Goal: Task Accomplishment & Management: Use online tool/utility

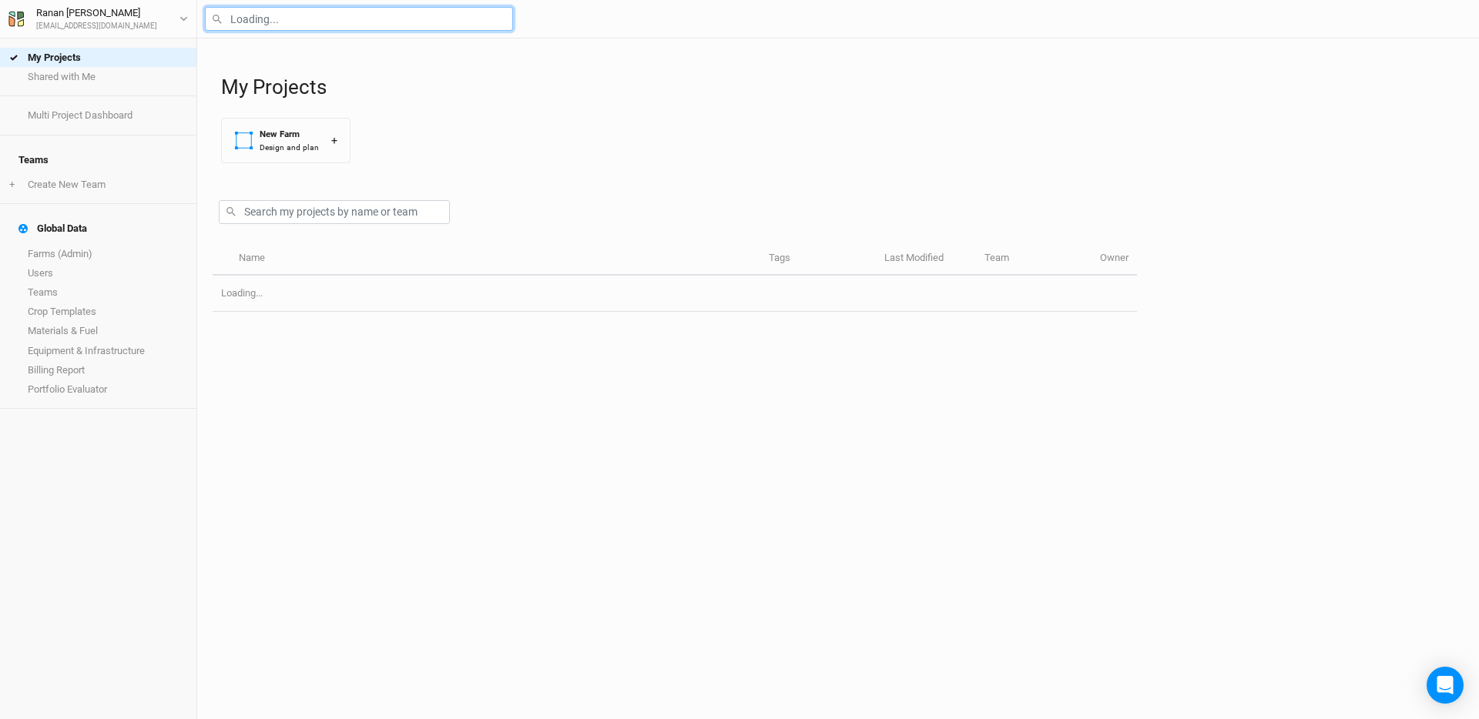
click at [321, 29] on input "text" at bounding box center [359, 19] width 308 height 24
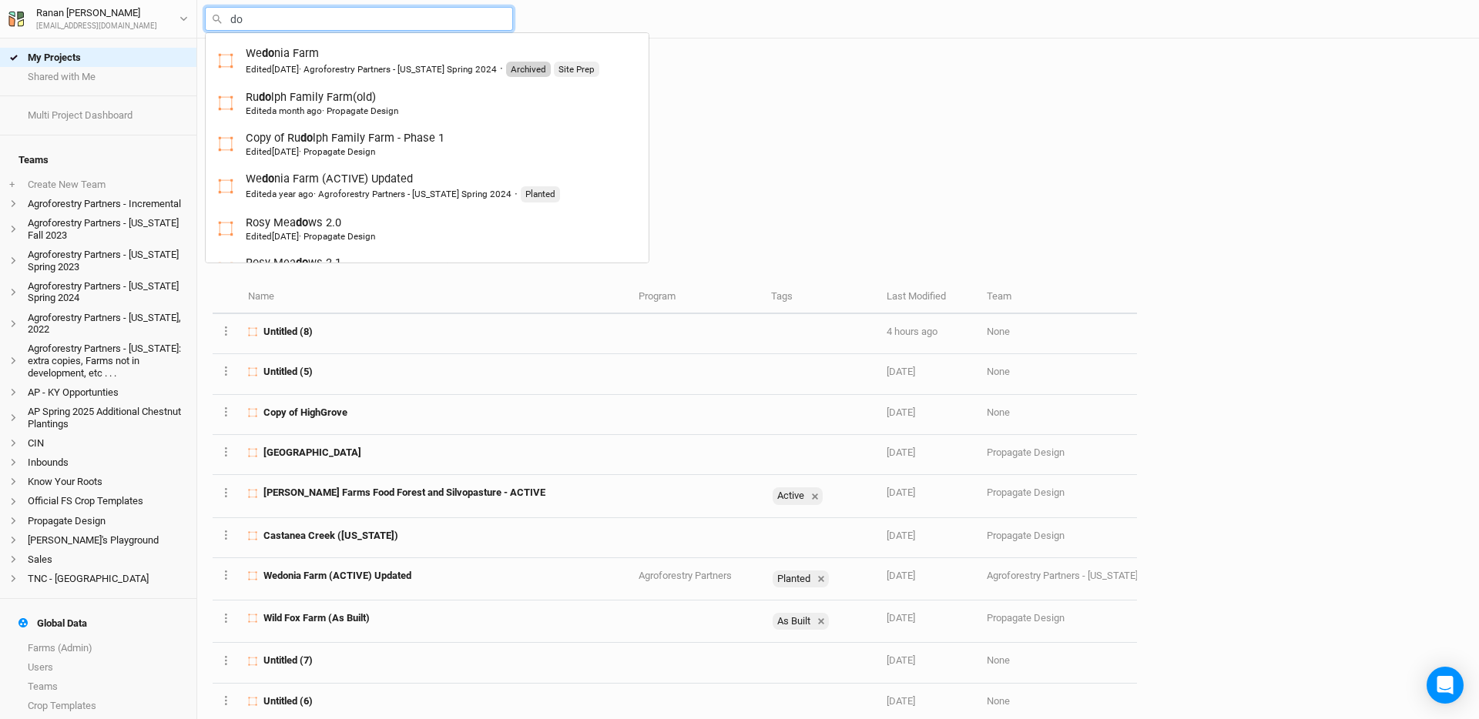
type input "dov"
type input "dove Hill"
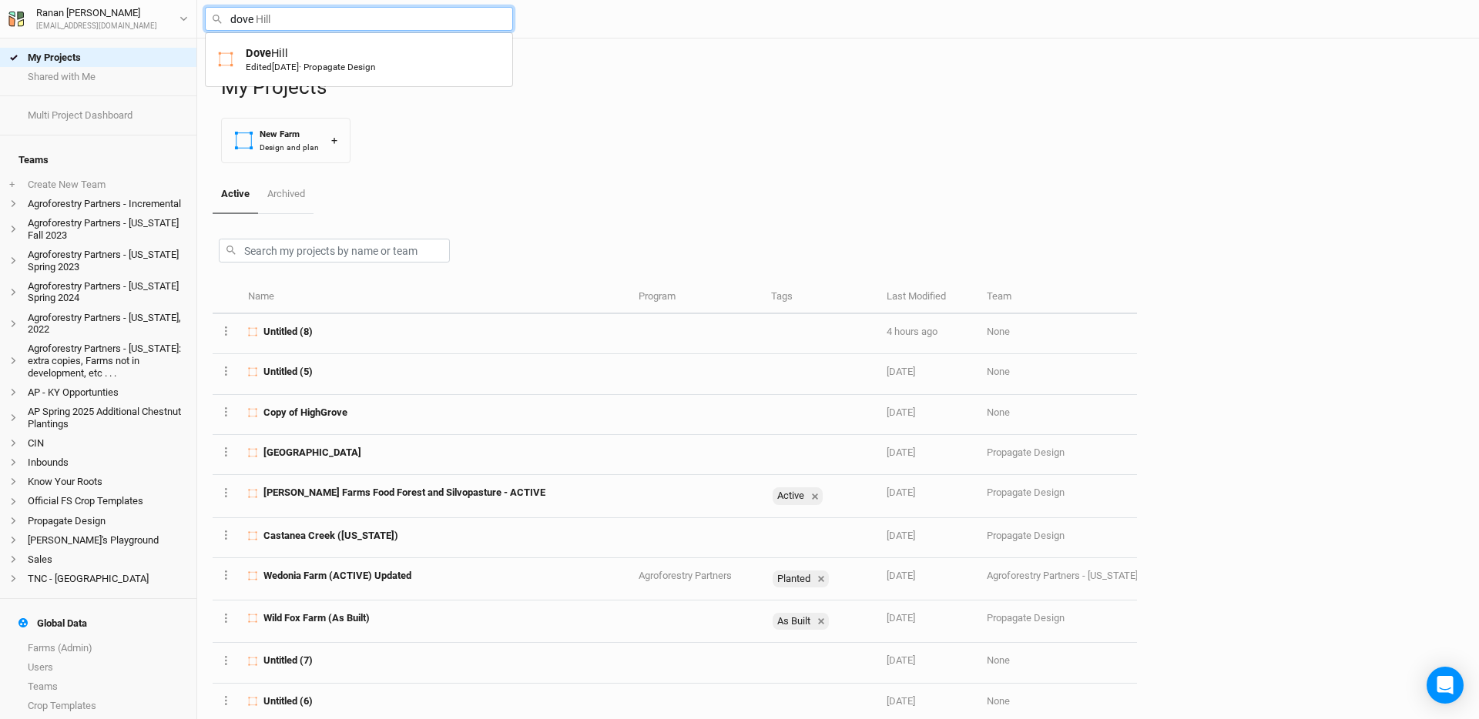
type input "Dove Hill"
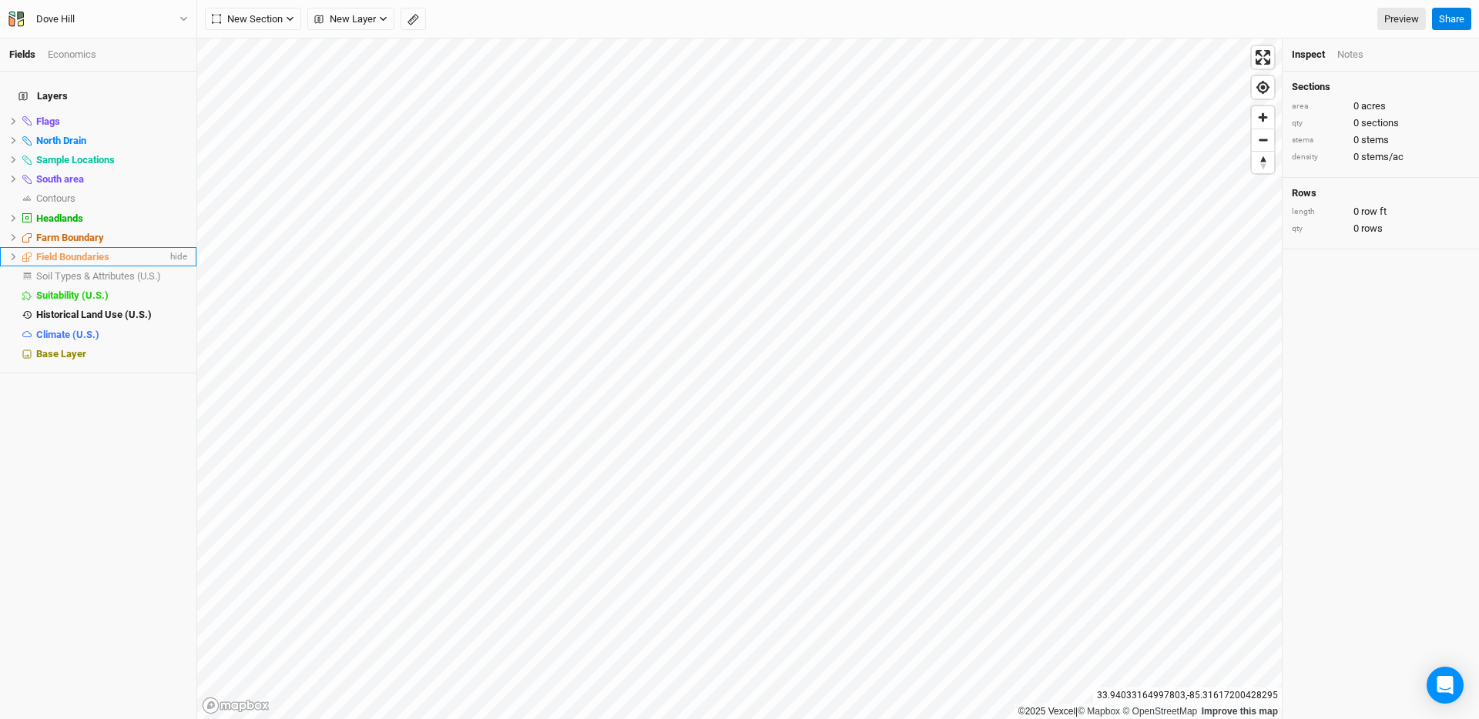
click at [11, 253] on icon at bounding box center [13, 257] width 8 height 8
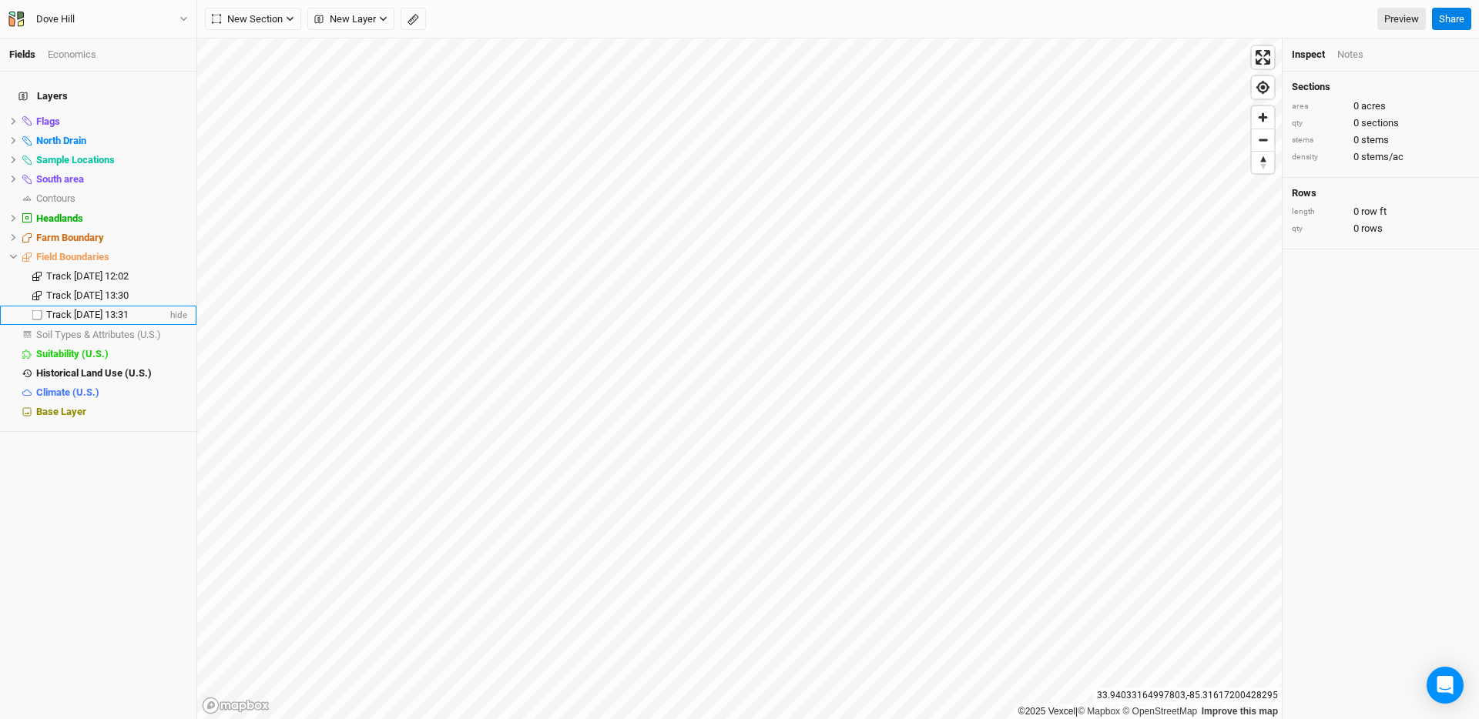
click at [61, 309] on span "Track [DATE] 13:31" at bounding box center [87, 315] width 82 height 12
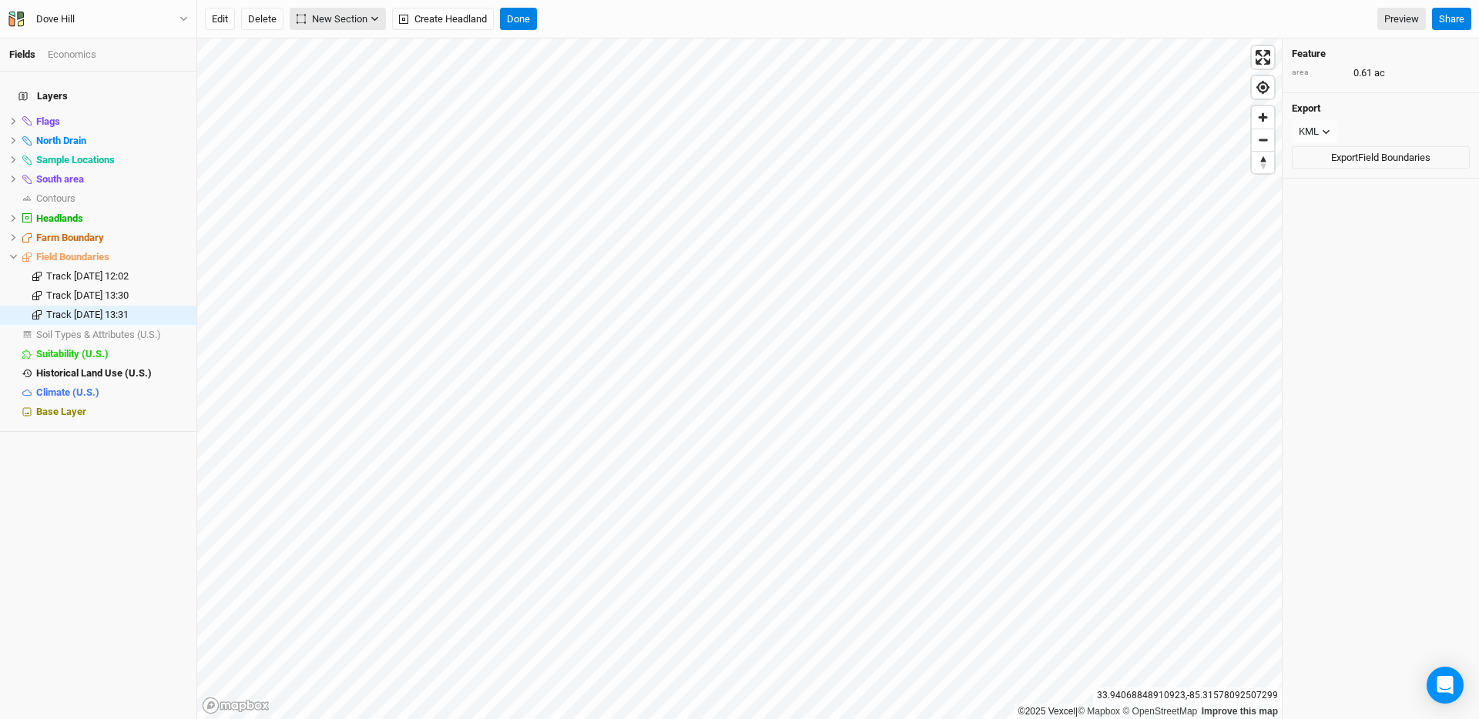
click at [343, 22] on span "New Section" at bounding box center [331, 19] width 71 height 15
click at [362, 47] on button "Grid" at bounding box center [352, 51] width 122 height 24
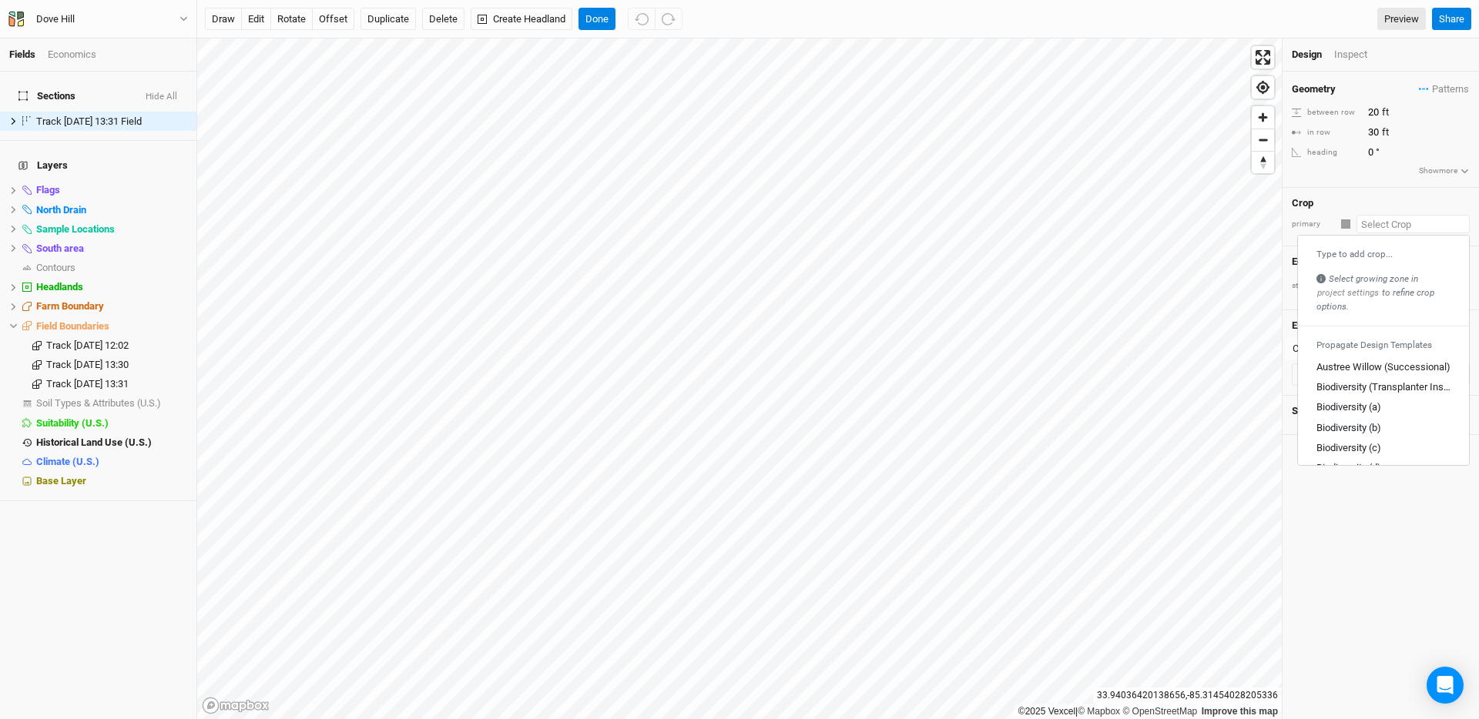
click at [1392, 227] on input "text" at bounding box center [1412, 224] width 113 height 18
type input "b"
type input "biodiversity (Transplanter Installation)"
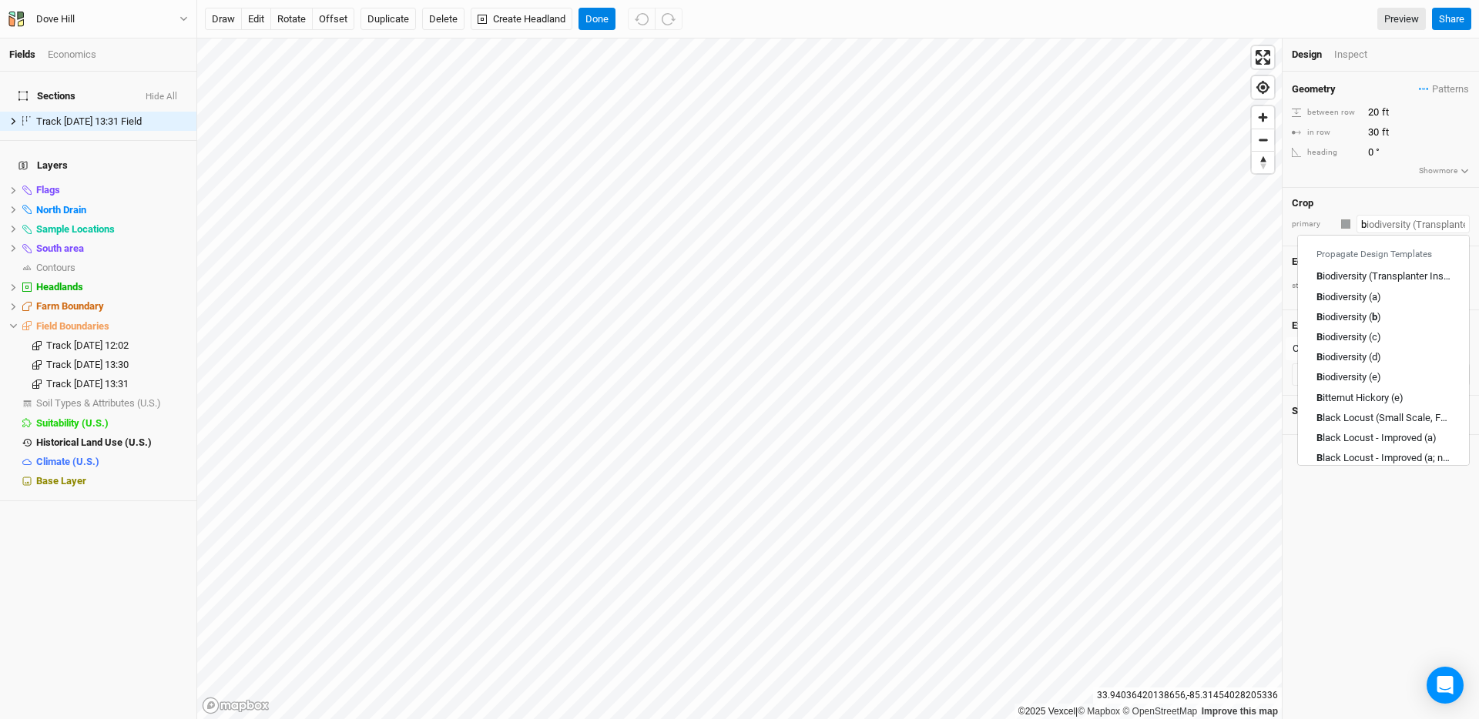
type input "bl"
type input "black Locust (Small Scale, Fenceposts Only)"
type input "blu"
type input "blueberry (Highbush)"
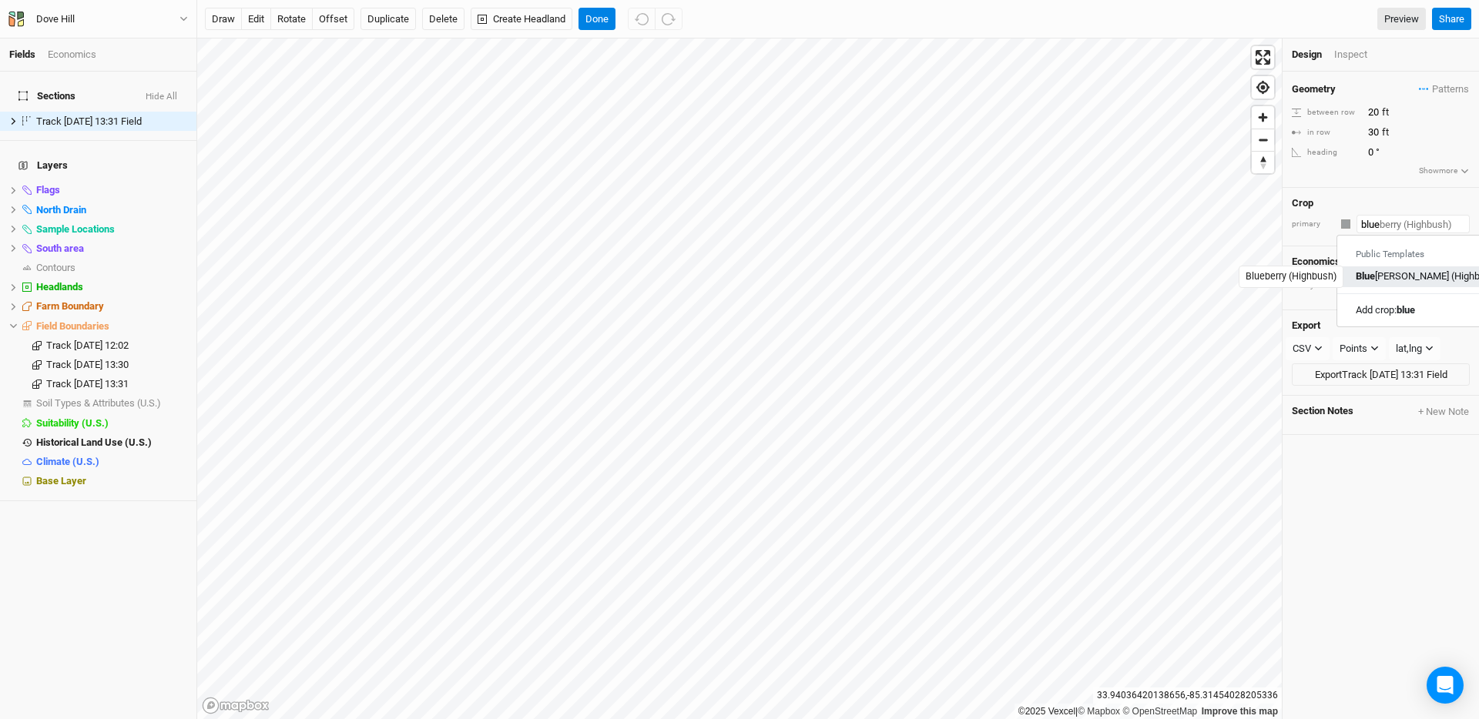
click at [1384, 273] on div "Blue [PERSON_NAME] (Highbush)" at bounding box center [1422, 277] width 134 height 14
type input "Blueberry (Highbush)"
type input "12"
type input "4"
drag, startPoint x: 293, startPoint y: 22, endPoint x: 308, endPoint y: 29, distance: 16.5
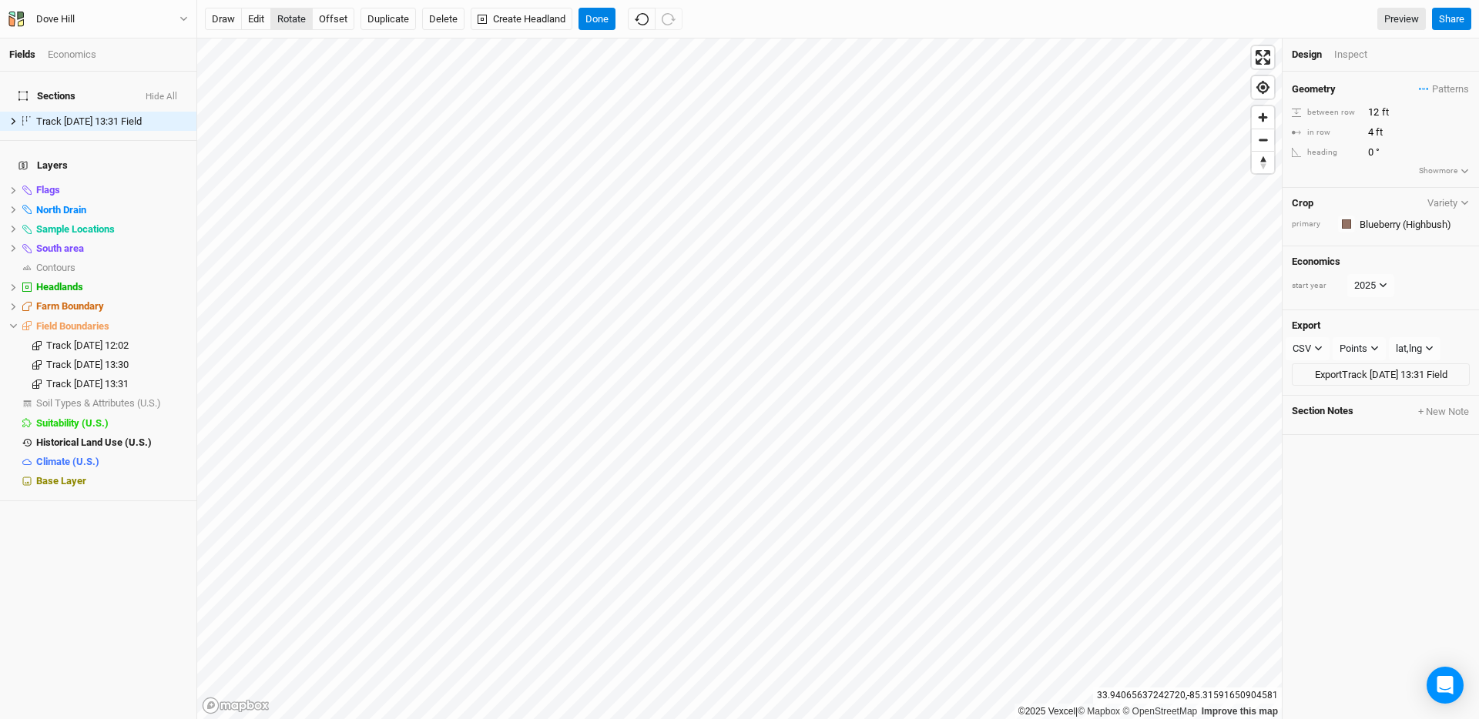
click at [293, 22] on button "rotate" at bounding box center [291, 19] width 42 height 23
type input "289.4"
click at [327, 16] on button "offset" at bounding box center [333, 19] width 42 height 23
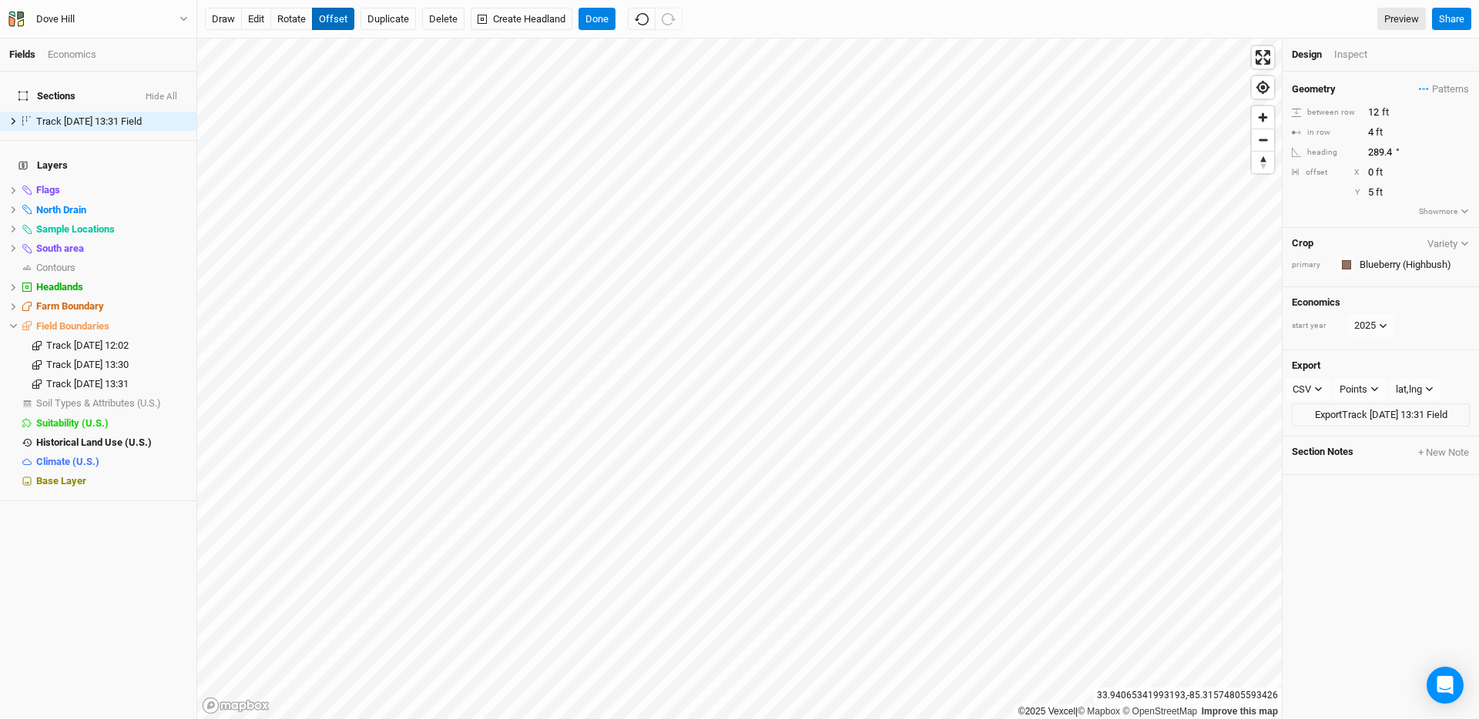
type input "6"
click at [1345, 266] on div "button" at bounding box center [1345, 264] width 9 height 9
click at [1375, 437] on span "Purple" at bounding box center [1390, 438] width 36 height 18
click at [174, 239] on span "hide" at bounding box center [177, 248] width 20 height 19
click at [1349, 55] on div "Inspect" at bounding box center [1361, 55] width 55 height 14
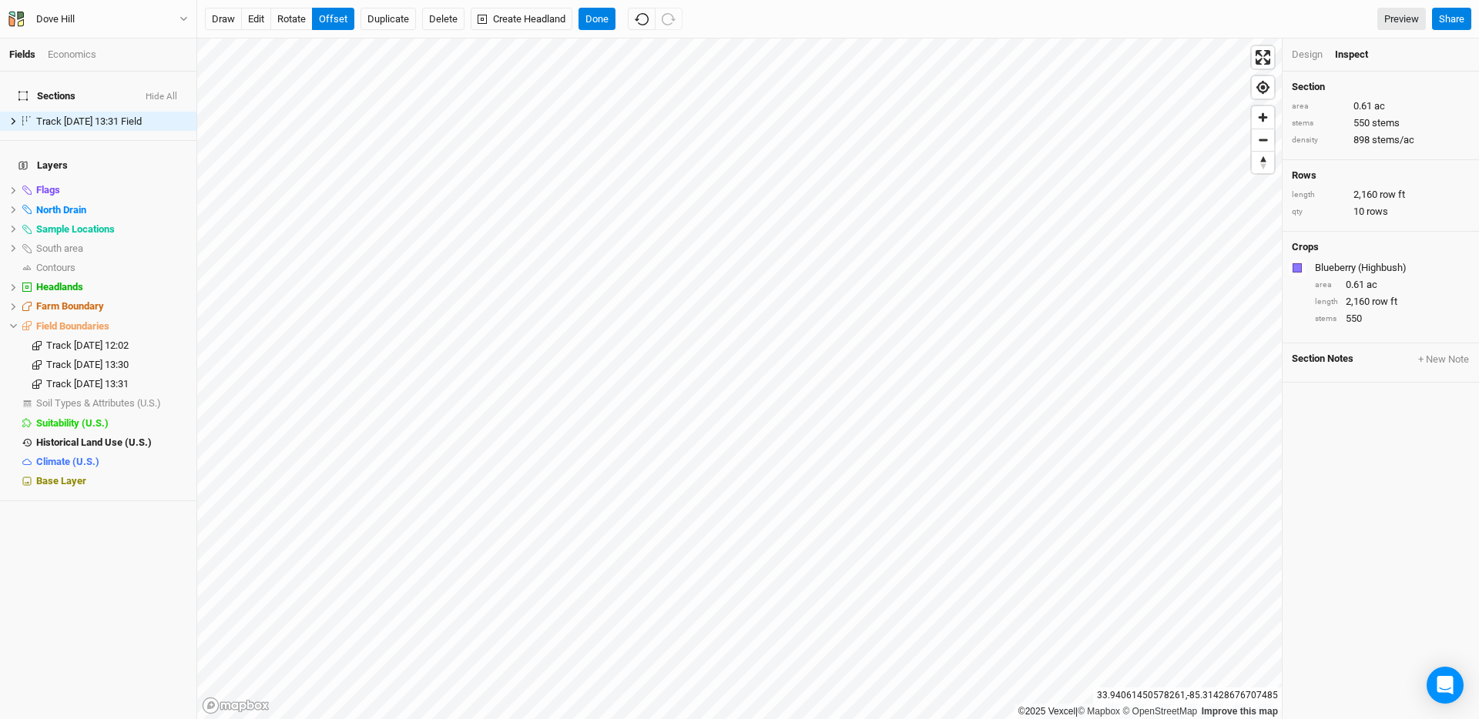
click at [1304, 53] on div "Design" at bounding box center [1306, 55] width 31 height 14
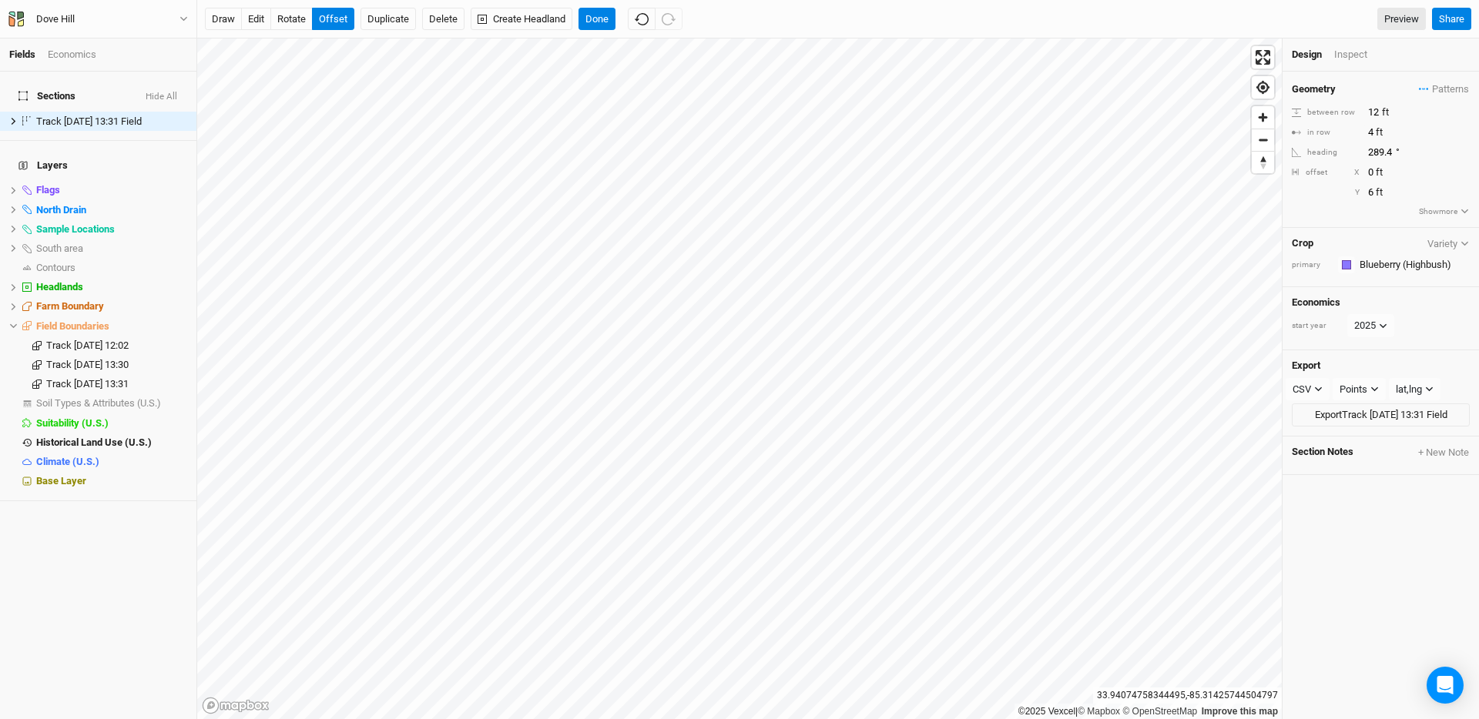
click at [1344, 56] on div "Inspect" at bounding box center [1361, 55] width 55 height 14
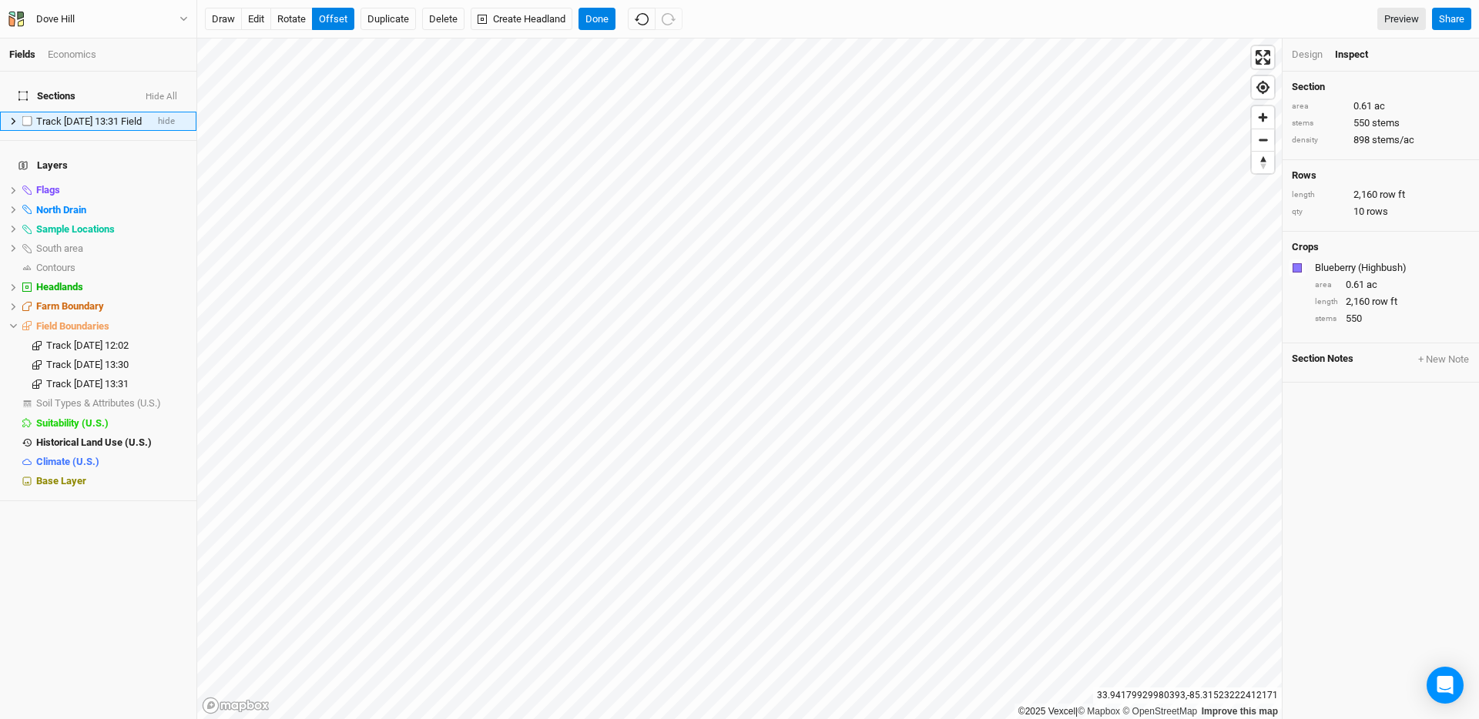
click at [114, 116] on span "Track [DATE] 13:31 Field" at bounding box center [88, 122] width 105 height 12
click at [114, 115] on input "Track [DATE] 13:31 Field" at bounding box center [87, 122] width 104 height 14
type input "S"
type input "[GEOGRAPHIC_DATA]"
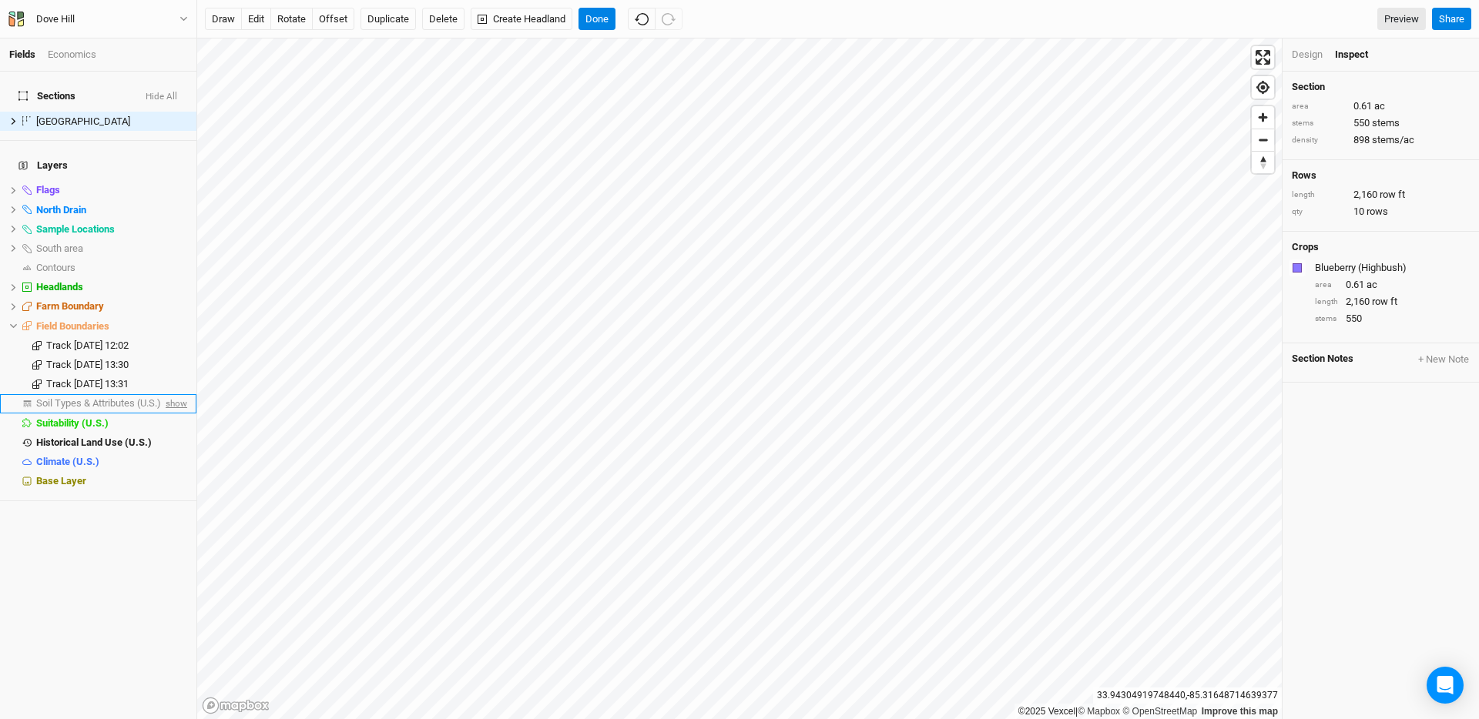
click at [172, 394] on span "show" at bounding box center [174, 403] width 25 height 19
click at [594, 12] on button "Done" at bounding box center [596, 19] width 37 height 23
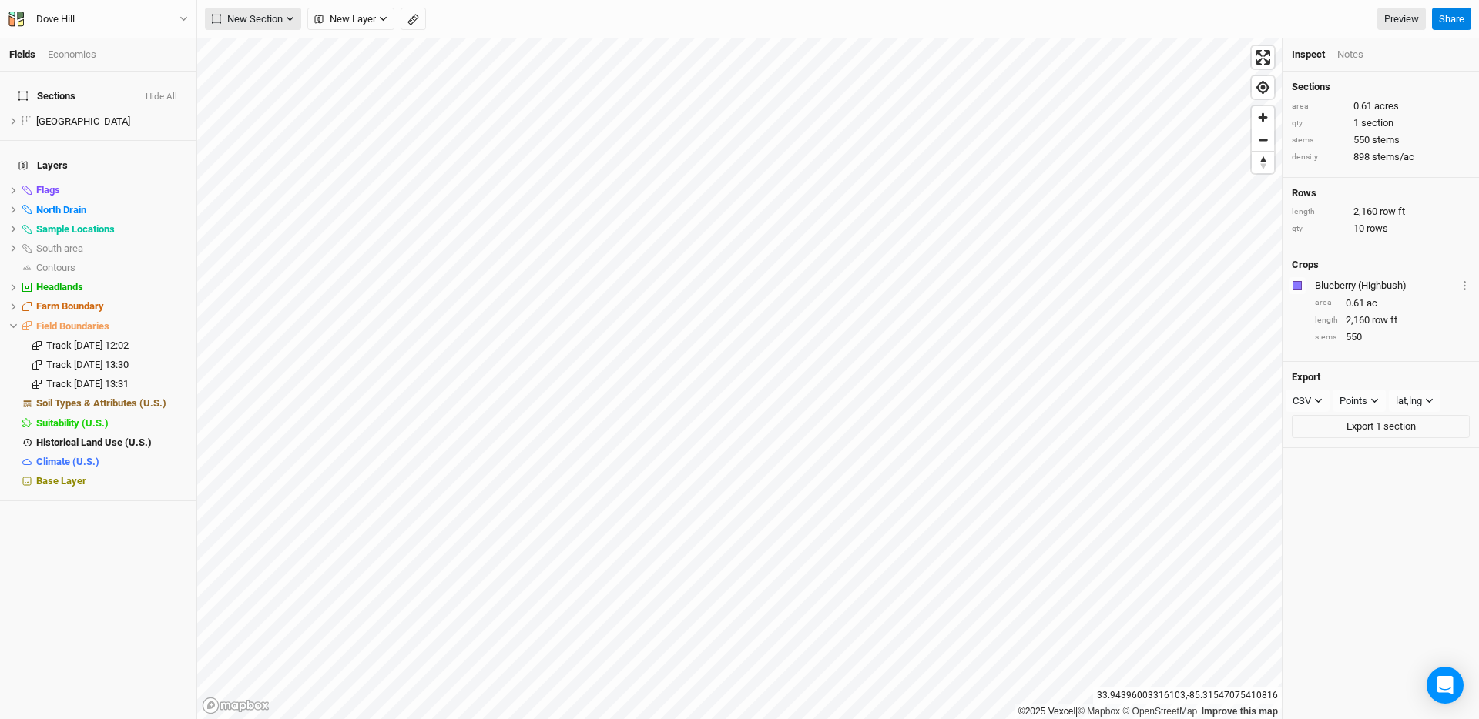
click at [282, 18] on span "New Section" at bounding box center [247, 19] width 71 height 15
click at [270, 57] on button "Grid" at bounding box center [267, 51] width 122 height 24
click at [12, 283] on icon at bounding box center [13, 287] width 8 height 8
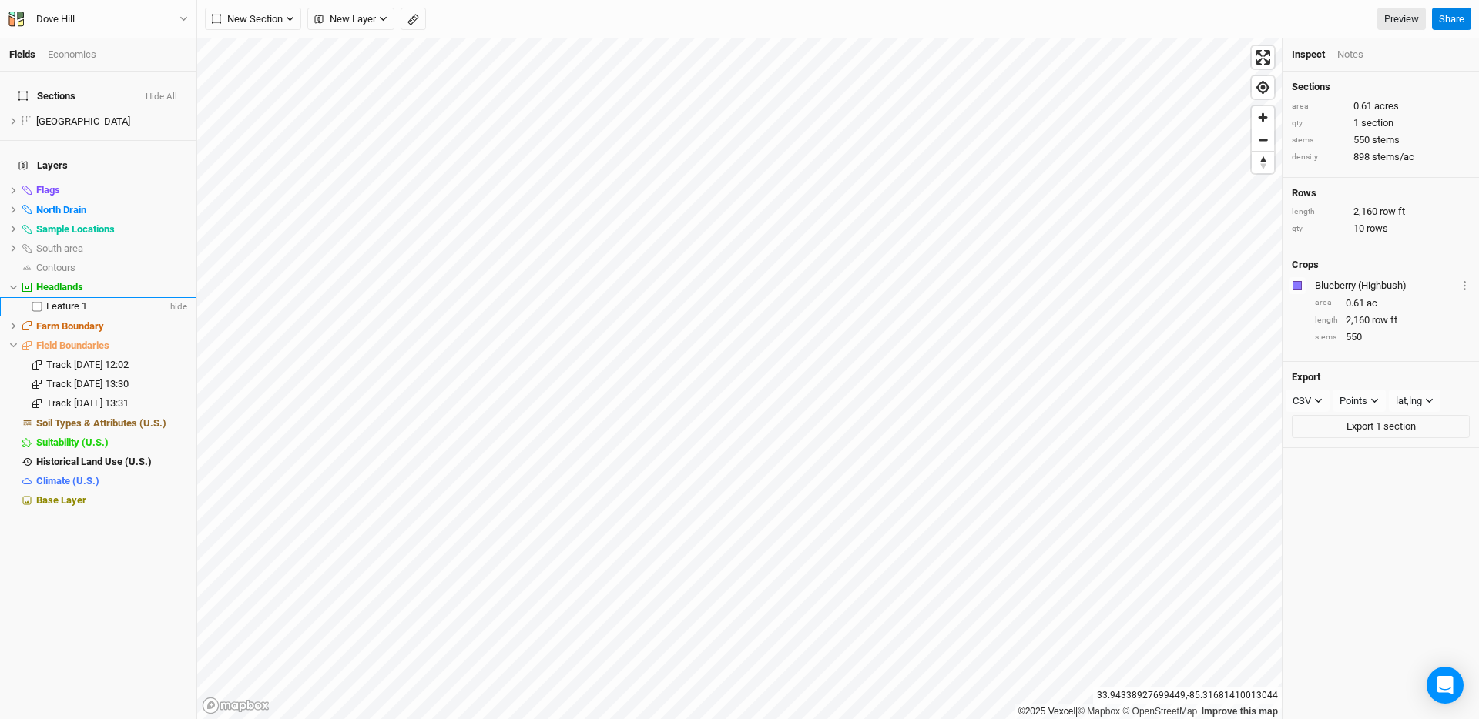
click at [63, 300] on span "Feature 1" at bounding box center [66, 306] width 41 height 12
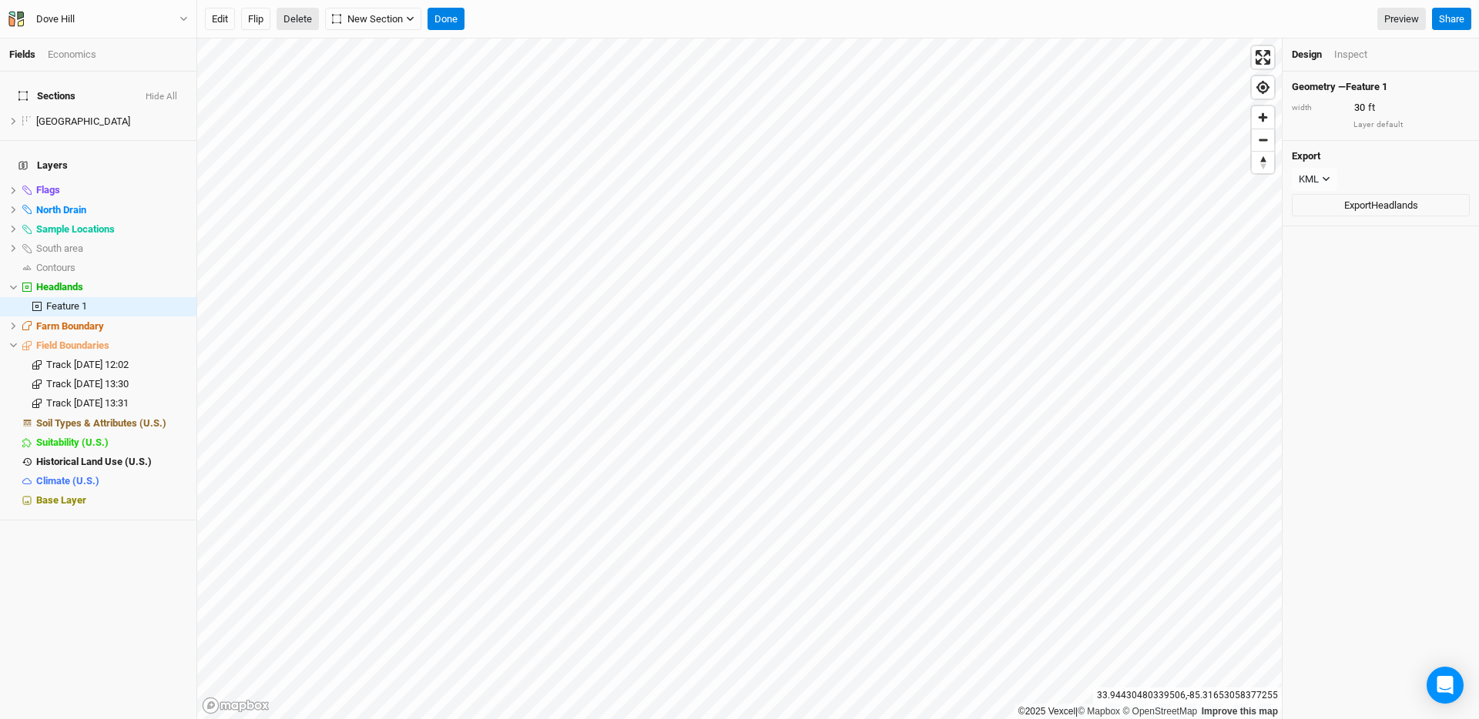
click at [306, 25] on button "Delete" at bounding box center [297, 19] width 42 height 23
click at [469, 18] on button "Confirm" at bounding box center [467, 19] width 48 height 23
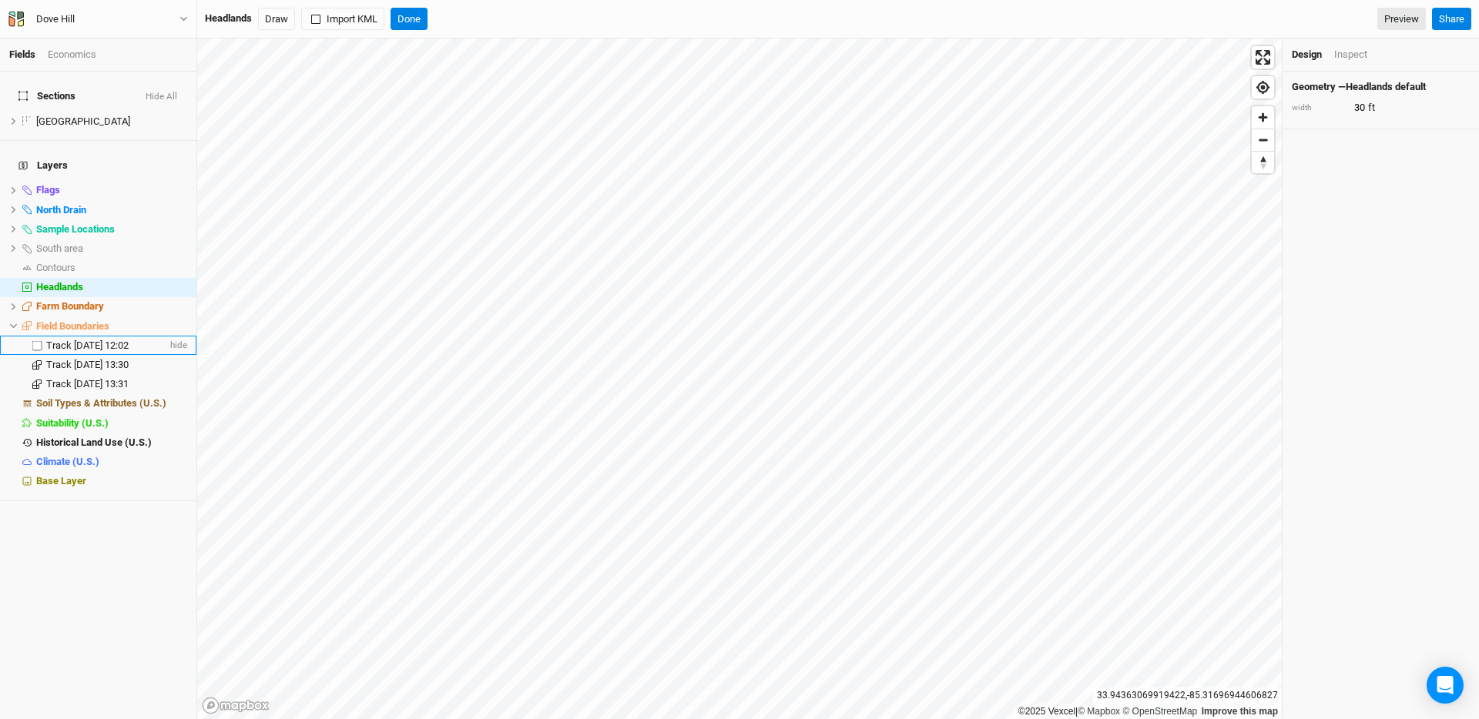
click at [75, 340] on span "Track [DATE] 12:02" at bounding box center [87, 346] width 82 height 12
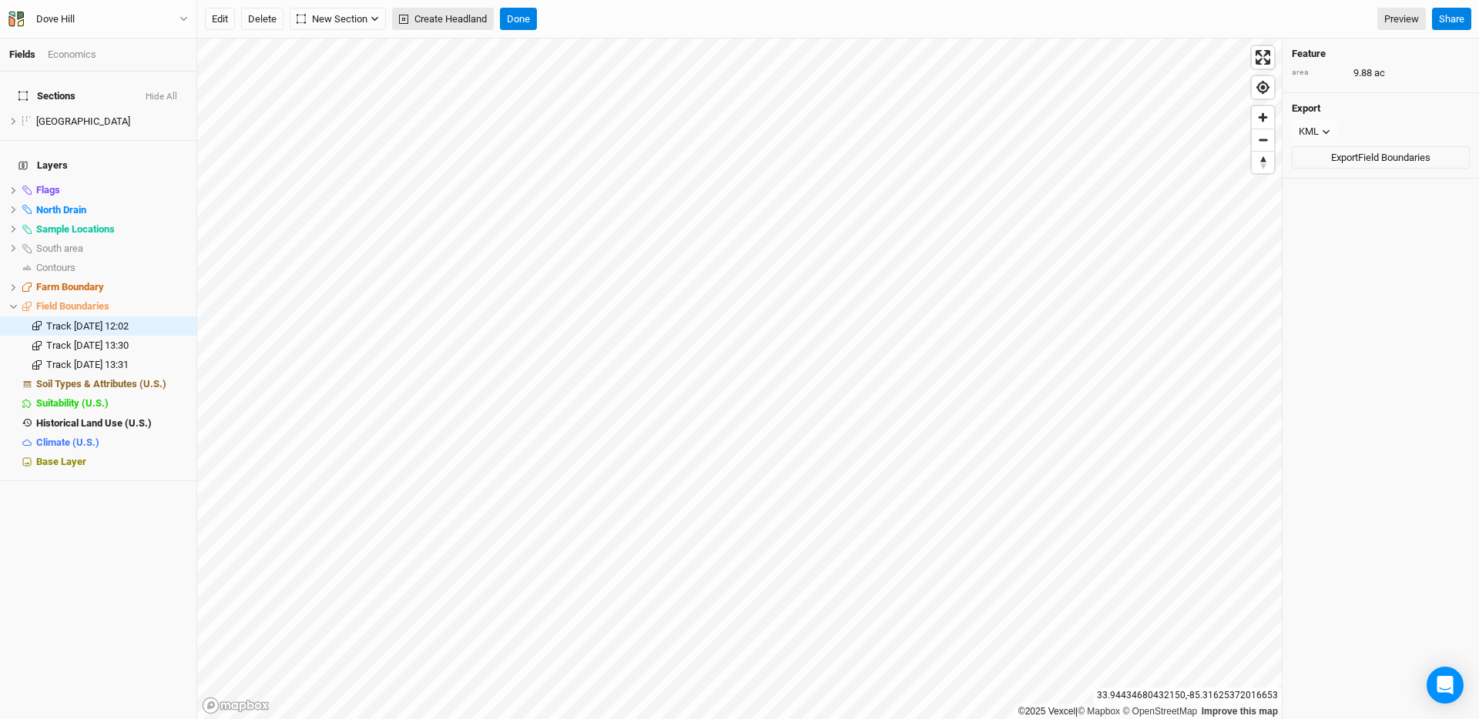
click at [429, 21] on button "Create Headland" at bounding box center [443, 19] width 102 height 23
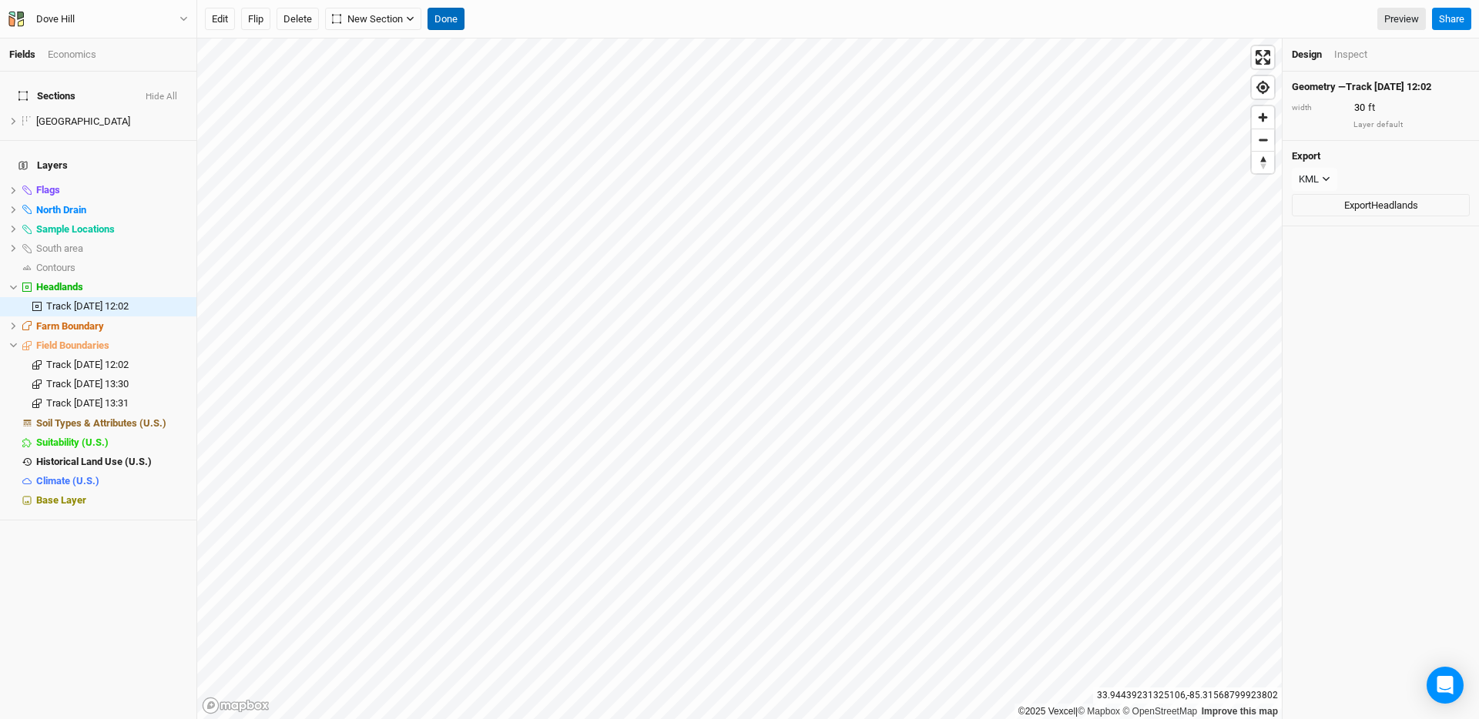
click at [454, 12] on button "Done" at bounding box center [445, 19] width 37 height 23
click at [511, 20] on button "Done" at bounding box center [499, 19] width 37 height 23
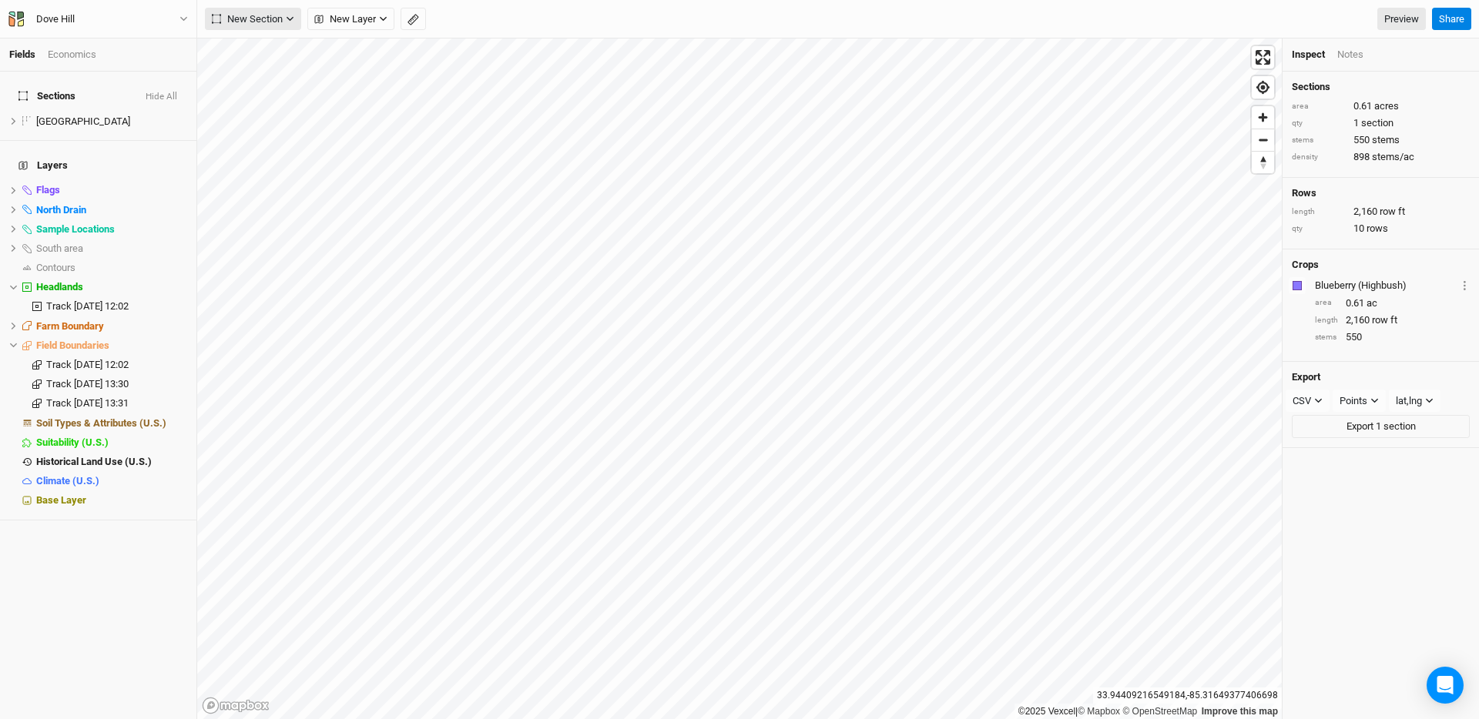
click at [270, 26] on button "New Section" at bounding box center [253, 19] width 96 height 23
click at [268, 47] on button "Grid" at bounding box center [267, 51] width 122 height 24
click at [82, 300] on span "Track [DATE] 12:02" at bounding box center [87, 306] width 82 height 12
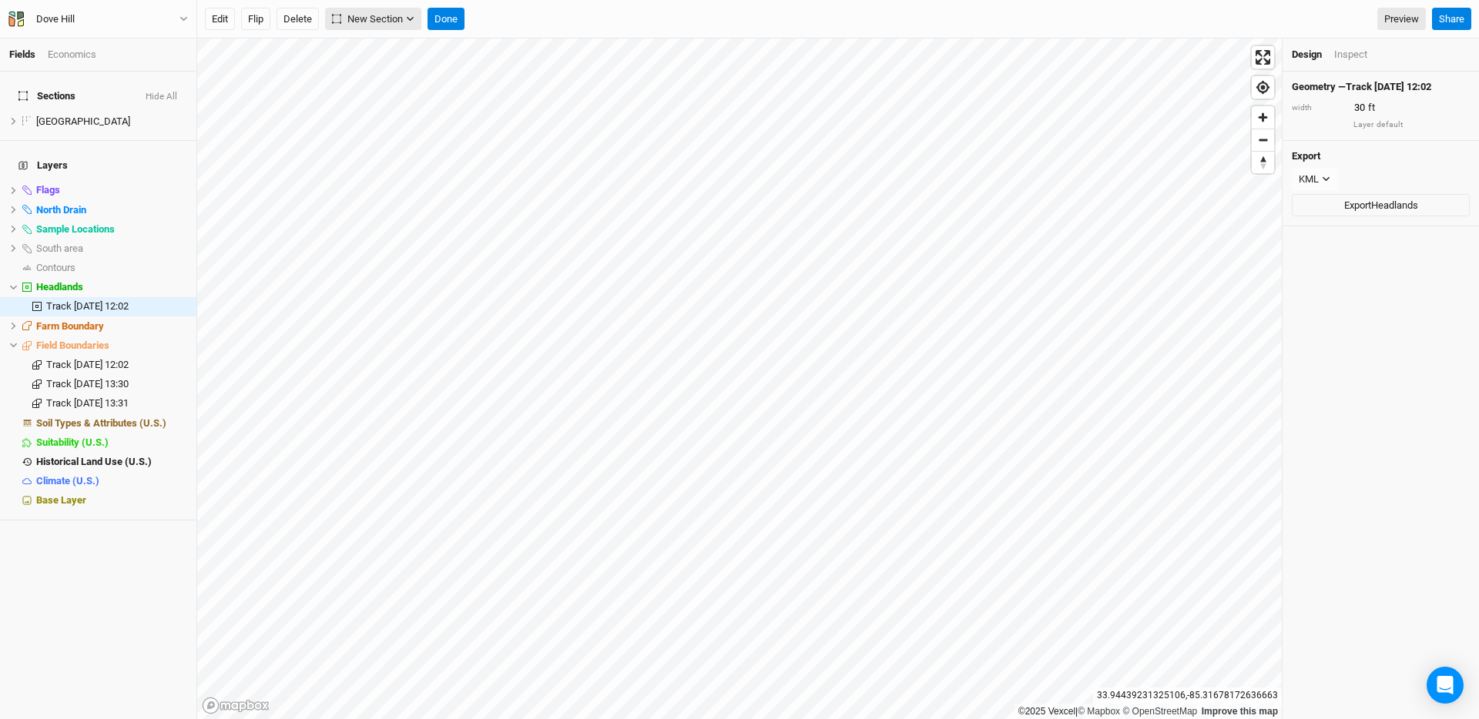
click at [390, 22] on span "New Section" at bounding box center [367, 19] width 71 height 15
click at [390, 45] on button "Grid" at bounding box center [388, 51] width 122 height 24
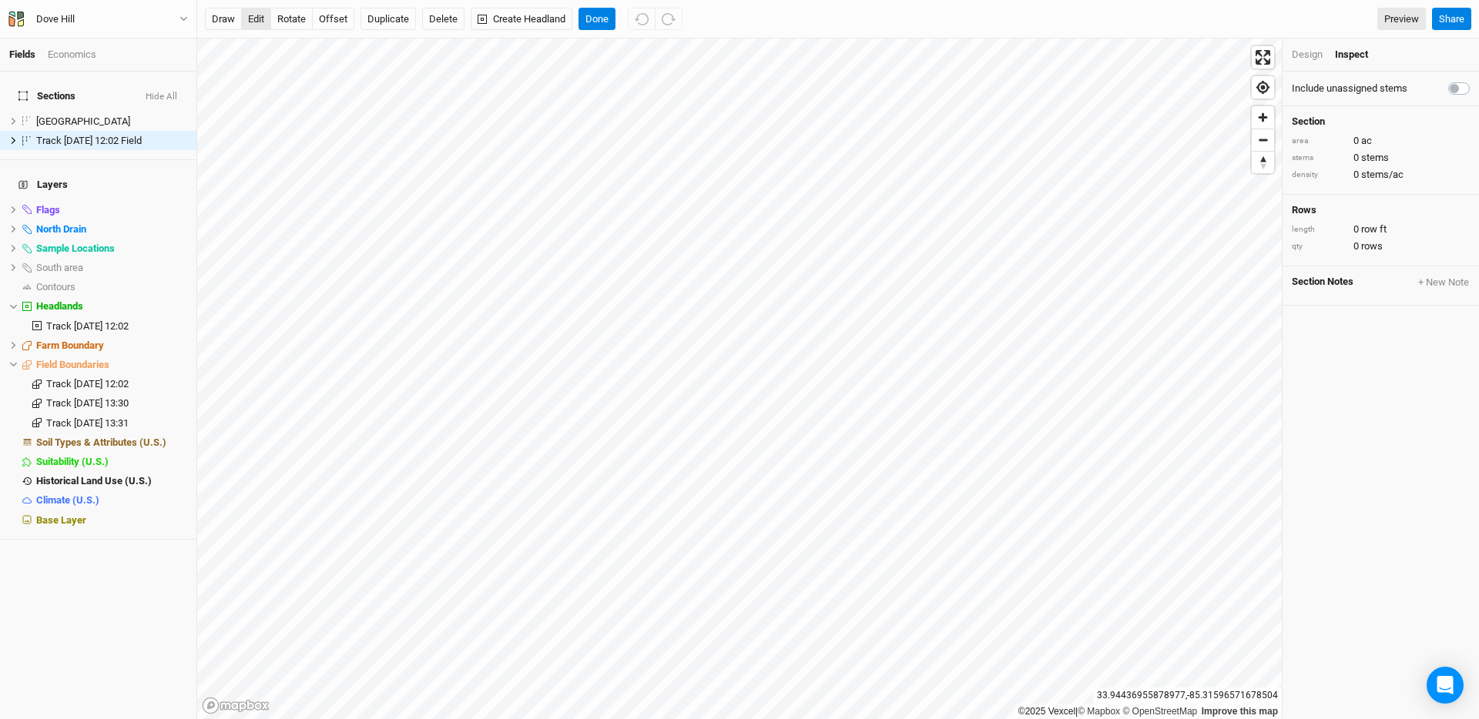
click at [264, 18] on button "edit" at bounding box center [256, 19] width 30 height 23
click at [306, 15] on button "rotate" at bounding box center [291, 19] width 42 height 23
click at [171, 278] on span "show" at bounding box center [174, 287] width 25 height 19
click at [338, 15] on button "offset" at bounding box center [333, 19] width 42 height 23
click at [252, 18] on button "edit" at bounding box center [256, 19] width 30 height 23
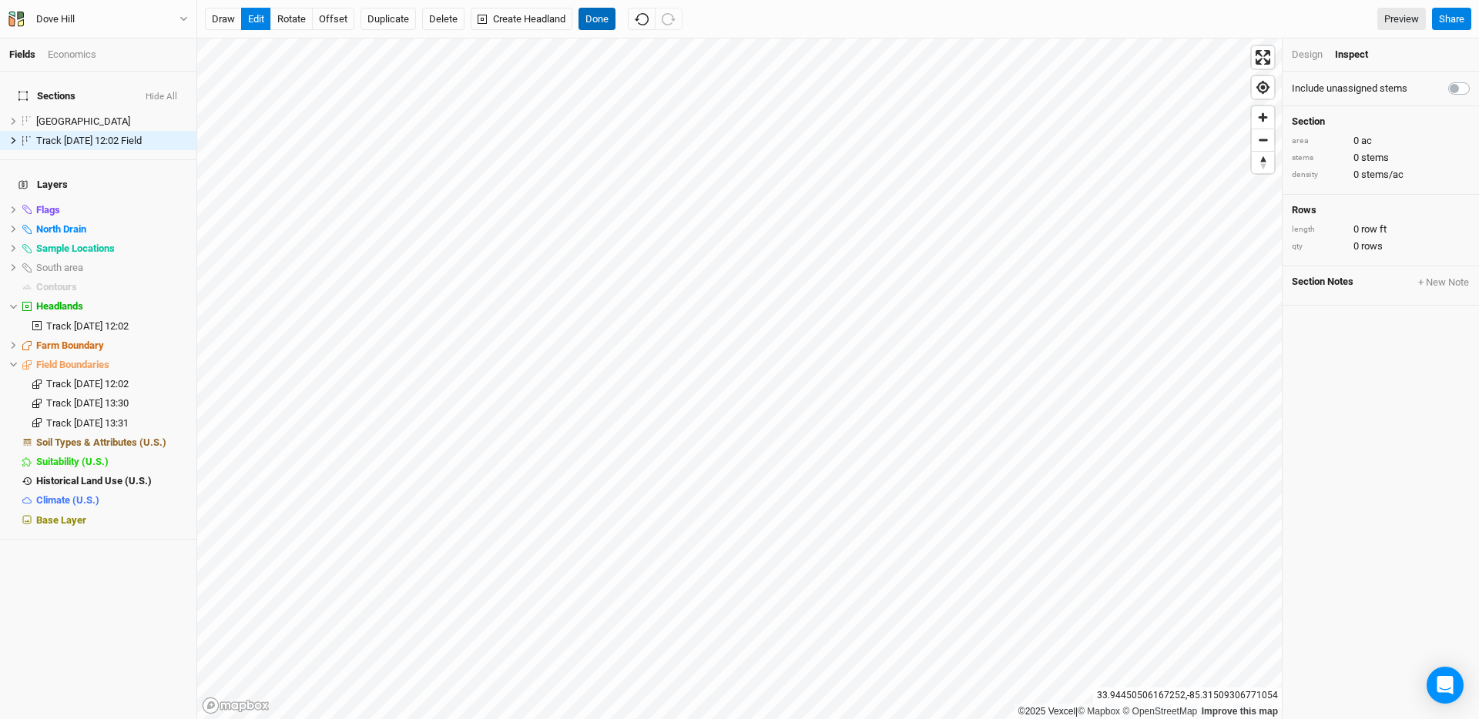
click at [600, 28] on button "Done" at bounding box center [596, 19] width 37 height 23
click at [1475, 79] on label at bounding box center [1475, 79] width 0 height 0
click at [1458, 85] on input "checkbox" at bounding box center [1454, 86] width 12 height 15
checkbox input "true"
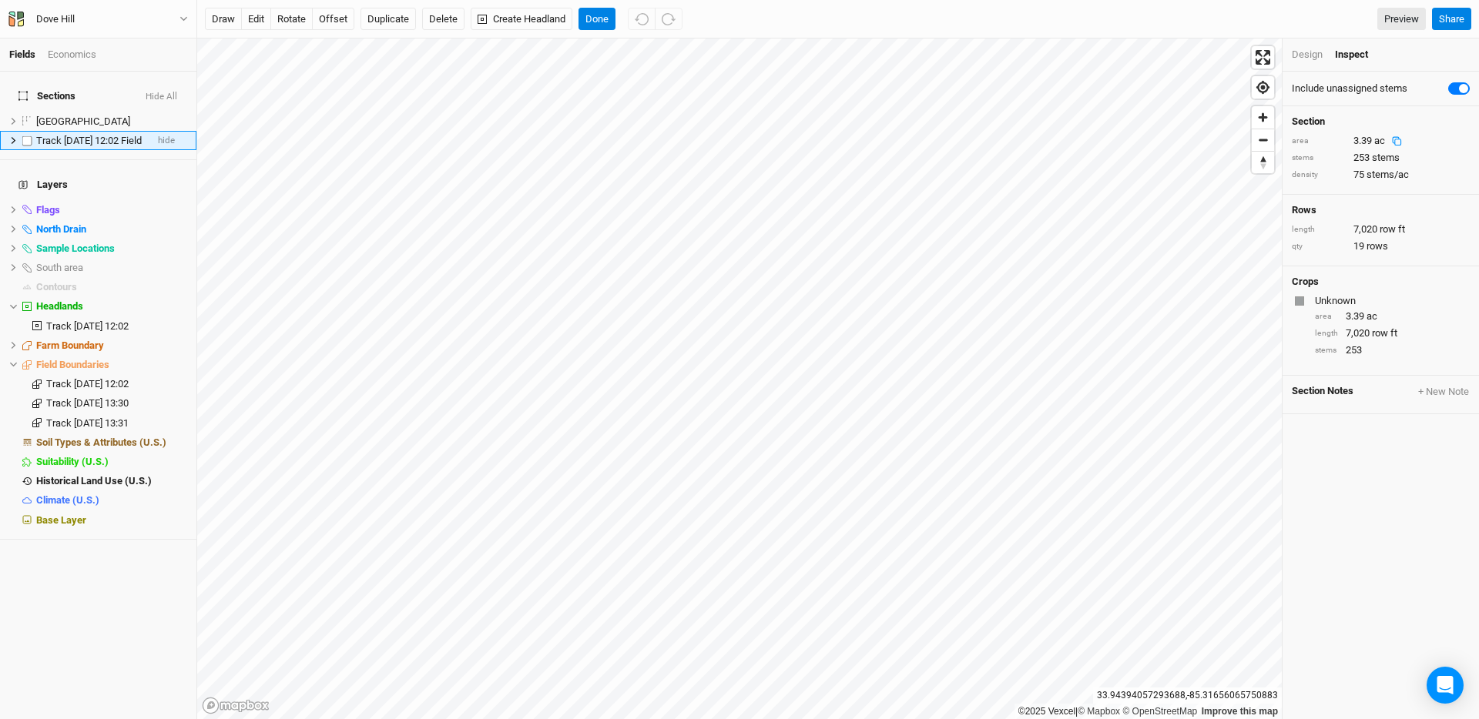
click at [96, 135] on span "Track [DATE] 12:02 Field" at bounding box center [88, 141] width 105 height 12
type input "m"
type input "Montevalo"
click at [594, 30] on div "draw edit rotate offset Duplicate Delete Create Headland Done Preview Share" at bounding box center [837, 19] width 1281 height 39
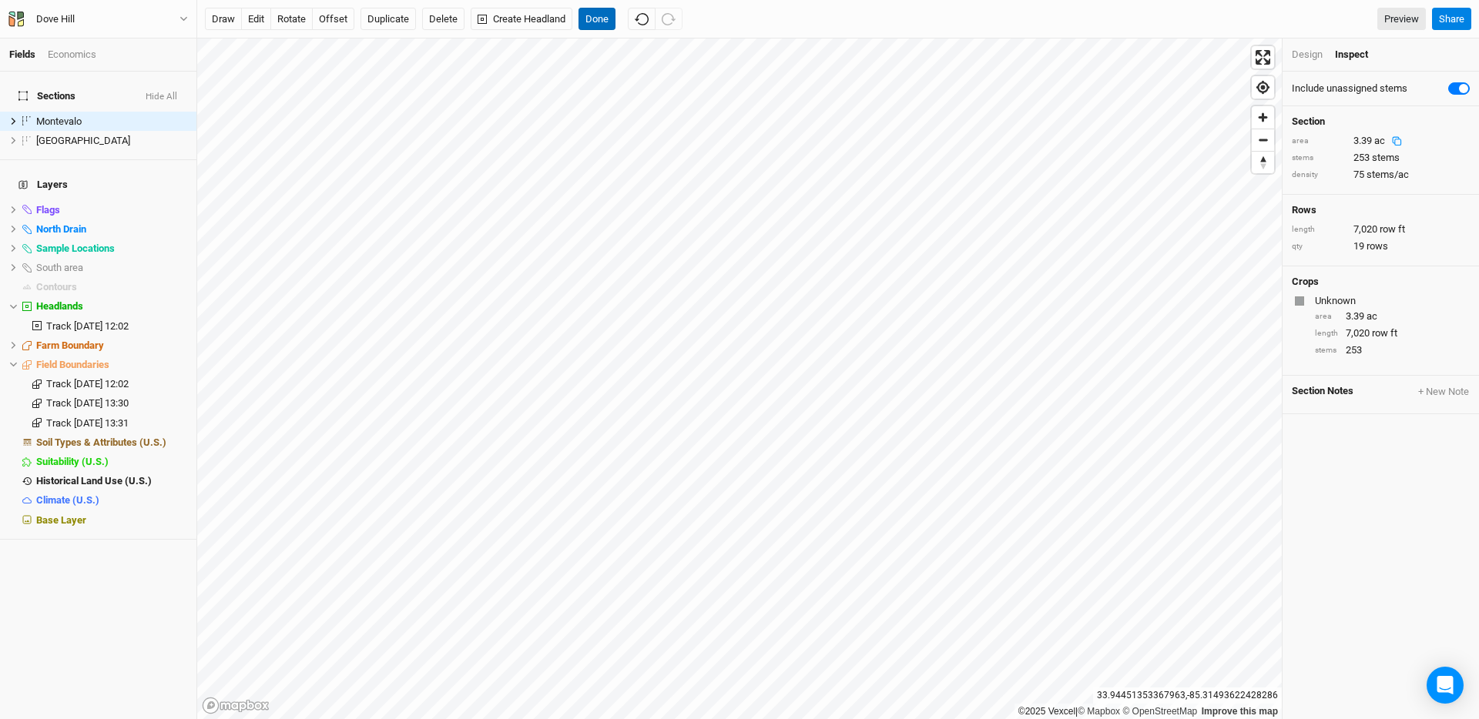
click at [601, 18] on button "Done" at bounding box center [596, 19] width 37 height 23
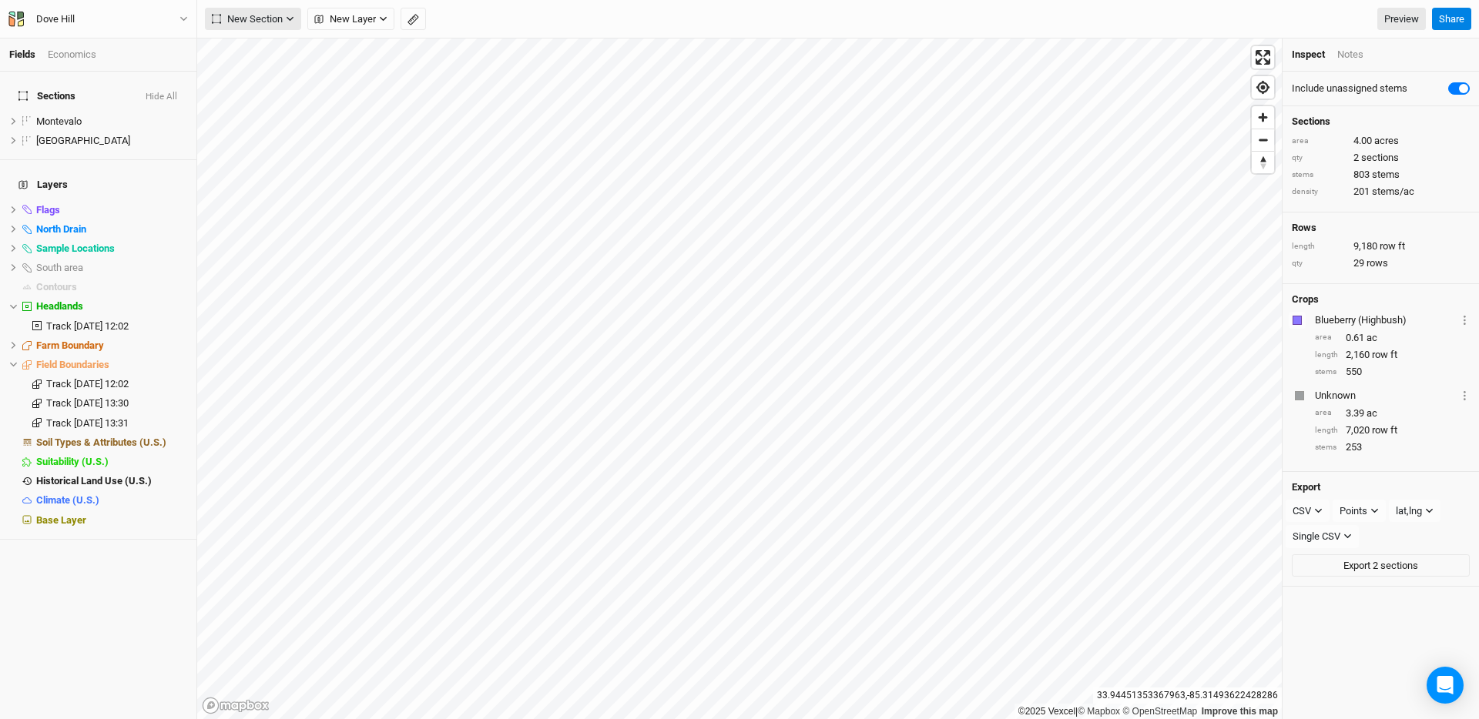
click at [277, 25] on span "New Section" at bounding box center [247, 19] width 71 height 15
click at [278, 47] on button "Grid" at bounding box center [267, 51] width 122 height 24
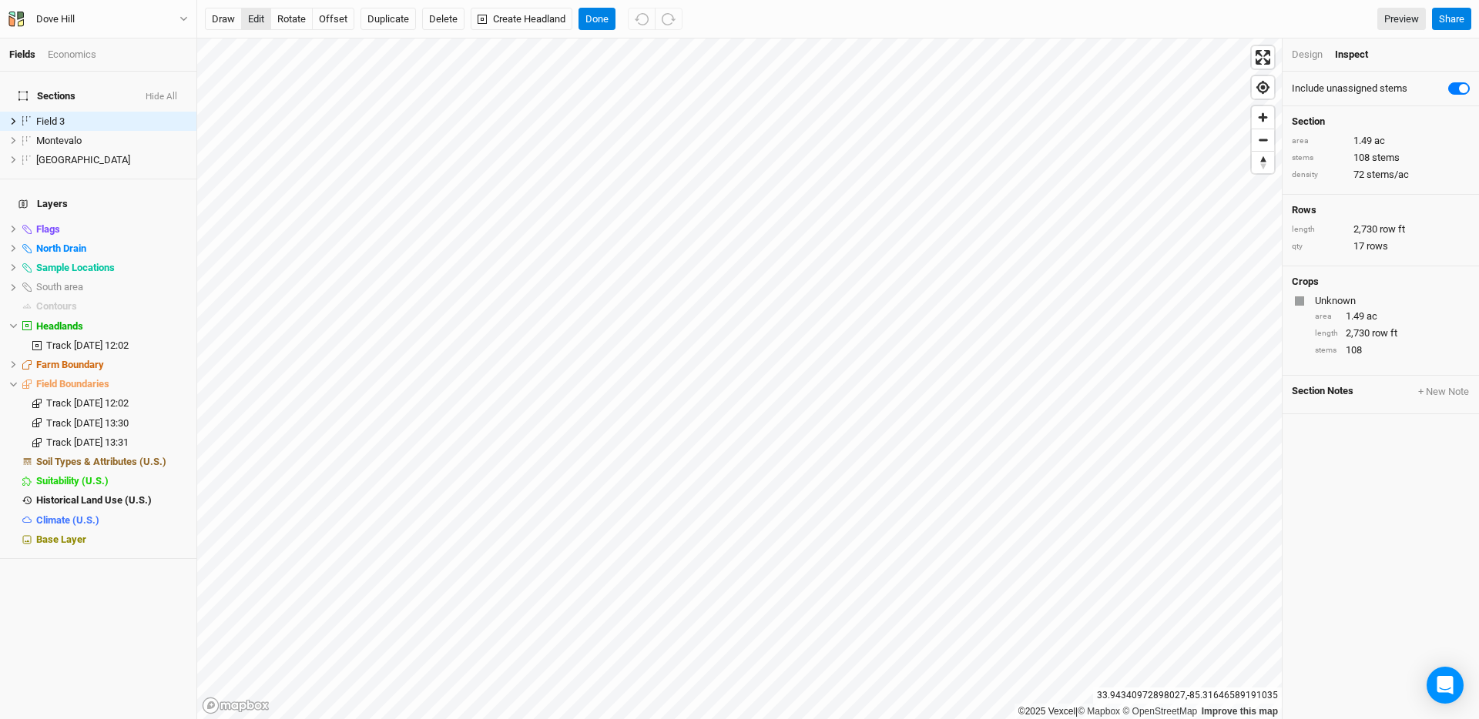
click at [262, 25] on button "edit" at bounding box center [256, 19] width 30 height 23
click at [296, 12] on button "rotate" at bounding box center [291, 19] width 42 height 23
click at [595, 18] on button "Done" at bounding box center [596, 19] width 37 height 23
click at [1310, 55] on div "Design" at bounding box center [1306, 55] width 31 height 14
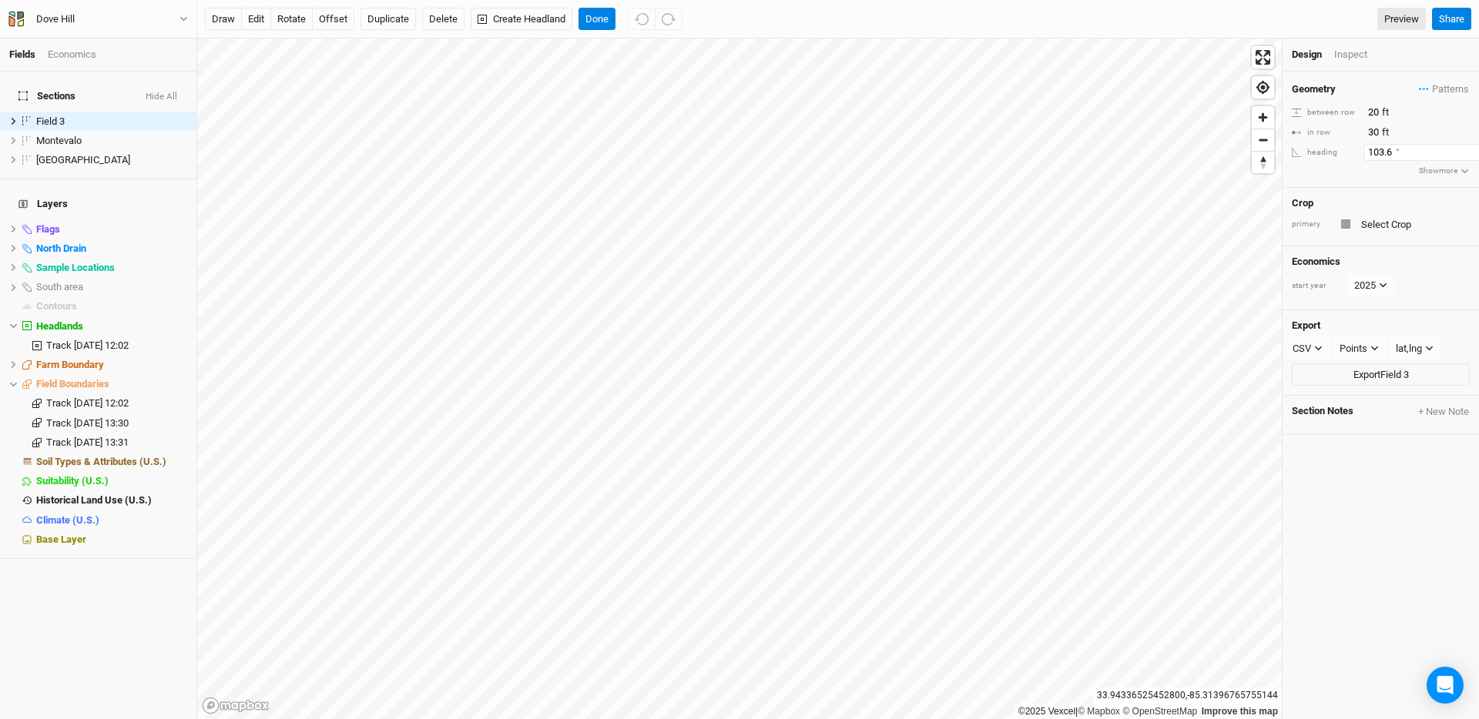
click at [1375, 156] on input "103.6" at bounding box center [1430, 152] width 134 height 17
type input "69.1"
click at [263, 18] on button "edit" at bounding box center [256, 19] width 30 height 23
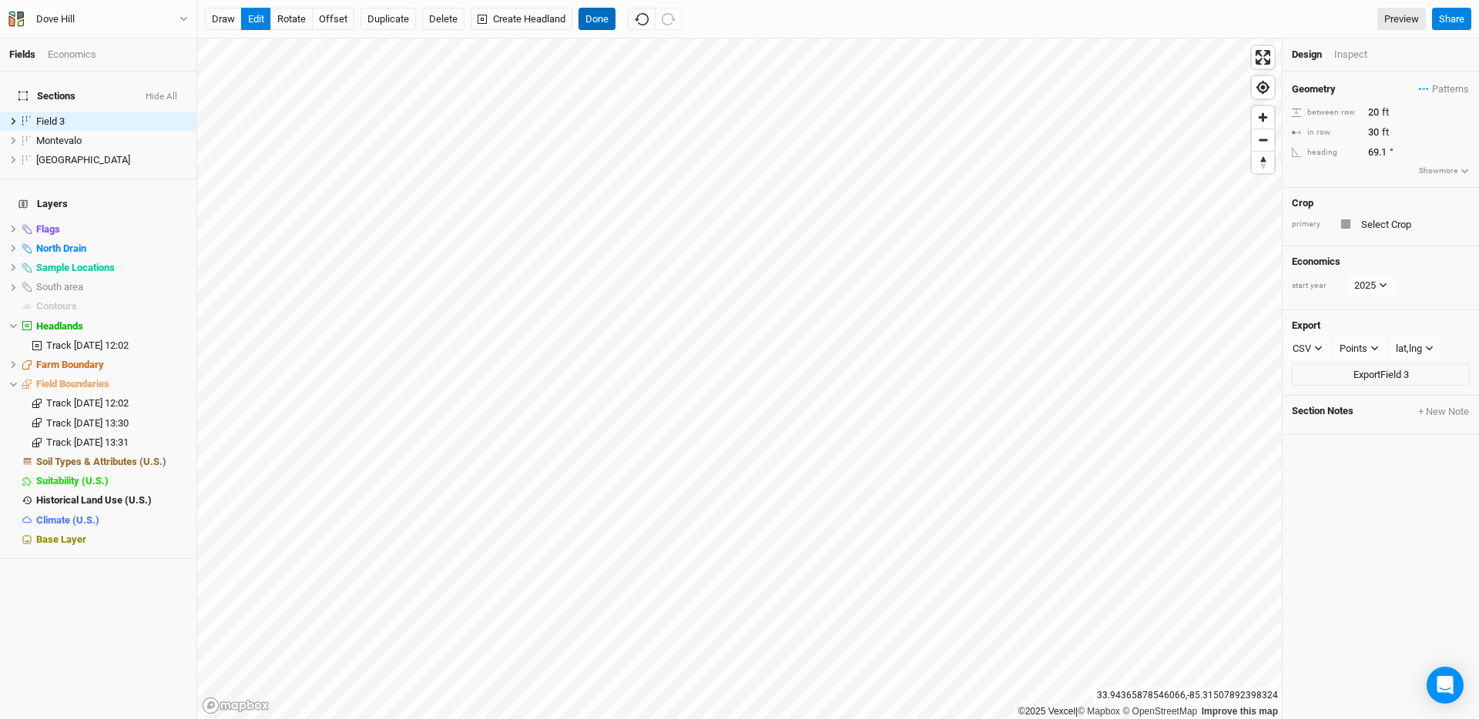
click at [591, 21] on button "Done" at bounding box center [596, 19] width 37 height 23
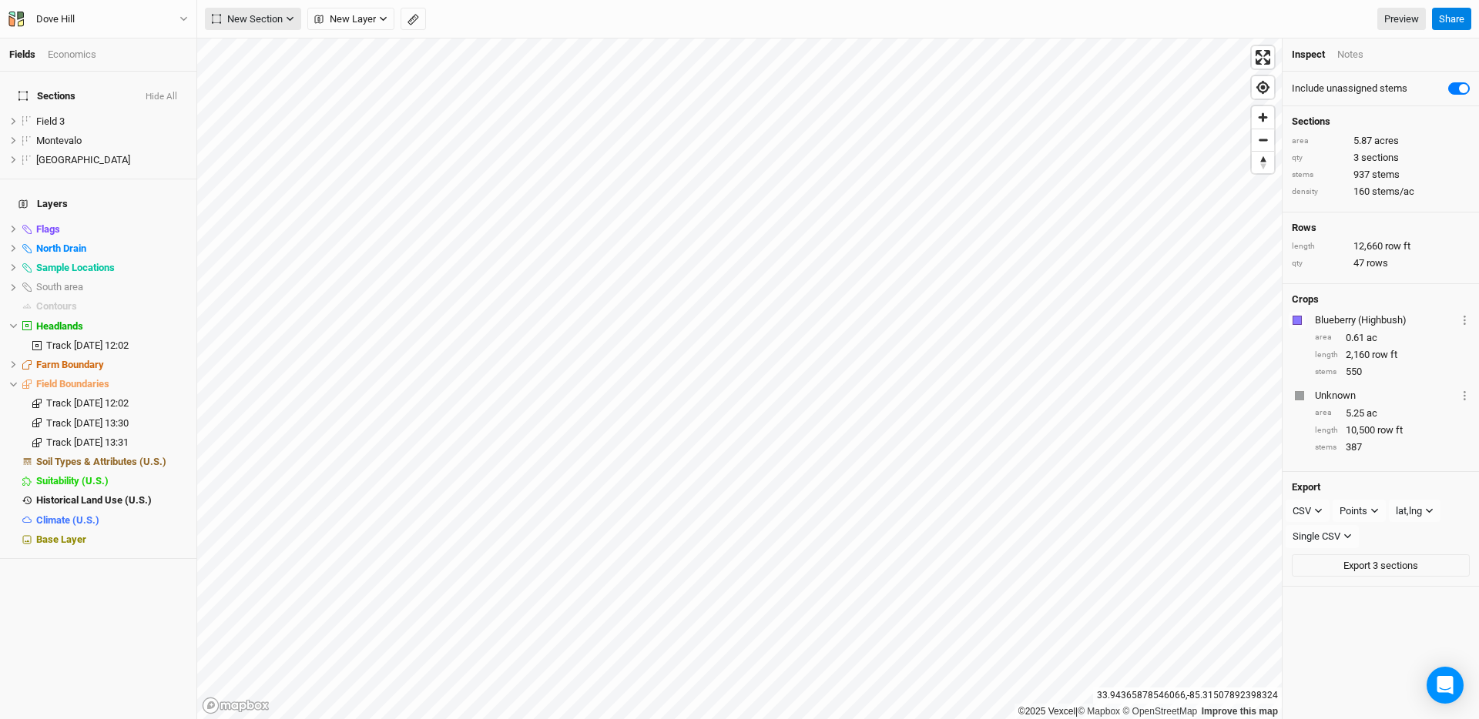
click at [269, 20] on span "New Section" at bounding box center [247, 19] width 71 height 15
click at [267, 41] on button "Grid" at bounding box center [267, 51] width 122 height 24
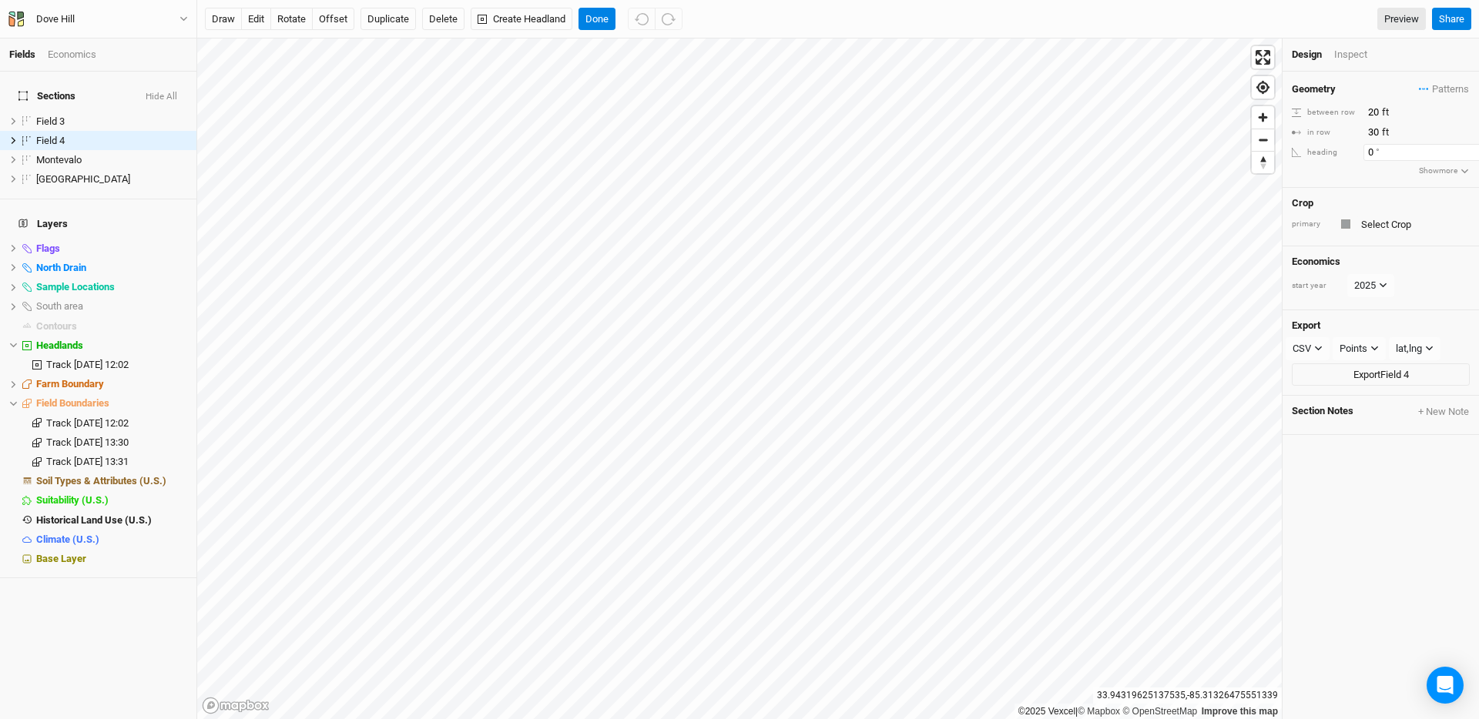
click at [1371, 151] on input "0" at bounding box center [1430, 152] width 134 height 17
type input "69.1"
click at [253, 18] on button "edit" at bounding box center [256, 19] width 30 height 23
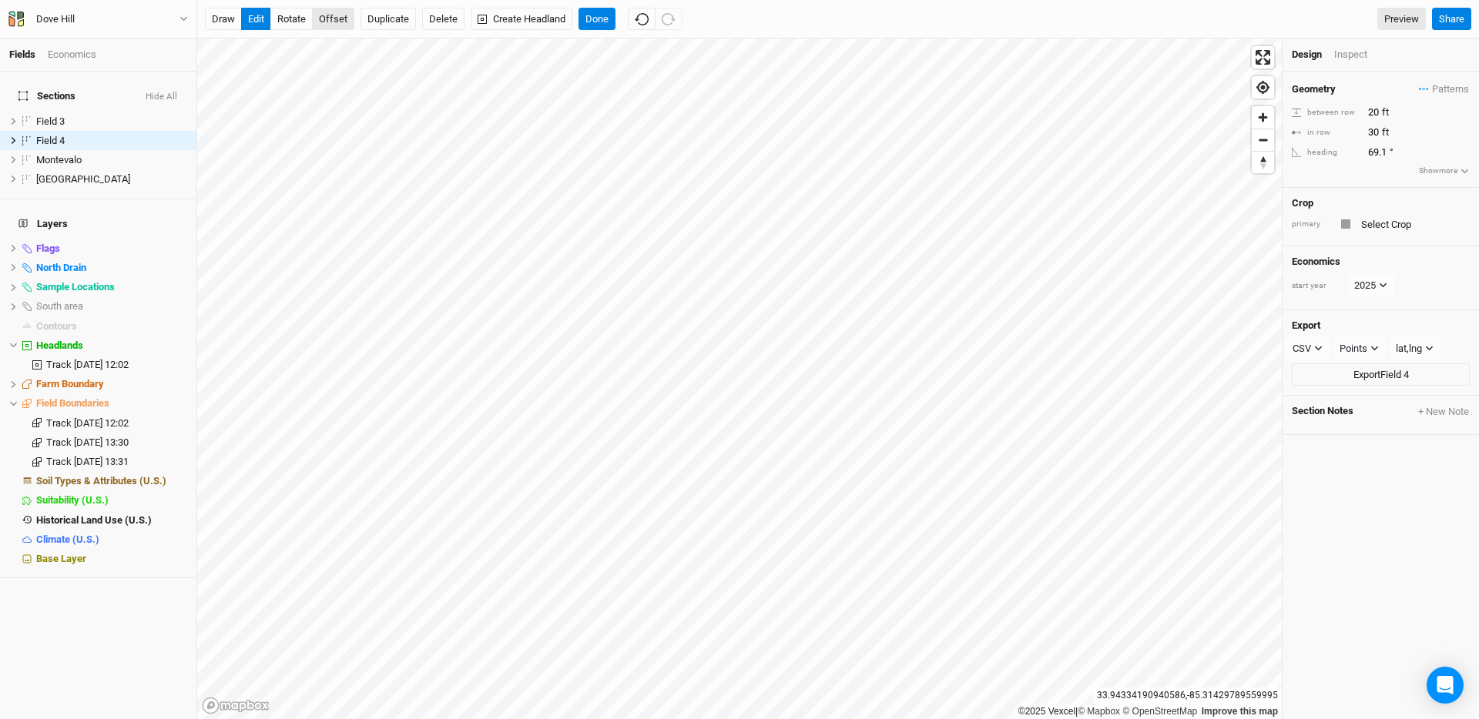
click at [321, 13] on button "offset" at bounding box center [333, 19] width 42 height 23
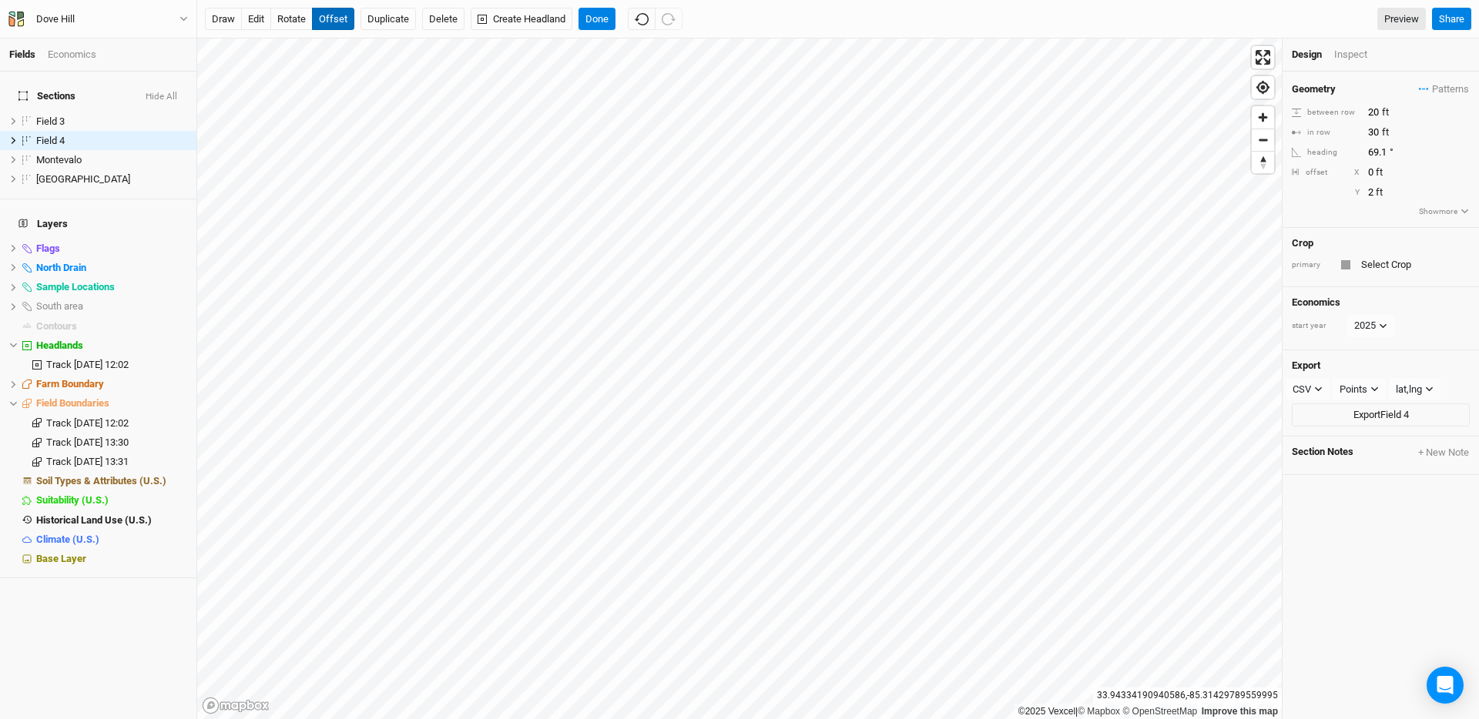
type input "3"
type input "-1"
type input "4"
type input "-7"
type input "5"
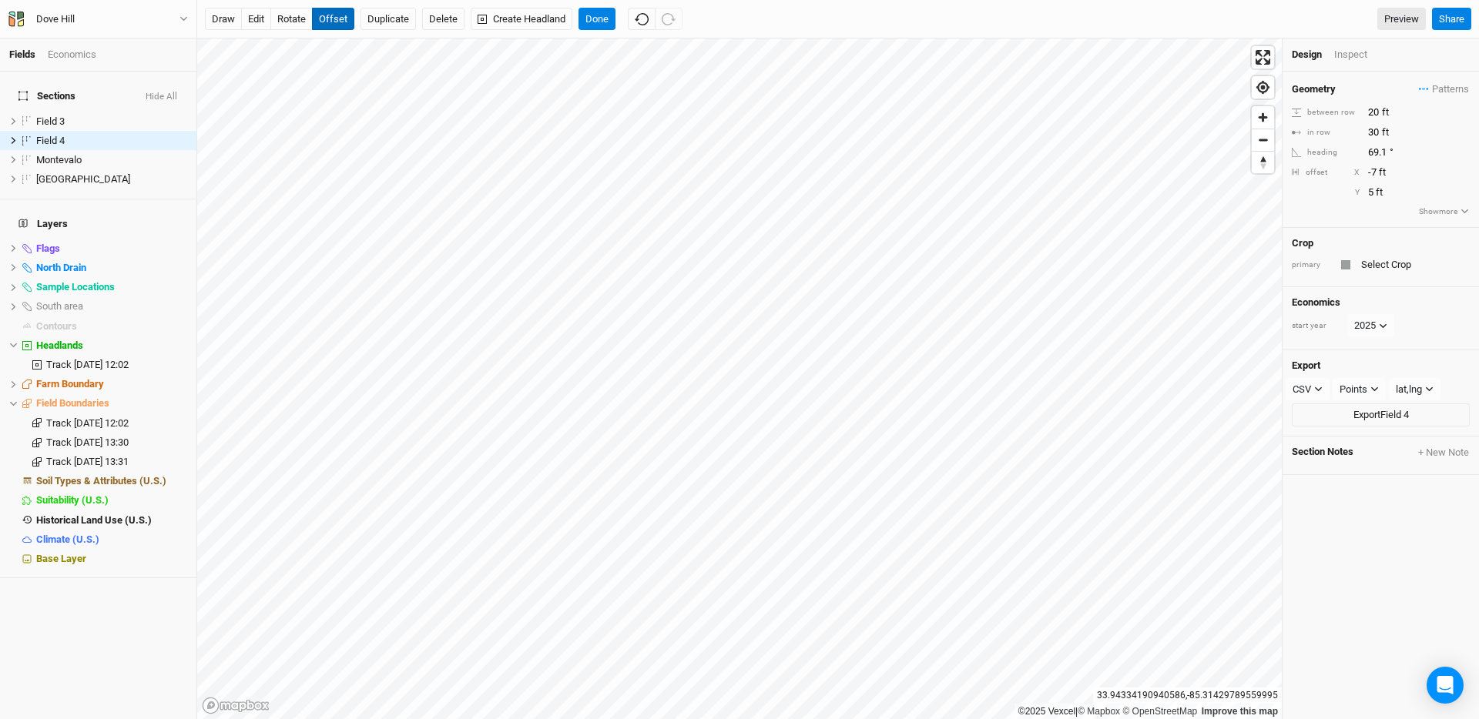
type input "-8"
type input "7"
type input "-7"
type input "8"
click at [595, 10] on button "Done" at bounding box center [596, 19] width 37 height 23
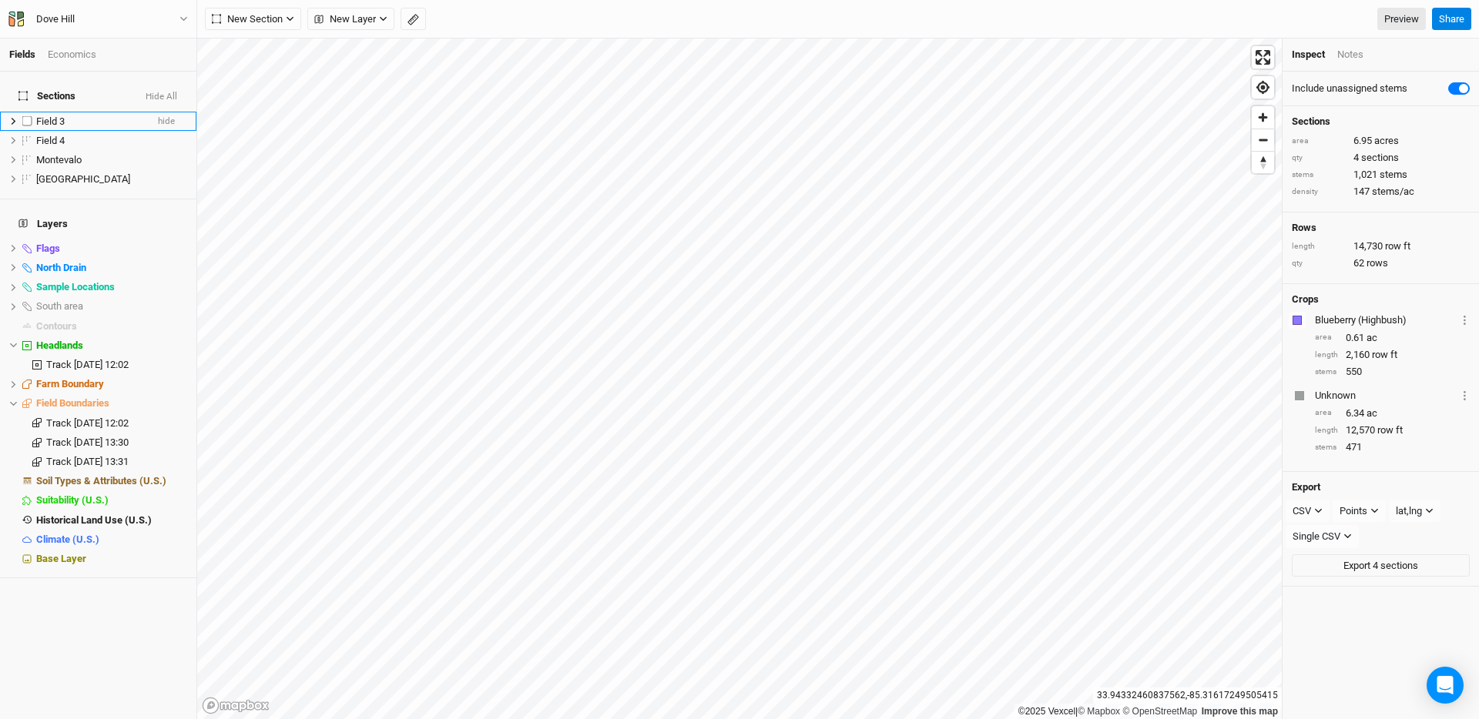
click at [66, 116] on div "Field 3" at bounding box center [90, 122] width 109 height 12
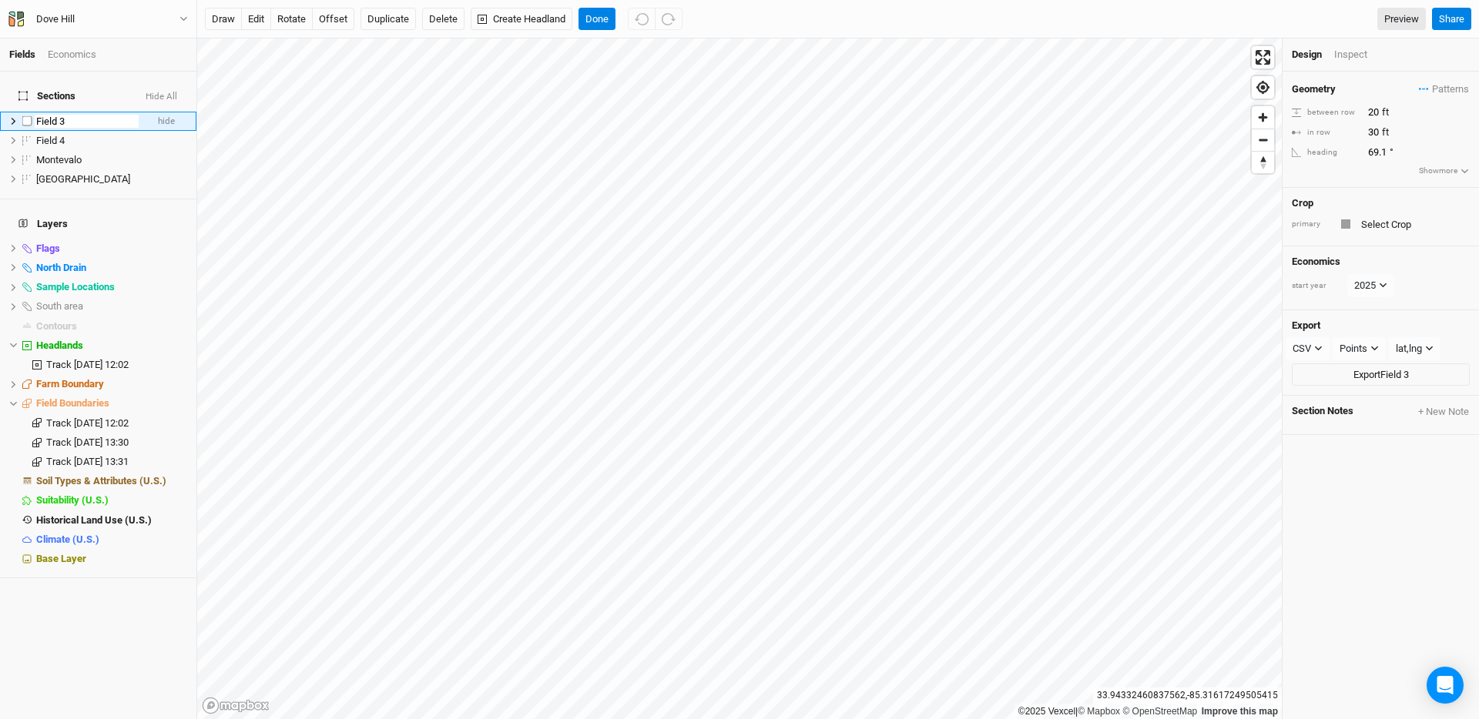
click at [66, 115] on input "Field 3" at bounding box center [87, 122] width 104 height 14
type input "[PERSON_NAME] East"
click at [55, 116] on span "Field 4" at bounding box center [50, 122] width 28 height 12
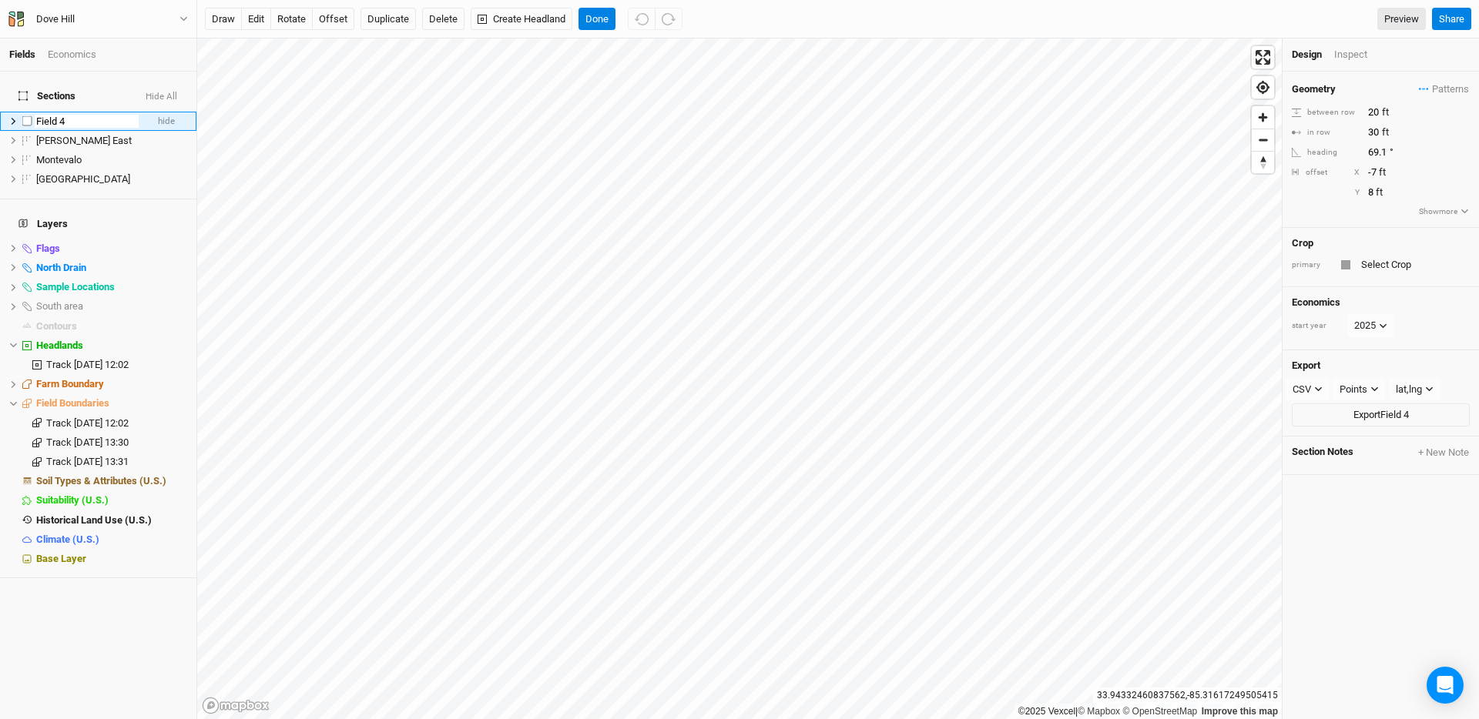
click at [55, 115] on input "Field 4" at bounding box center [87, 122] width 104 height 14
type input "[PERSON_NAME] West"
click at [263, 25] on button "edit" at bounding box center [256, 19] width 30 height 23
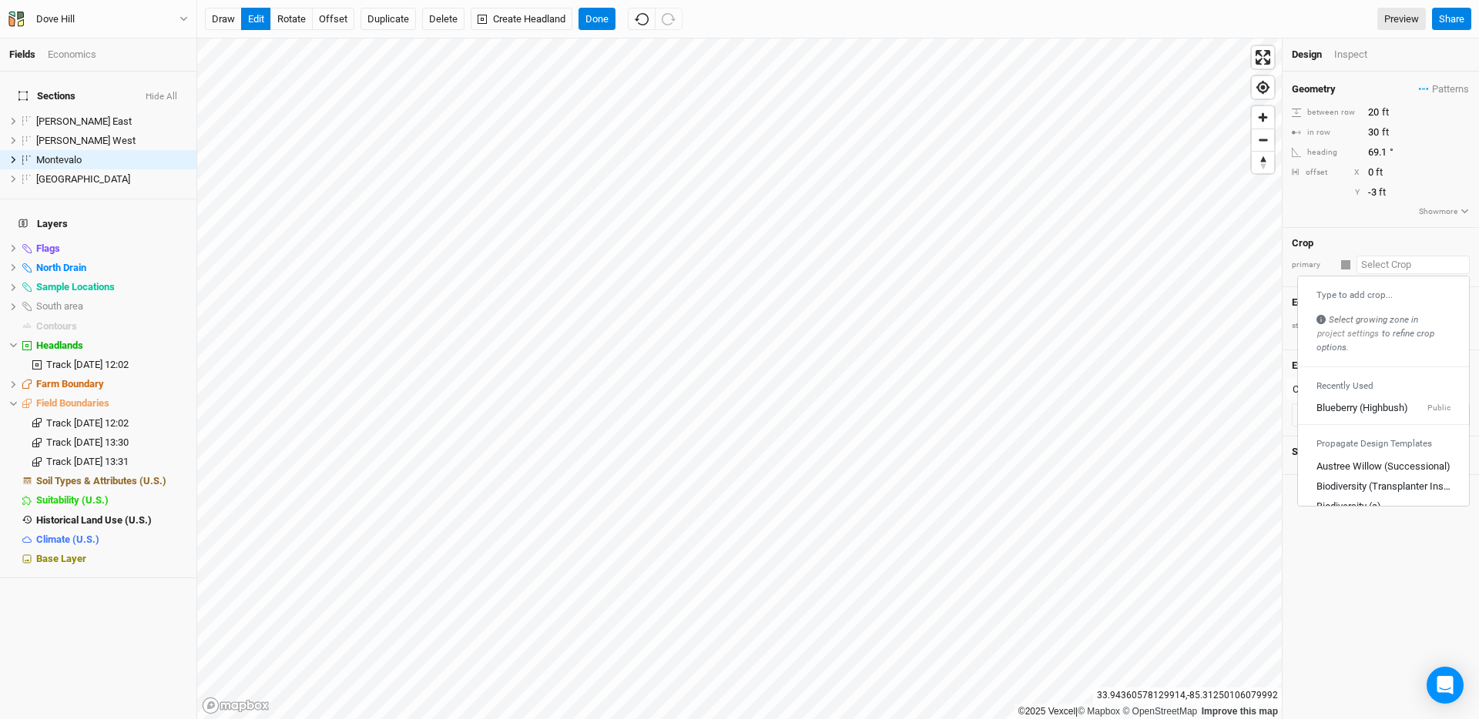
click at [1395, 260] on input "text" at bounding box center [1412, 265] width 113 height 18
click at [1380, 410] on div "Blueberry (Highbush)" at bounding box center [1362, 408] width 92 height 14
type input "12"
type input "4"
click at [1386, 268] on input "text" at bounding box center [1412, 265] width 113 height 18
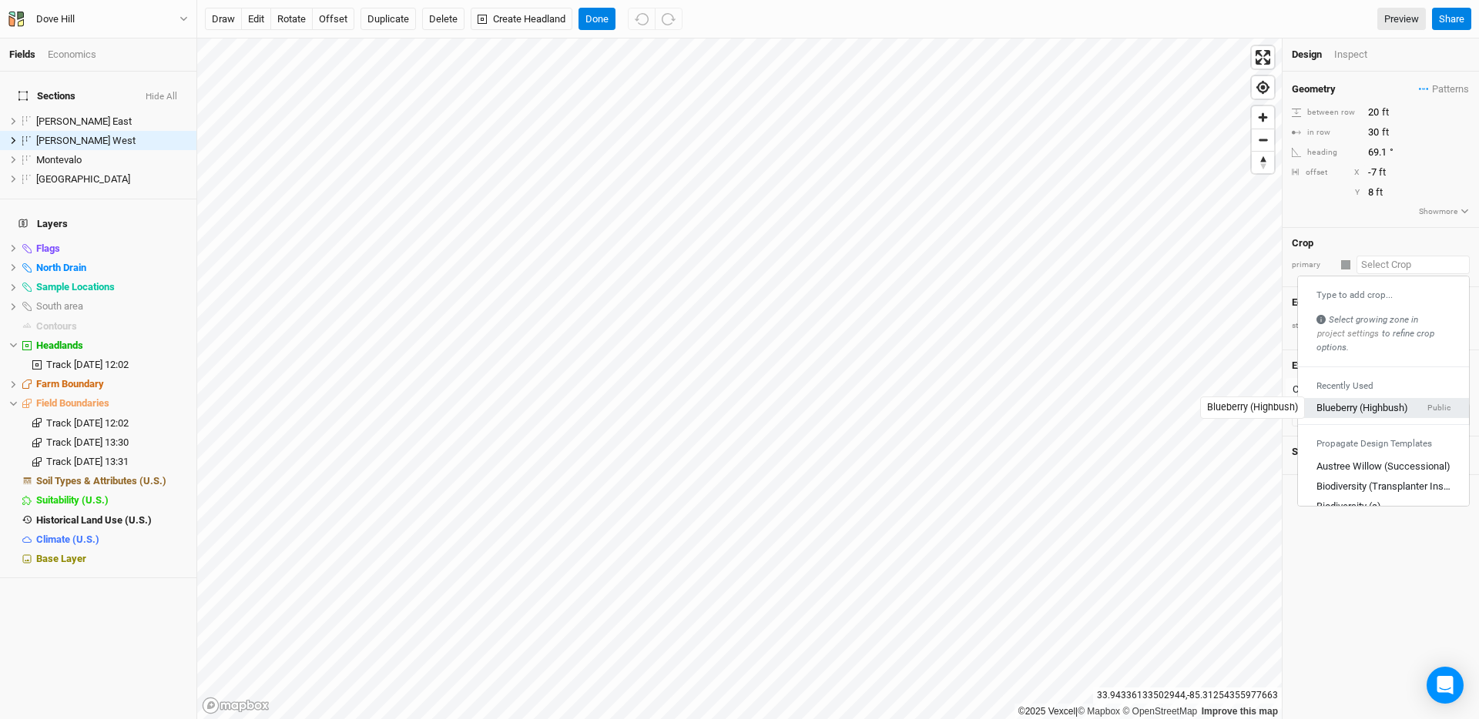
click at [1370, 411] on div "Blueberry (Highbush)" at bounding box center [1362, 408] width 92 height 14
type input "12"
type input "4"
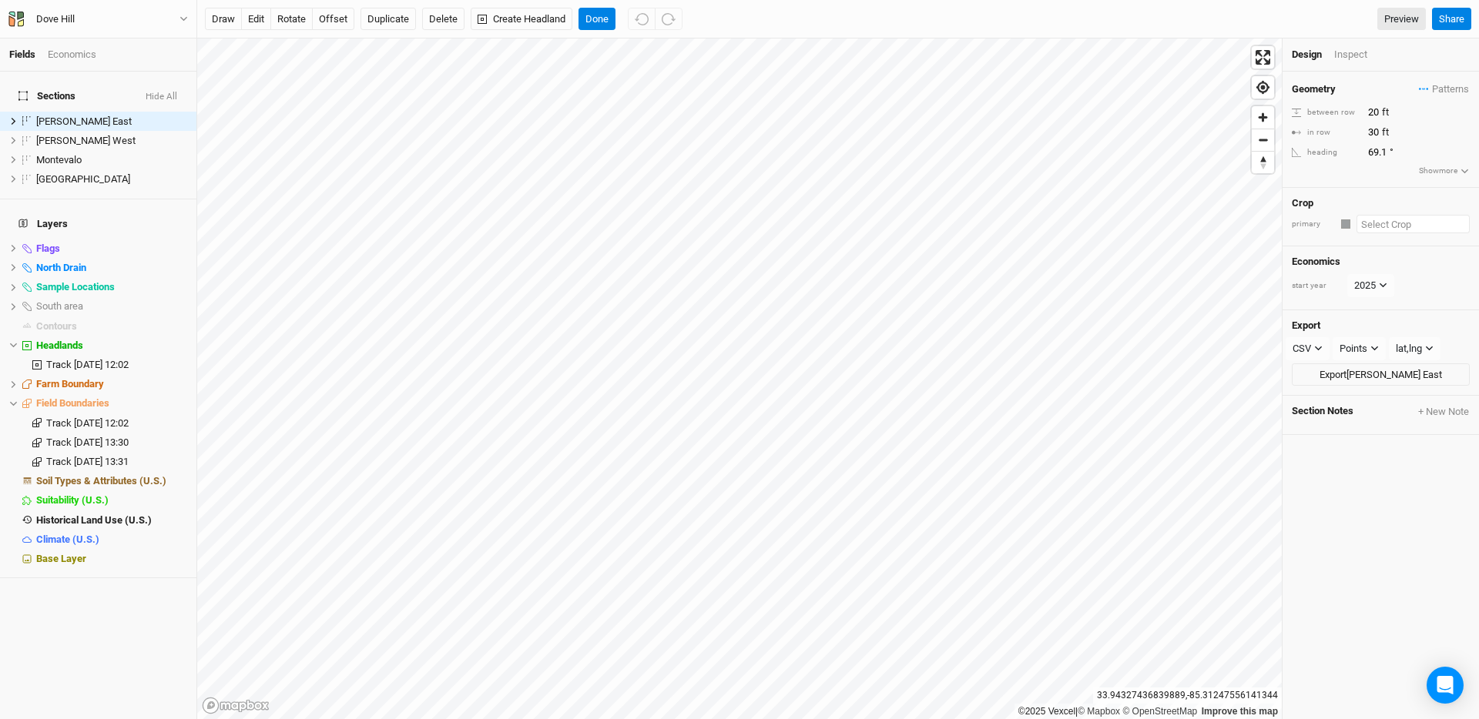
click at [1392, 225] on input "text" at bounding box center [1412, 224] width 113 height 18
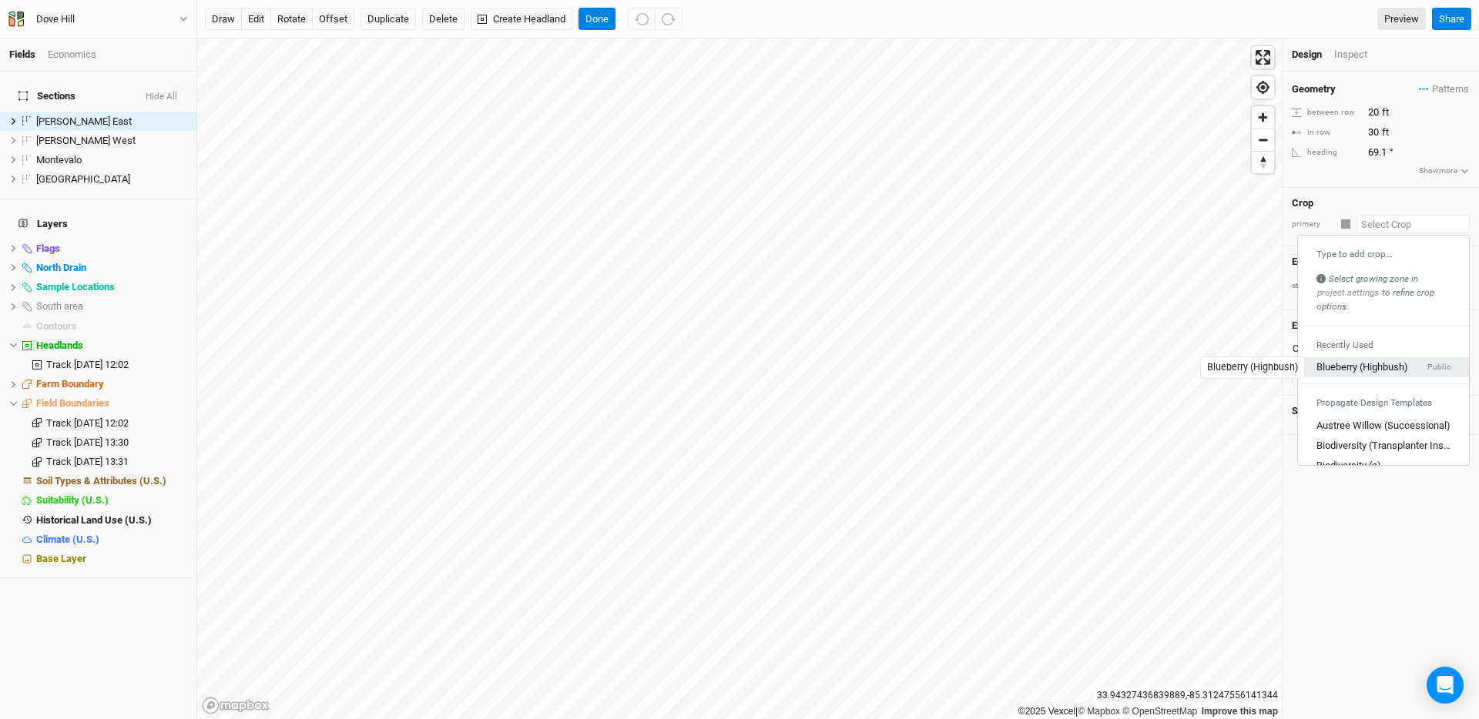
click at [1381, 363] on div "Blueberry (Highbush)" at bounding box center [1362, 368] width 92 height 14
type input "12"
type input "4"
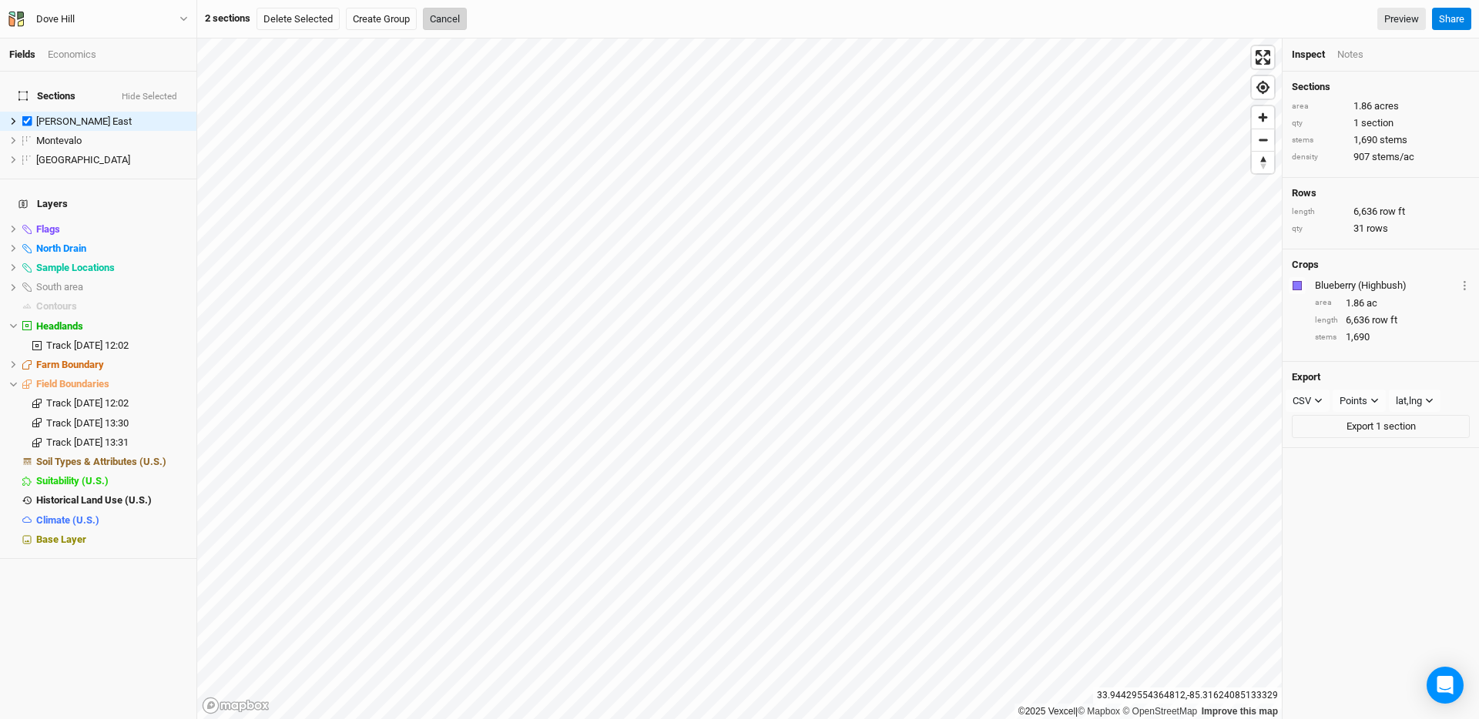
click at [444, 22] on button "Cancel" at bounding box center [445, 19] width 44 height 23
click at [252, 15] on span "New Section" at bounding box center [247, 19] width 71 height 15
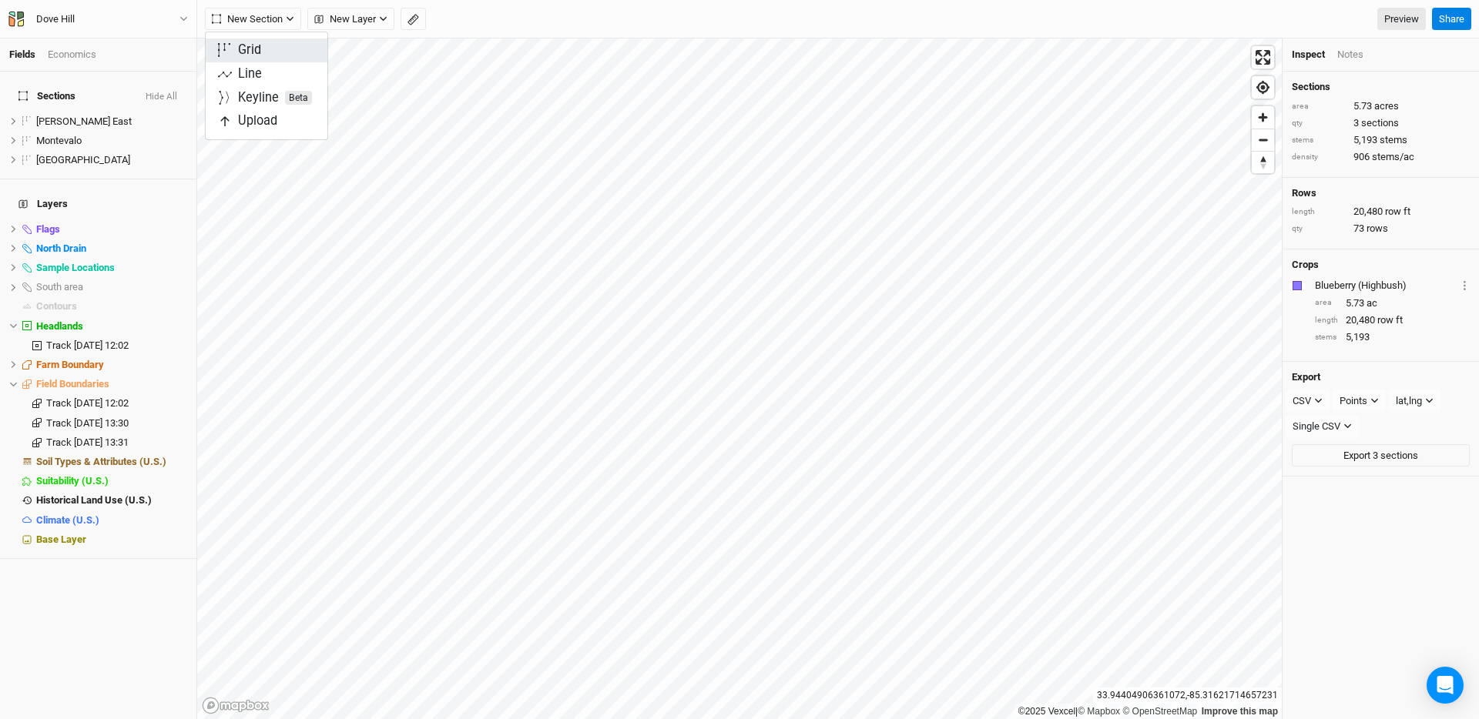
click at [258, 44] on div "Grid" at bounding box center [249, 51] width 23 height 18
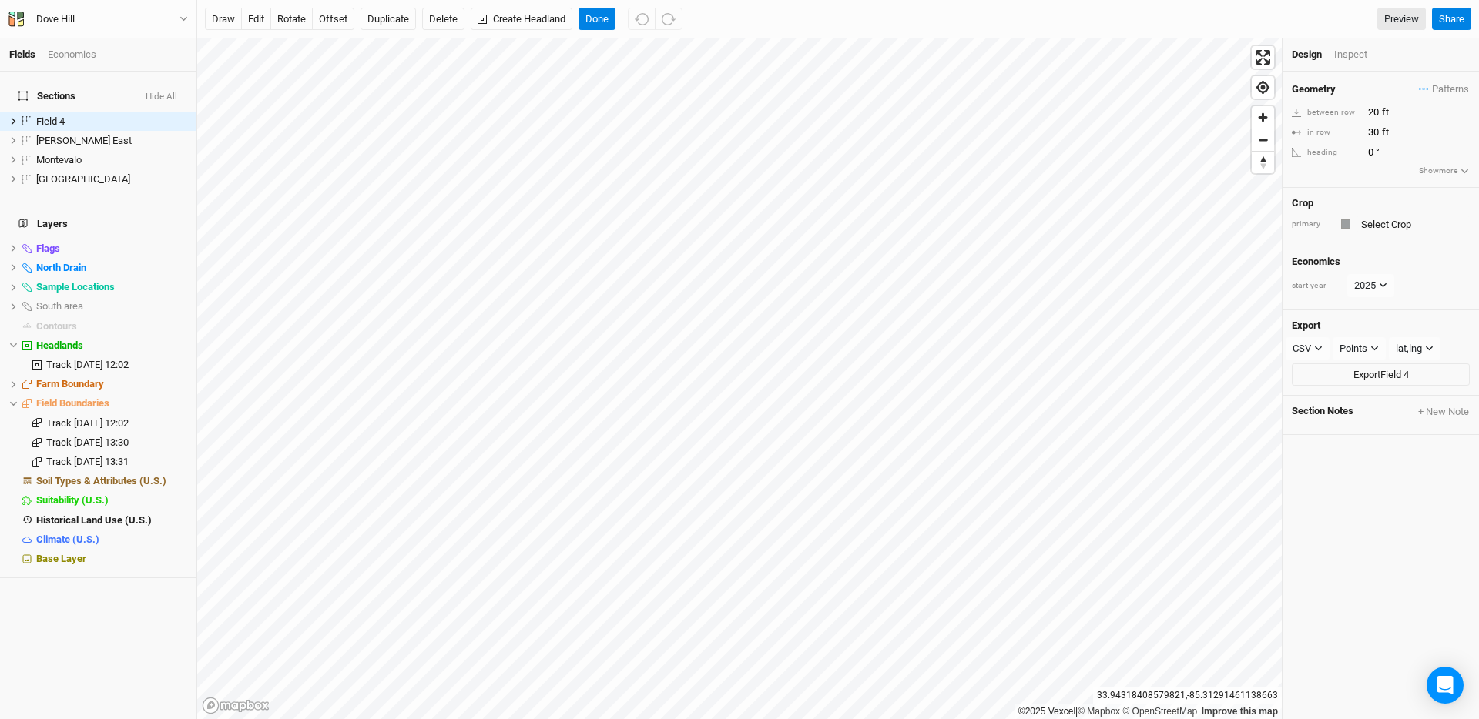
click at [1371, 162] on div "Geometry Patterns ＋ New in-row pattern between row 20 ft in row 30 ft heading 0…" at bounding box center [1380, 130] width 196 height 116
click at [1380, 149] on input "0" at bounding box center [1430, 152] width 134 height 17
type input "69.1"
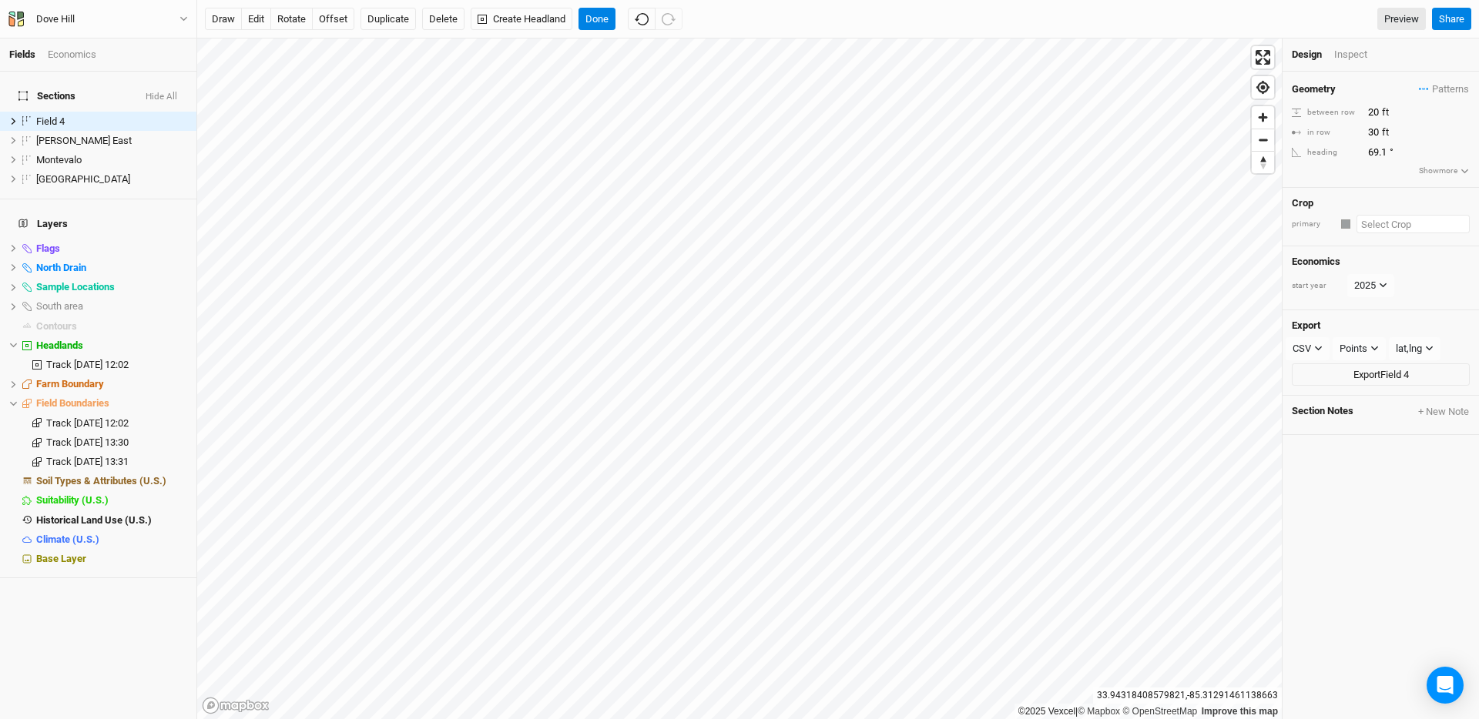
click at [1387, 229] on input "text" at bounding box center [1412, 224] width 113 height 18
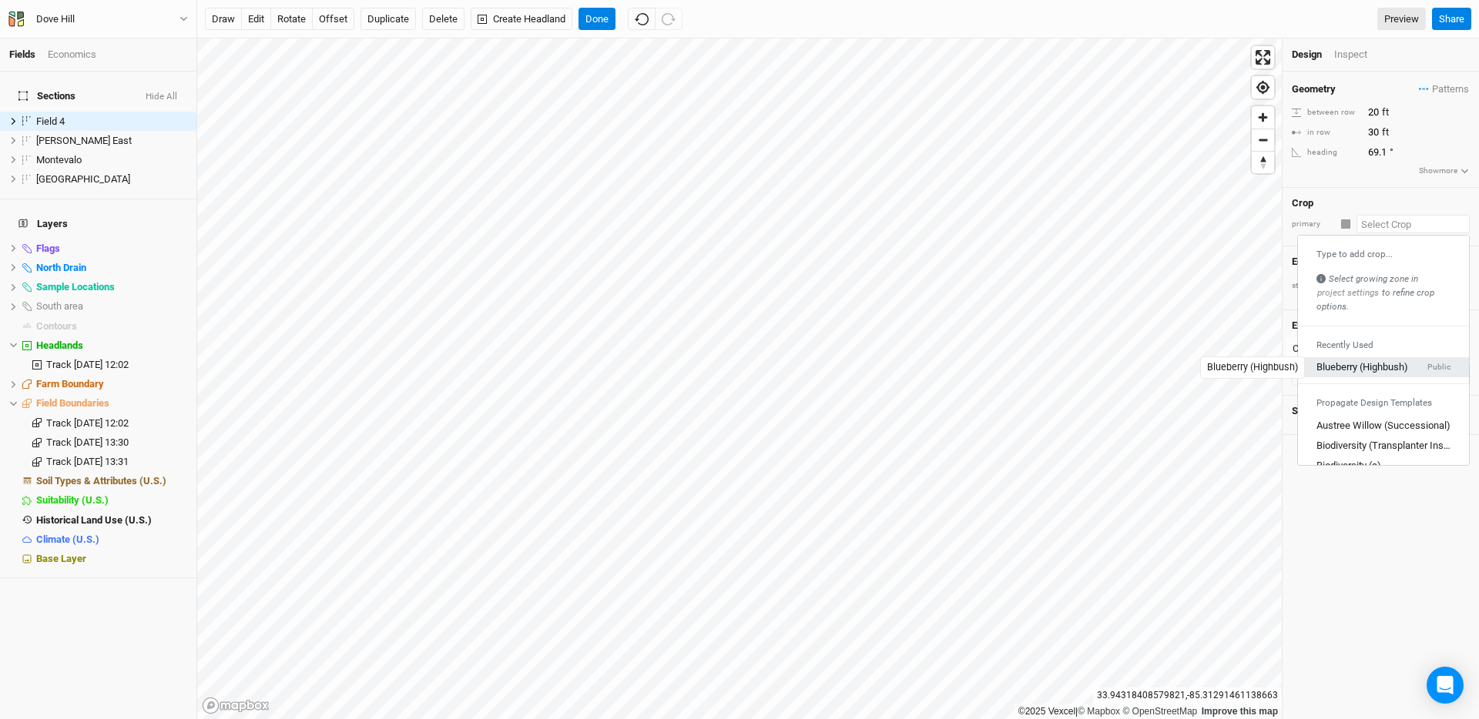
click at [1369, 372] on div "Blueberry (Highbush)" at bounding box center [1362, 368] width 92 height 14
type input "12"
type input "4"
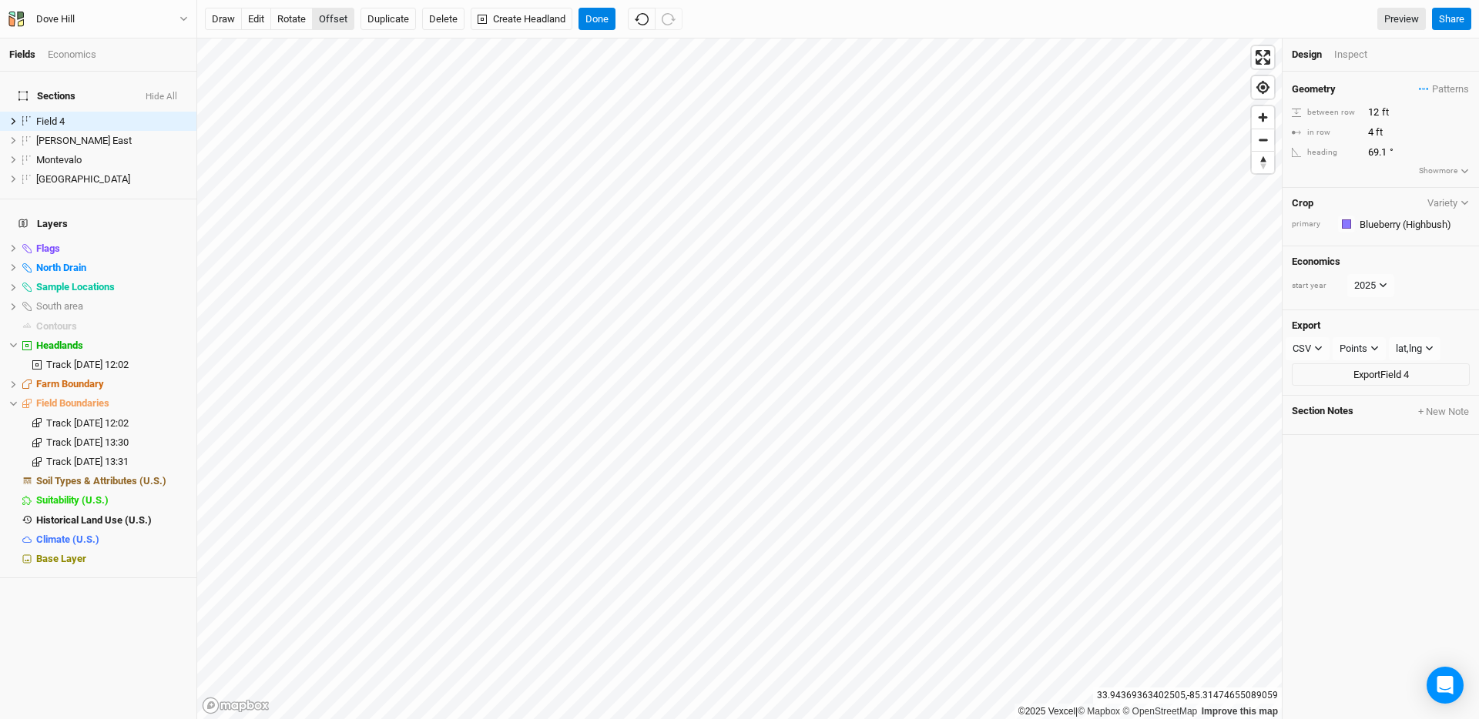
click at [338, 23] on button "offset" at bounding box center [333, 19] width 42 height 23
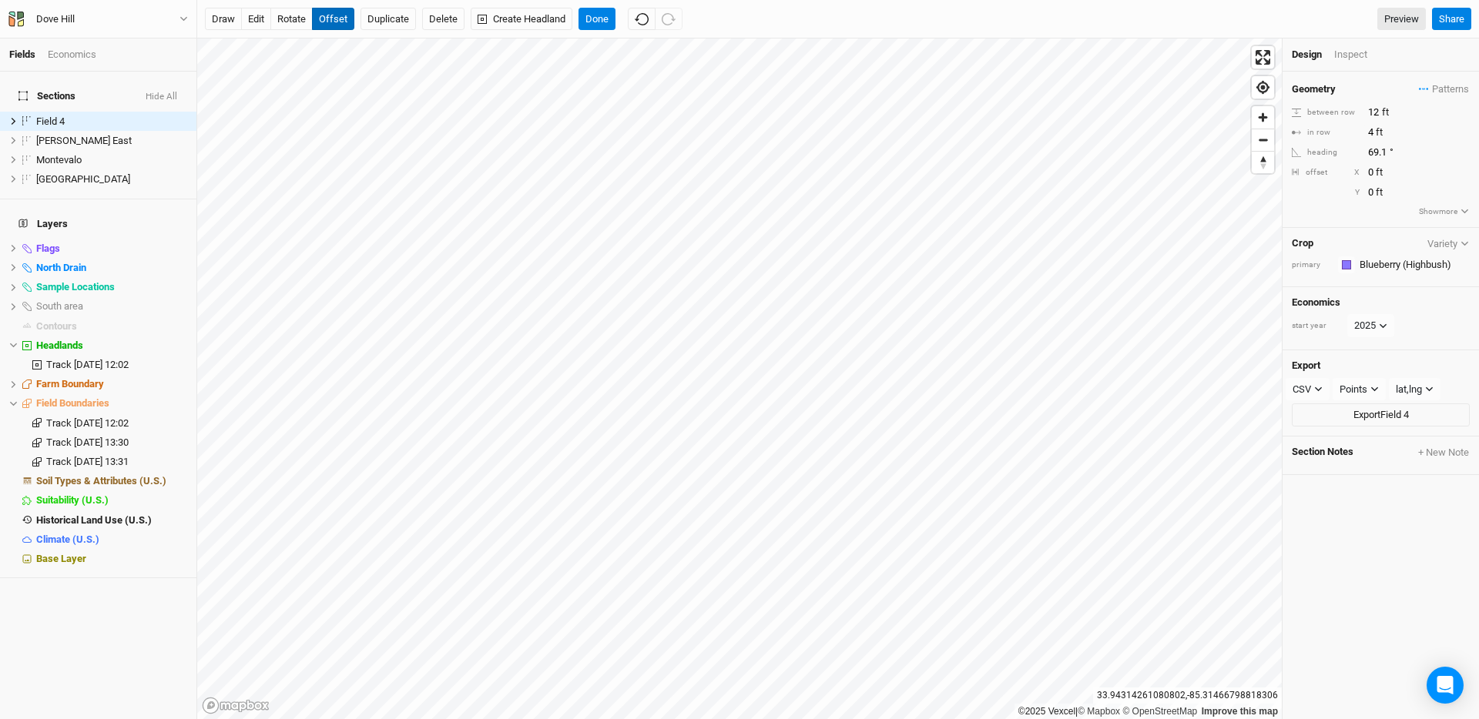
type input "1"
click at [601, 13] on button "Done" at bounding box center [596, 19] width 37 height 23
click at [252, 15] on button "edit" at bounding box center [256, 19] width 30 height 23
click at [333, 21] on button "offset" at bounding box center [333, 19] width 42 height 23
type input "2"
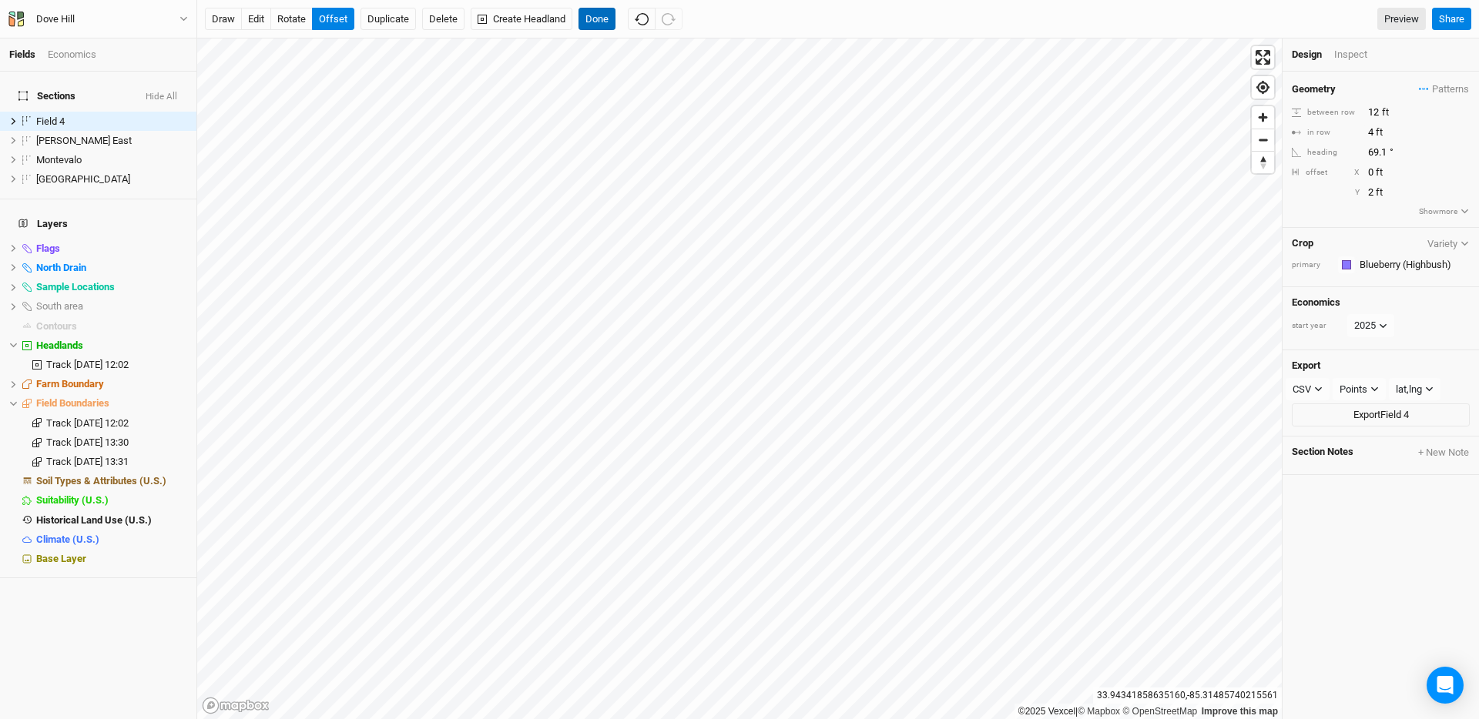
click at [590, 21] on button "Done" at bounding box center [596, 19] width 37 height 23
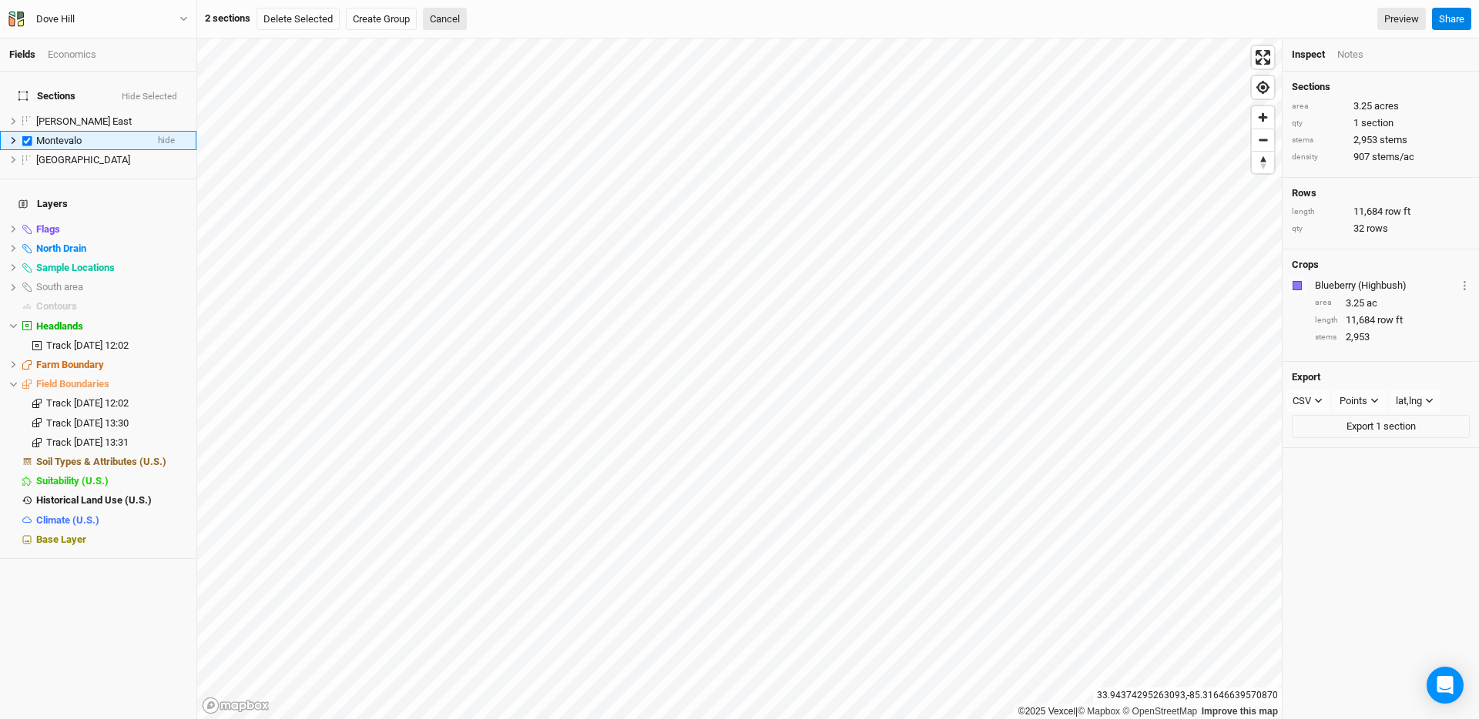
click at [13, 136] on icon at bounding box center [13, 140] width 8 height 8
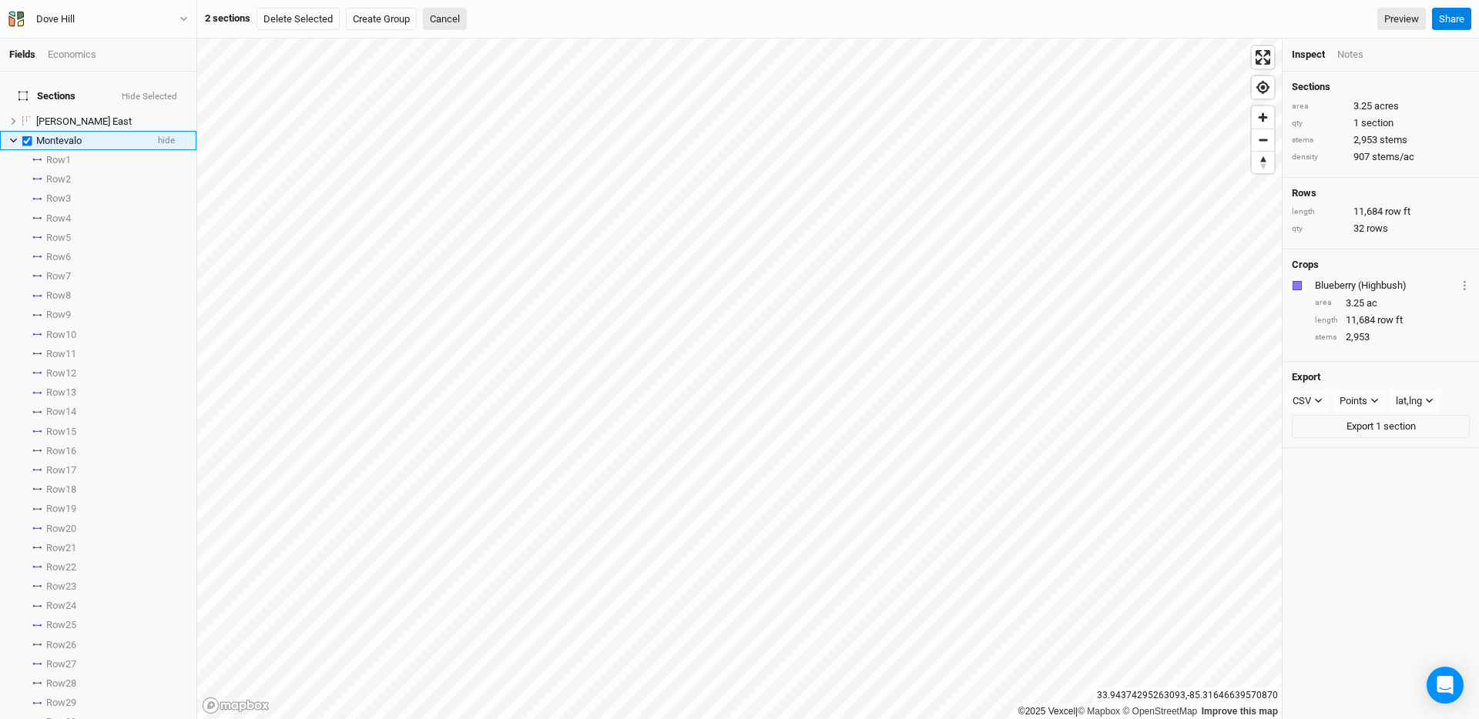
click at [12, 139] on icon at bounding box center [13, 141] width 7 height 5
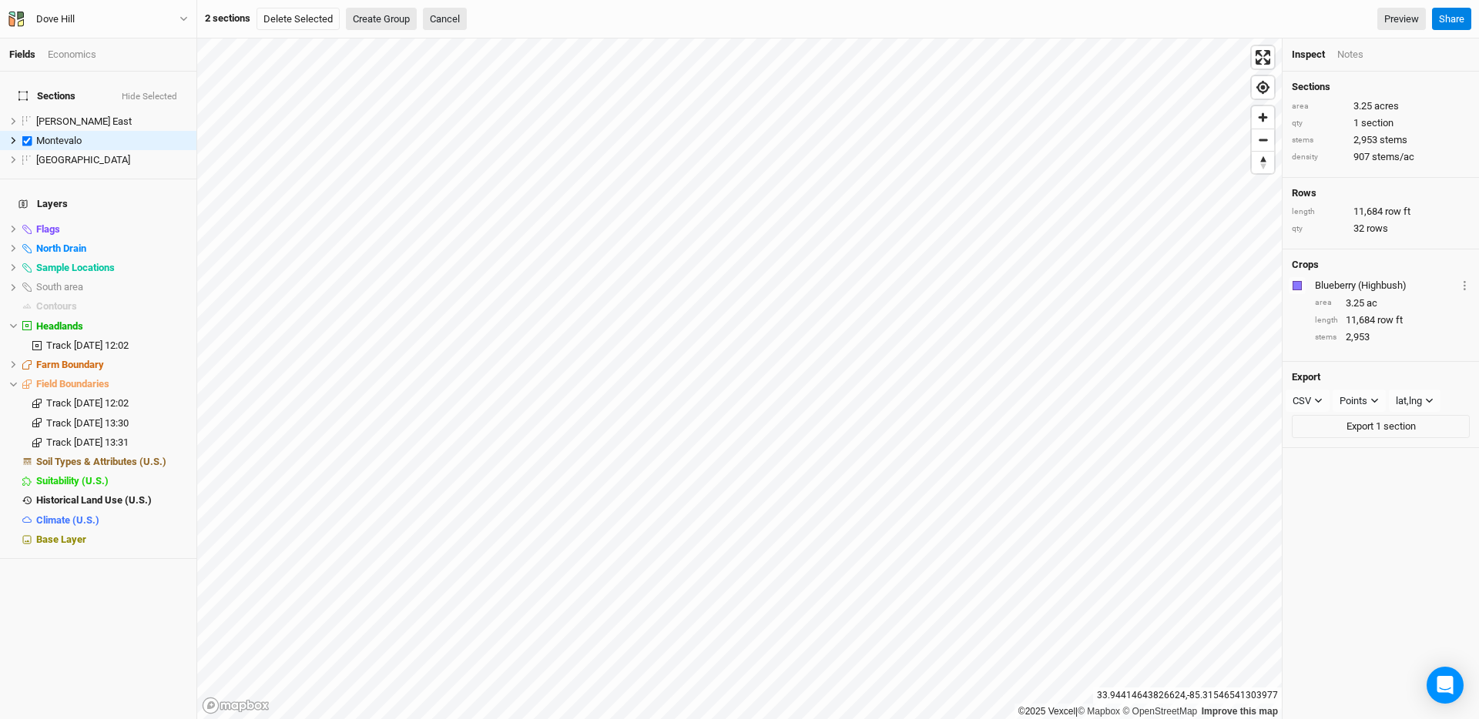
click at [400, 22] on button "Create Group" at bounding box center [381, 19] width 71 height 23
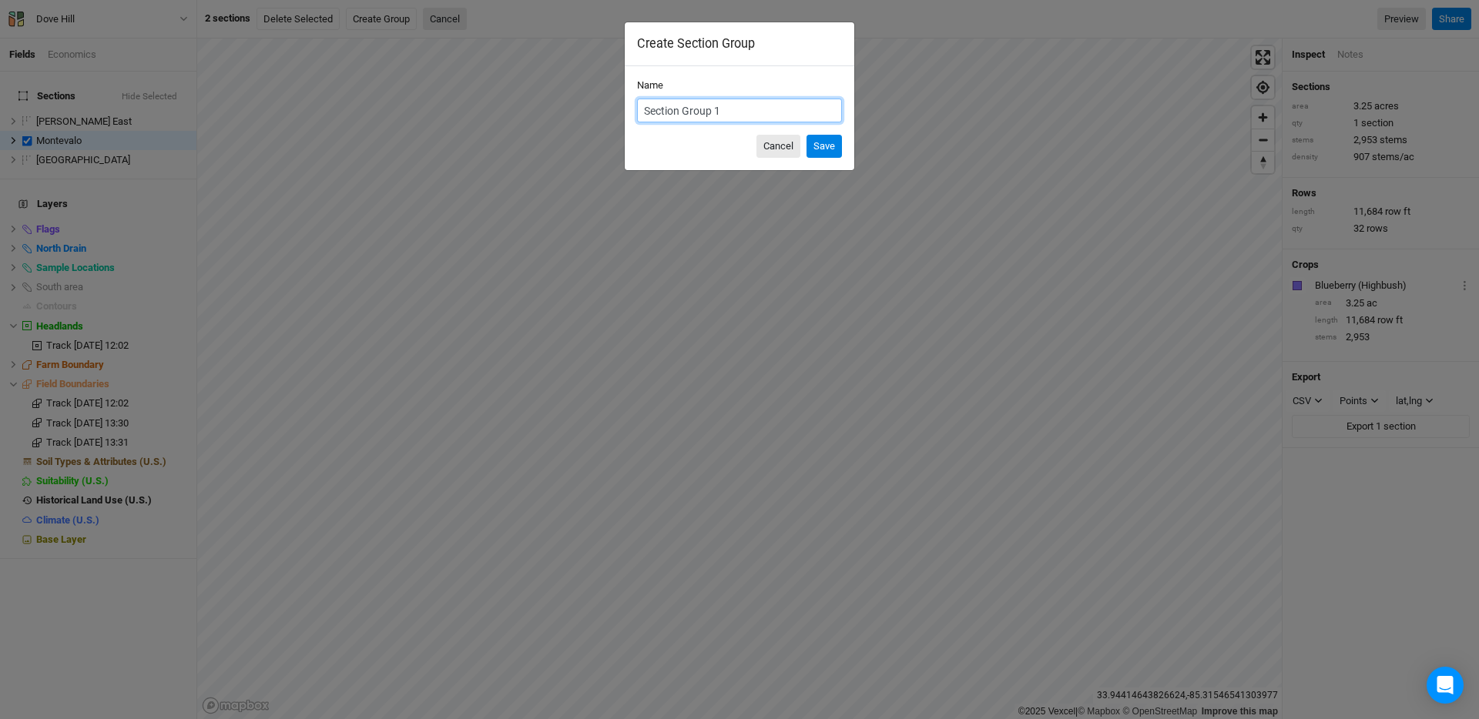
click at [783, 145] on button "Cancel" at bounding box center [778, 146] width 44 height 23
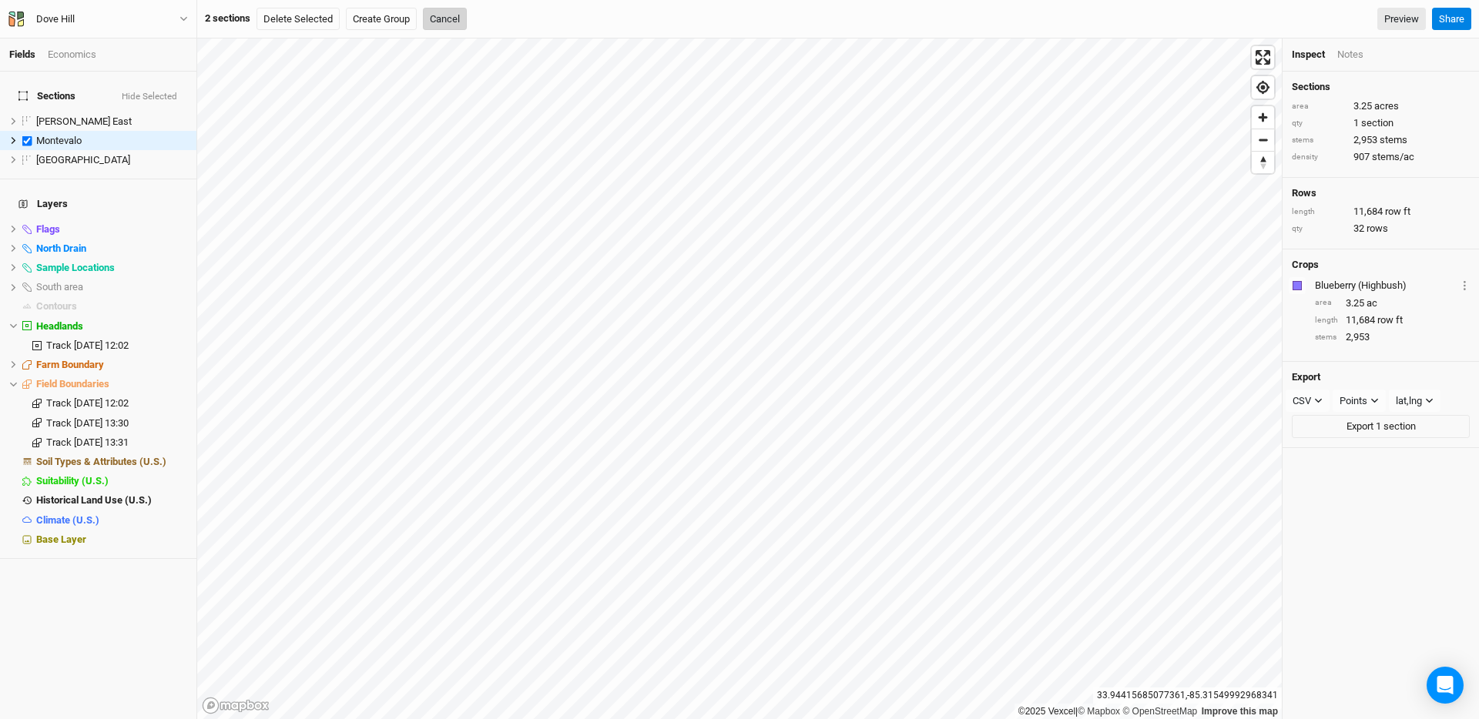
click at [456, 28] on button "Cancel" at bounding box center [445, 19] width 44 height 23
click at [273, 27] on button "New Section" at bounding box center [253, 19] width 96 height 23
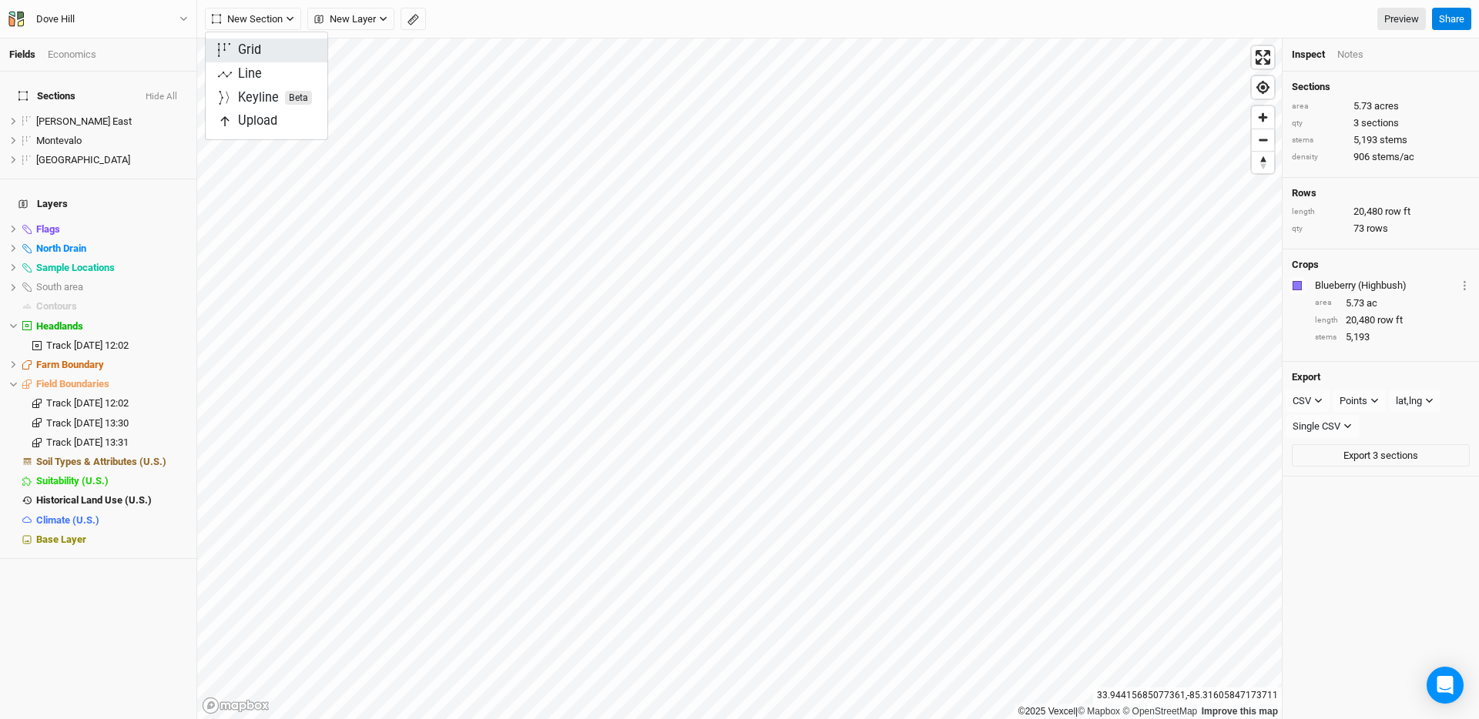
click at [270, 49] on button "Grid" at bounding box center [267, 51] width 122 height 24
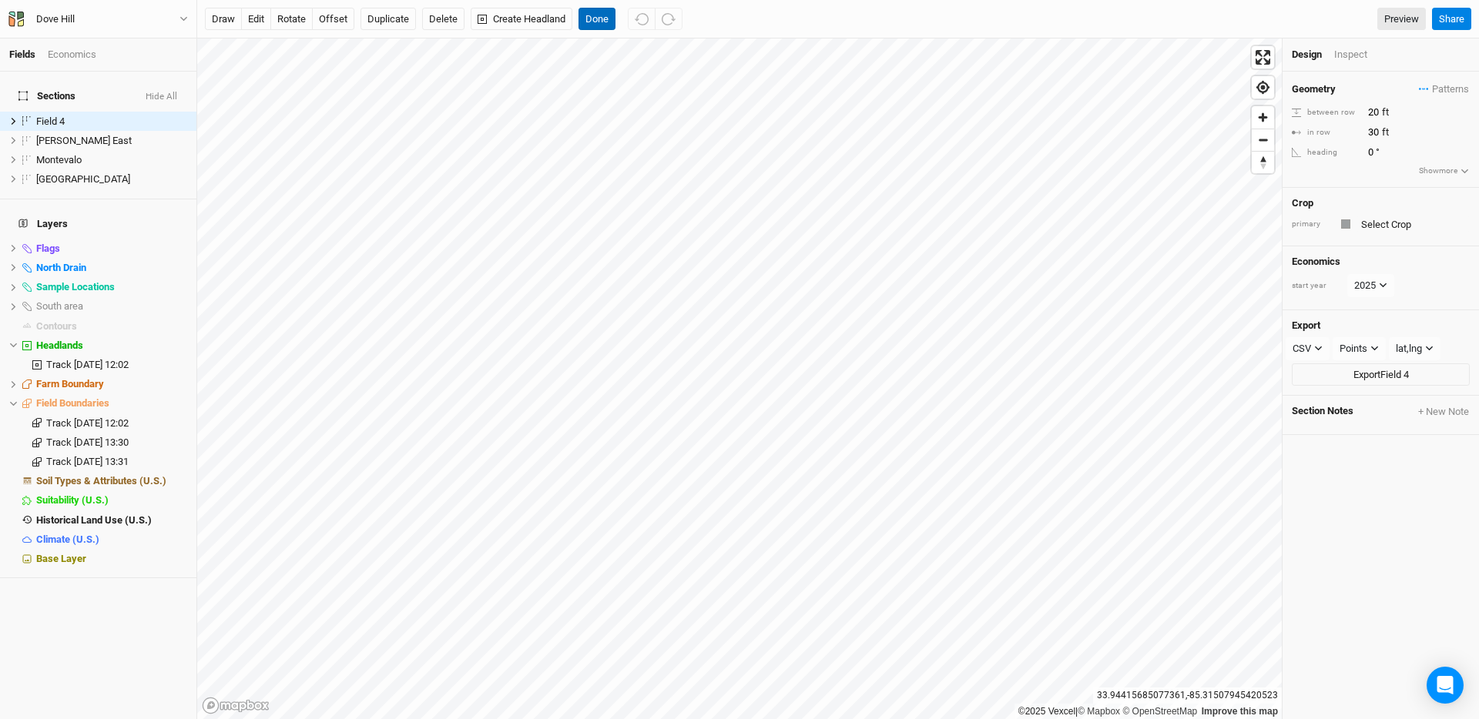
click at [594, 20] on button "Done" at bounding box center [596, 19] width 37 height 23
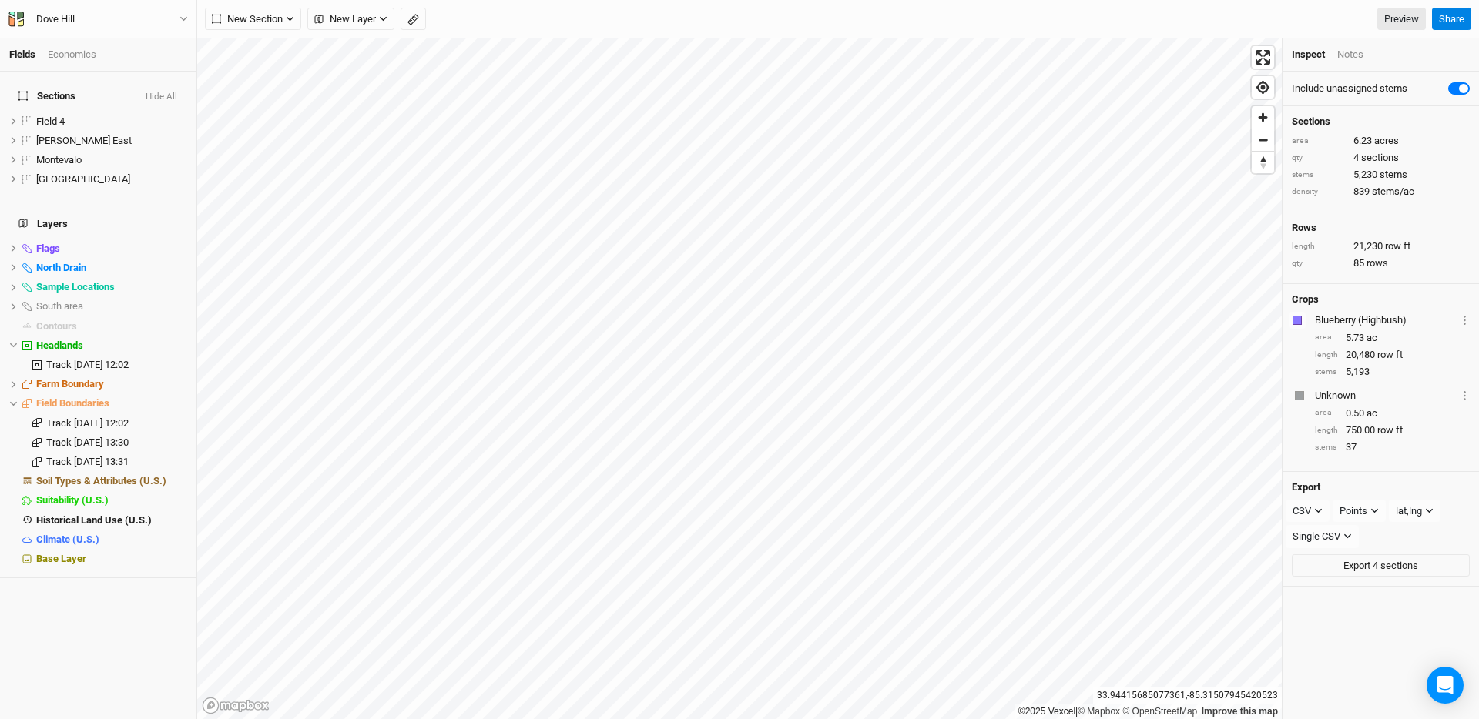
click at [232, 5] on div "New Section Grid Line Keyline Beta Upload New Layer Custom Roads Utilities Ridg…" at bounding box center [837, 19] width 1281 height 39
click at [233, 32] on div "New Section Grid Line Keyline Beta Upload New Layer Custom Roads Utilities Ridg…" at bounding box center [837, 19] width 1281 height 39
click at [249, 24] on span "New Section" at bounding box center [247, 19] width 71 height 15
click at [249, 49] on div "Grid" at bounding box center [249, 51] width 23 height 18
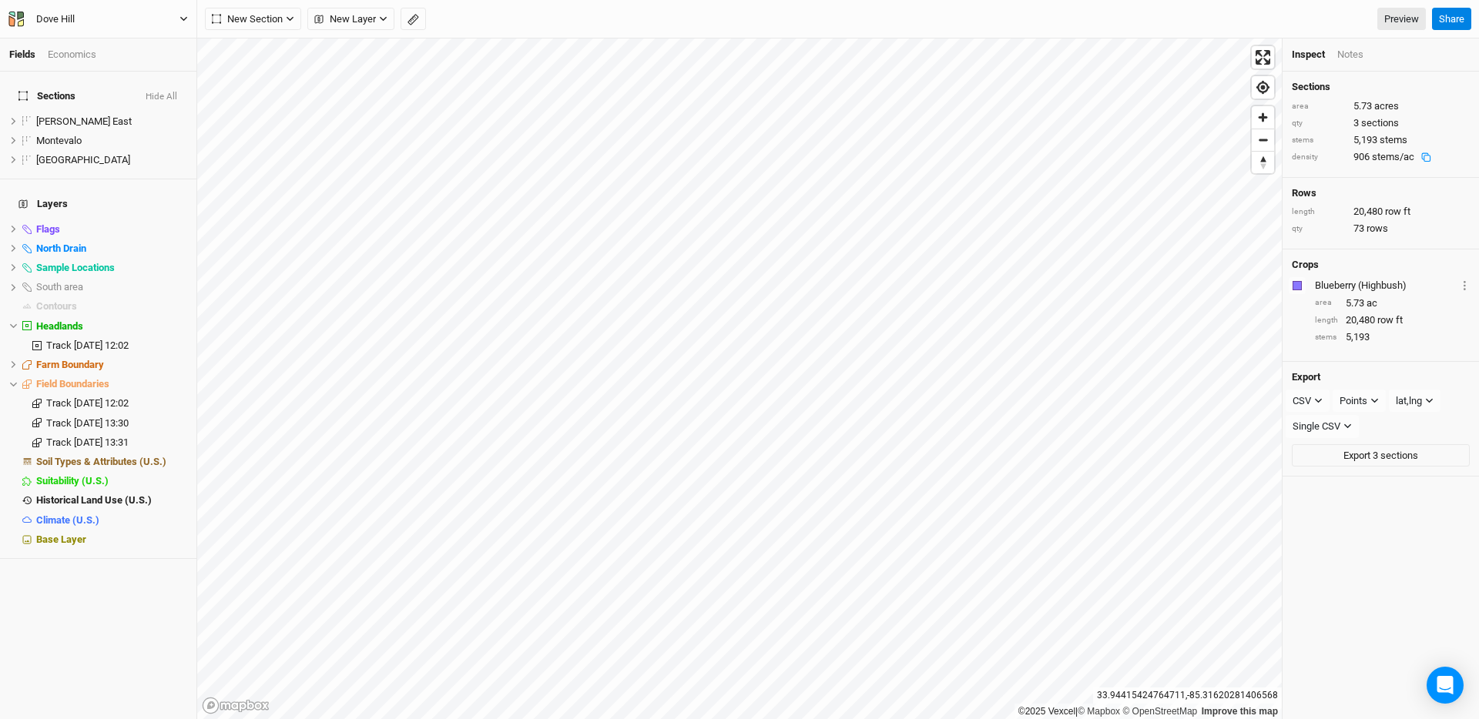
click at [105, 20] on button "Dove Hill" at bounding box center [98, 19] width 181 height 17
click at [124, 151] on button "Keyboard Shortcuts" at bounding box center [127, 153] width 122 height 20
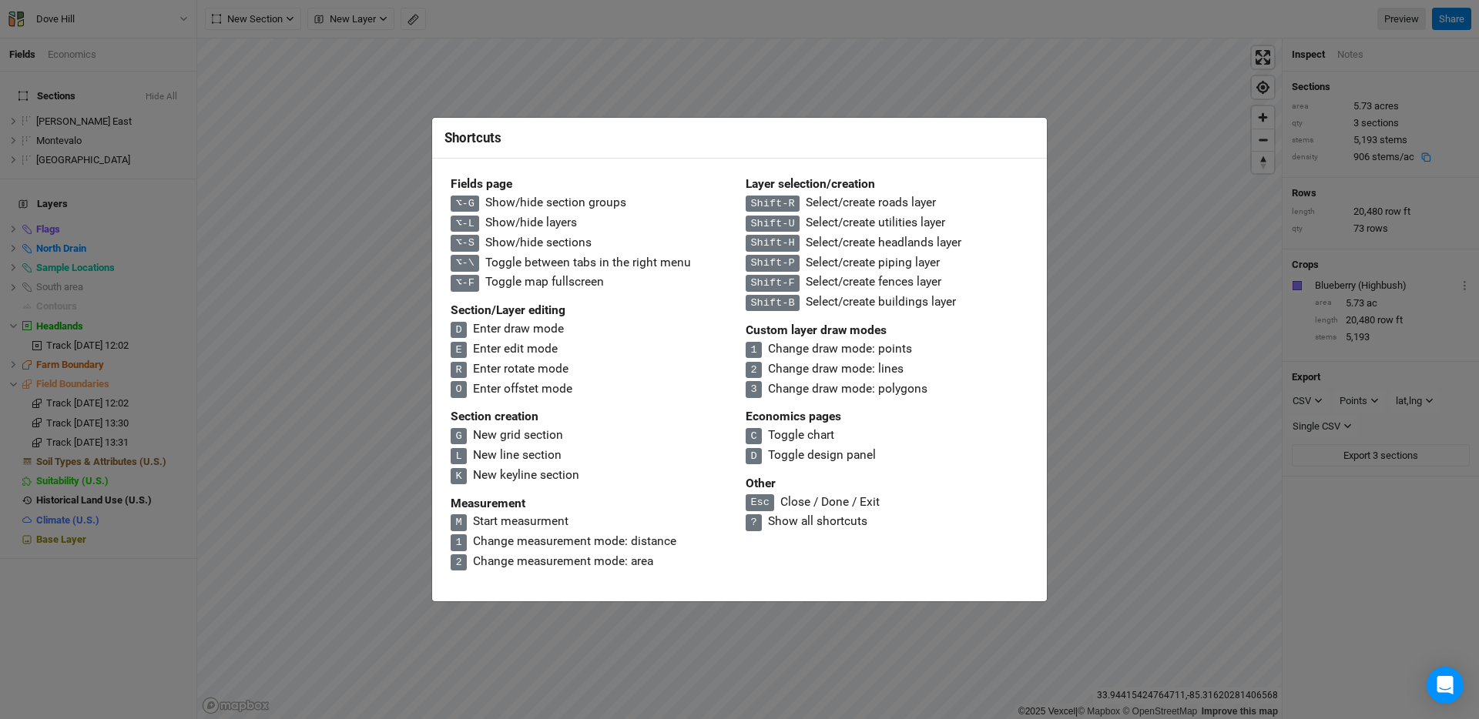
click at [599, 418] on h4 "Section creation" at bounding box center [591, 417] width 283 height 15
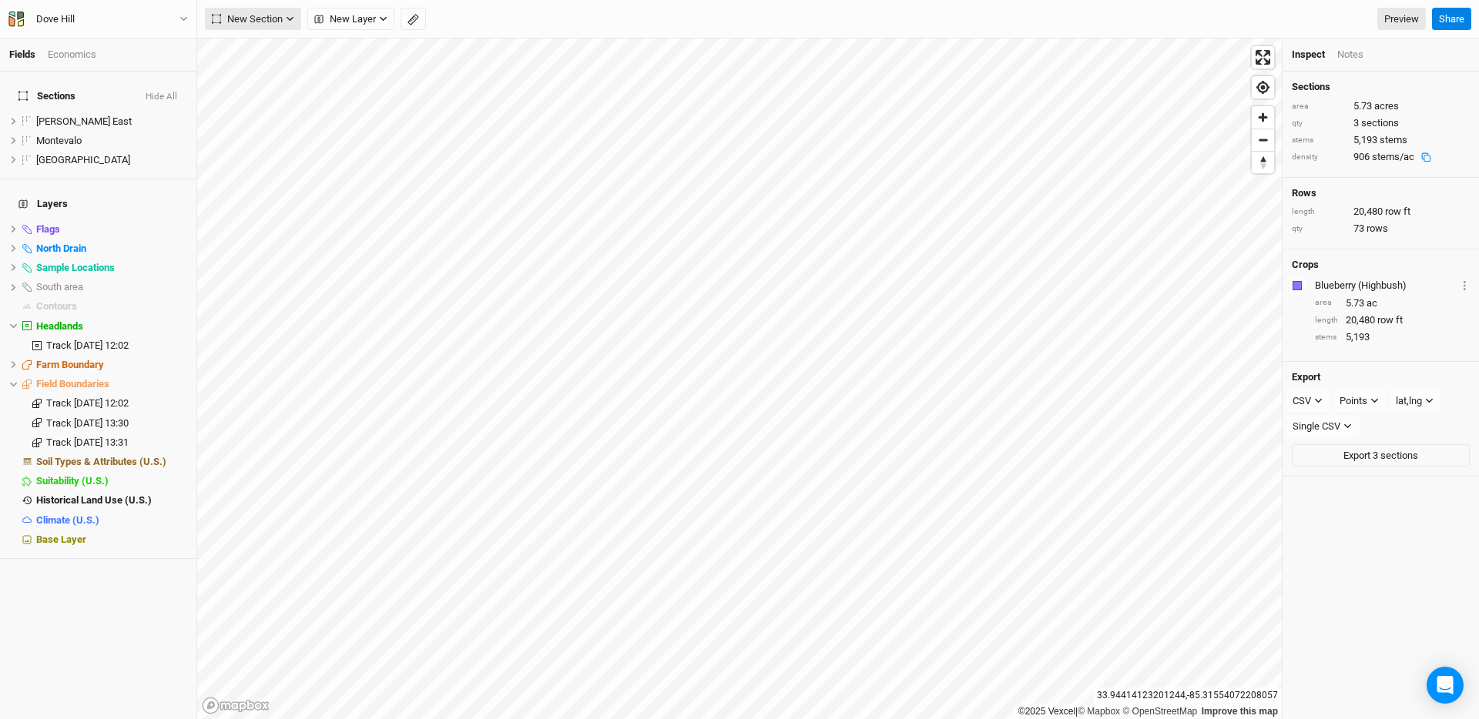
click at [286, 19] on icon "button" at bounding box center [290, 19] width 8 height 8
click at [283, 47] on button "Grid" at bounding box center [267, 51] width 122 height 24
click at [283, 19] on span "New Section" at bounding box center [247, 19] width 71 height 15
click at [282, 39] on button "Grid" at bounding box center [267, 51] width 122 height 24
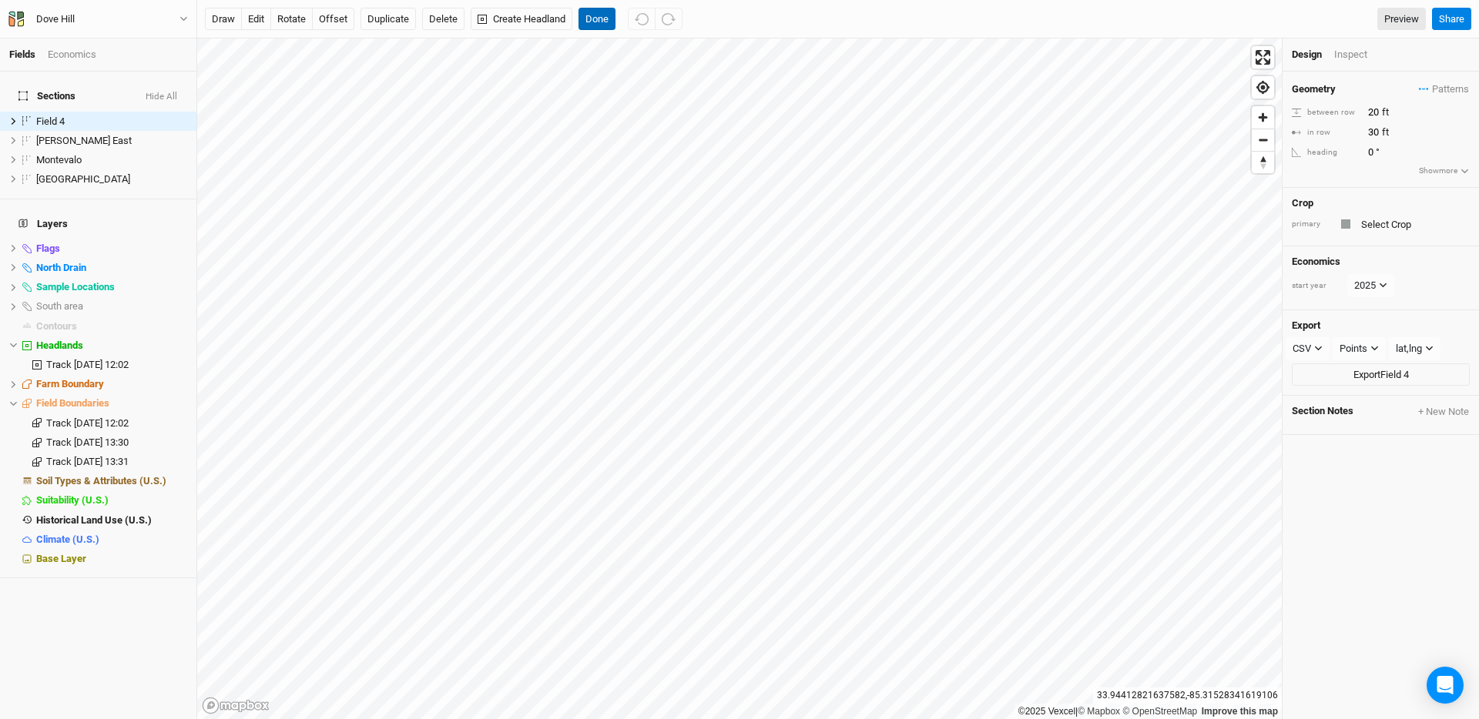
click at [588, 17] on button "Done" at bounding box center [596, 19] width 37 height 23
click at [443, 18] on button "Delete" at bounding box center [443, 19] width 42 height 23
click at [477, 17] on button "Confirm" at bounding box center [454, 19] width 48 height 23
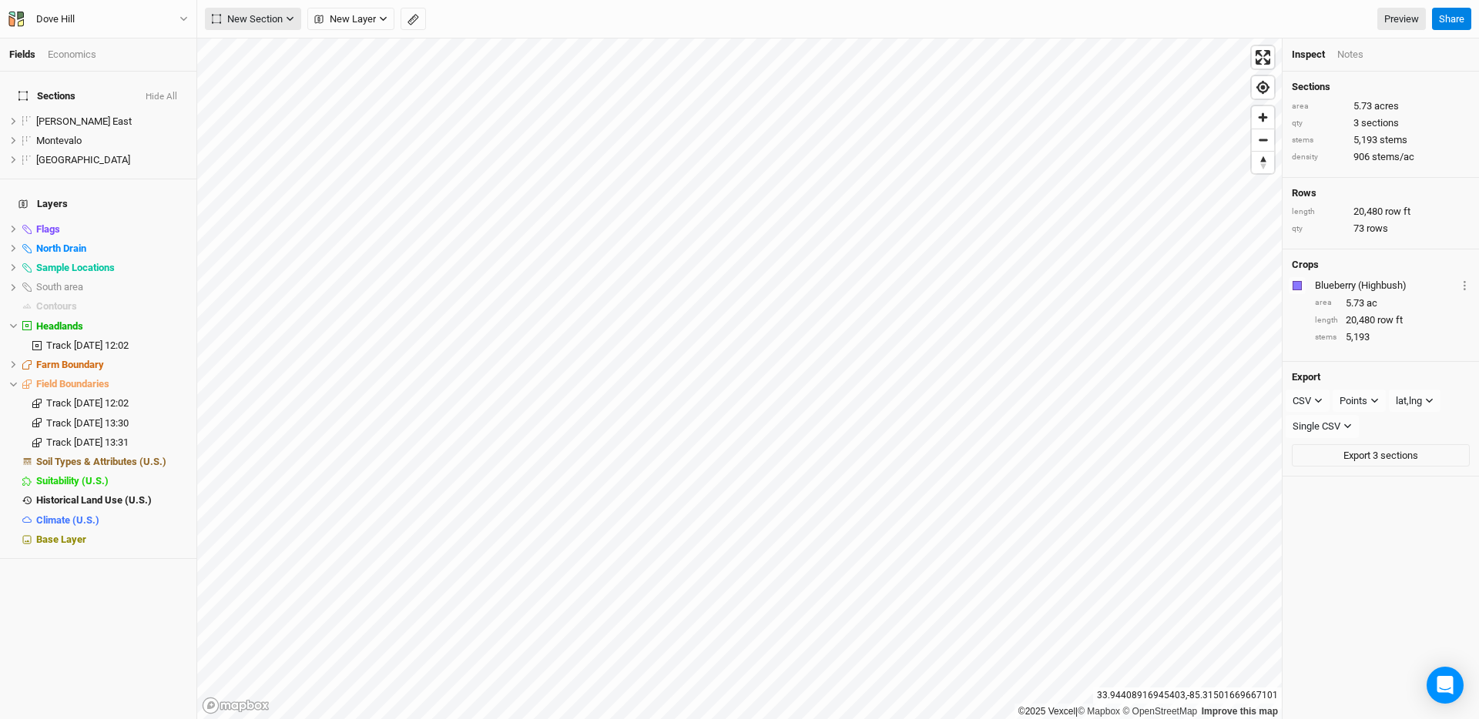
click at [272, 14] on span "New Section" at bounding box center [247, 19] width 71 height 15
click at [289, 49] on button "Grid" at bounding box center [267, 51] width 122 height 24
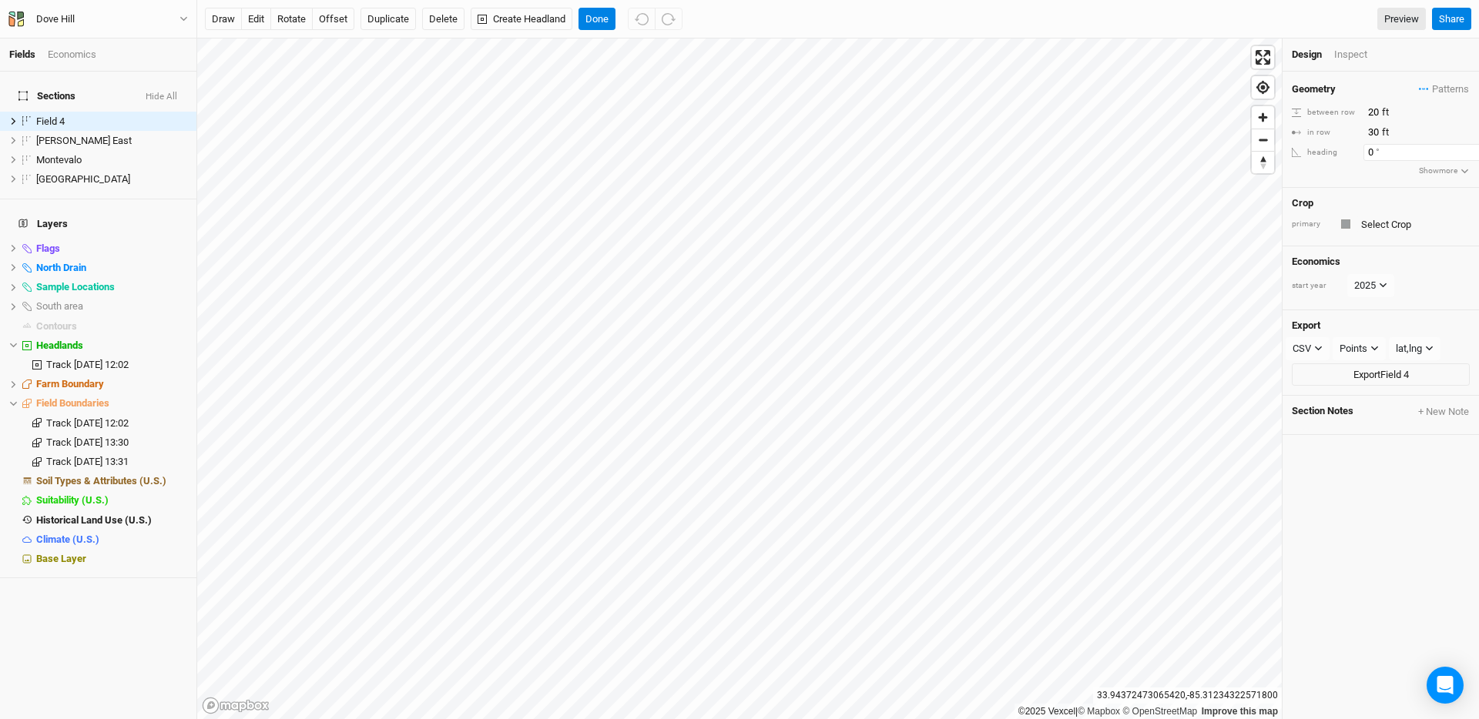
click at [1400, 149] on input "0" at bounding box center [1430, 152] width 134 height 17
type input "69.1"
click at [1368, 216] on input "text" at bounding box center [1412, 224] width 113 height 18
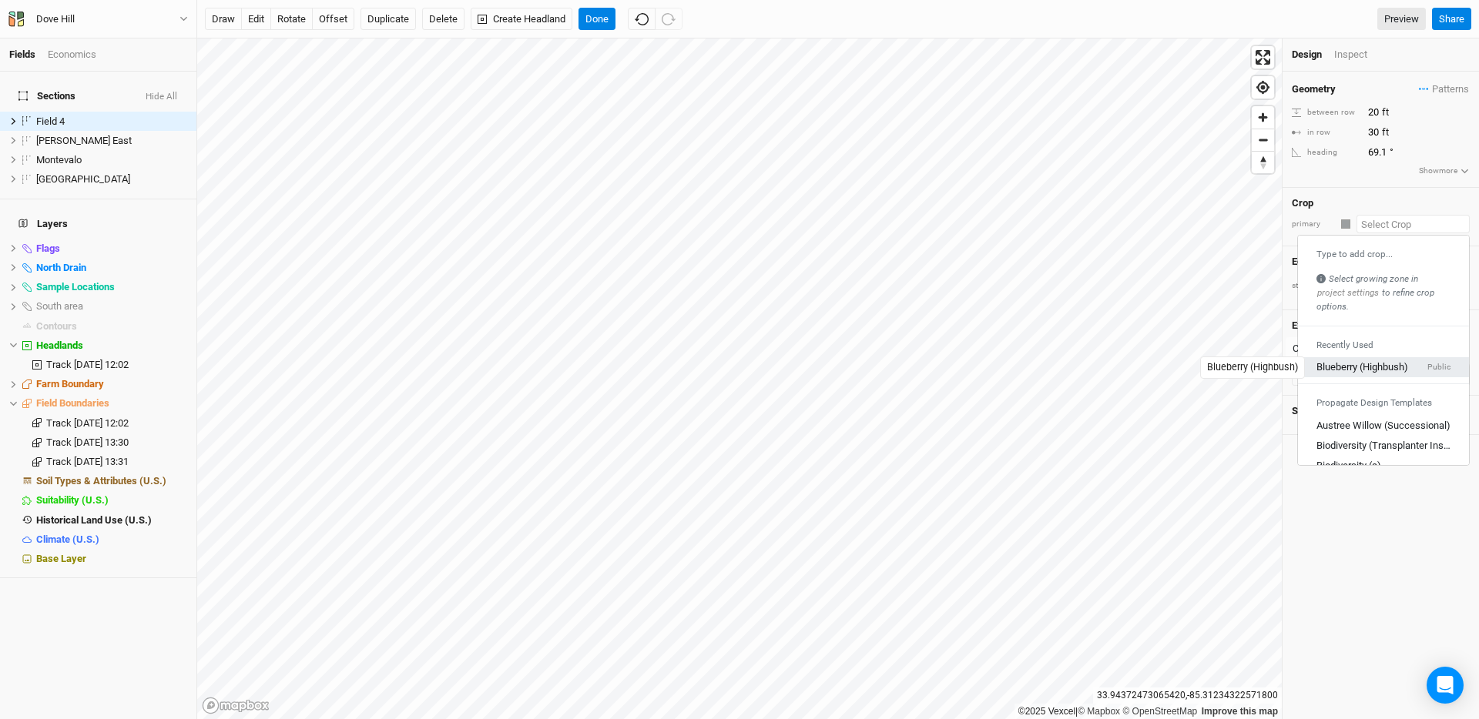
click at [1370, 370] on div "Blueberry (Highbush)" at bounding box center [1362, 368] width 92 height 14
type input "12"
type input "4"
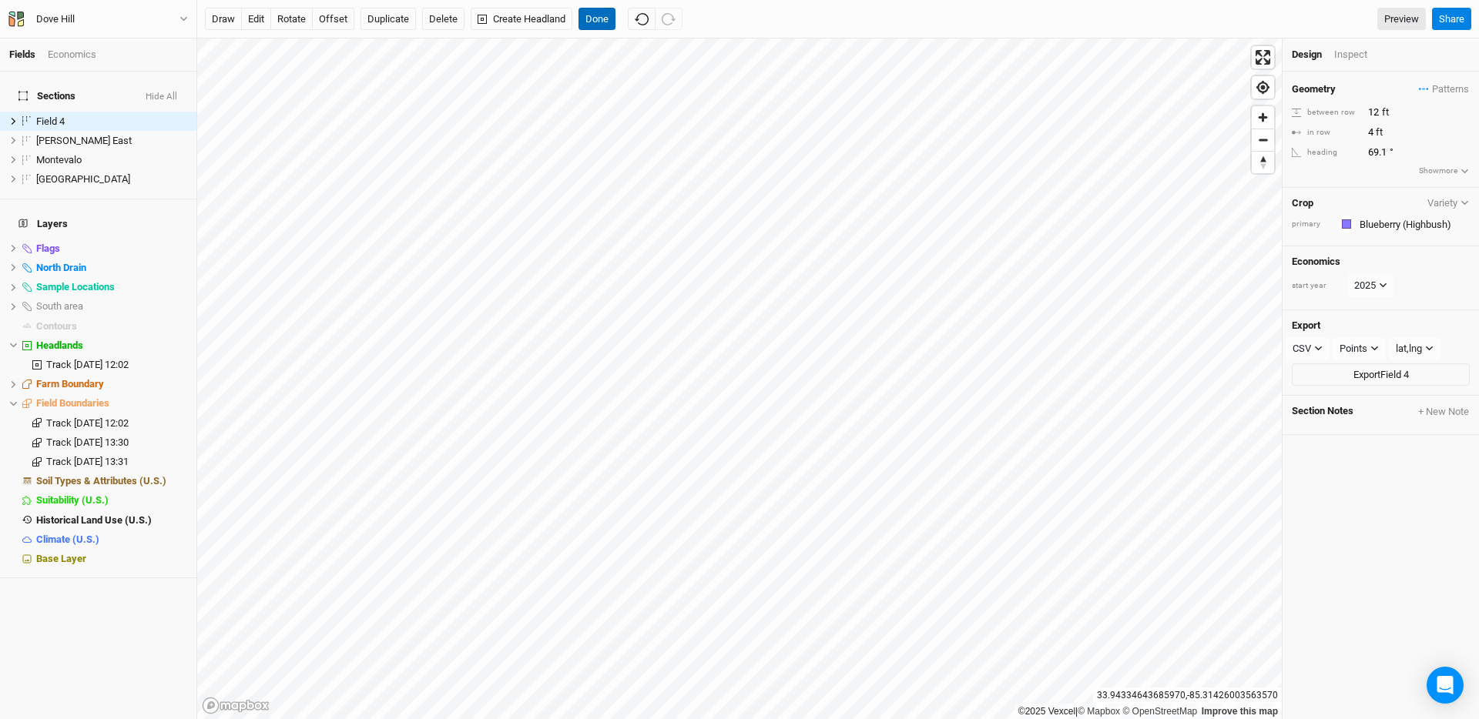
click at [602, 23] on button "Done" at bounding box center [596, 19] width 37 height 23
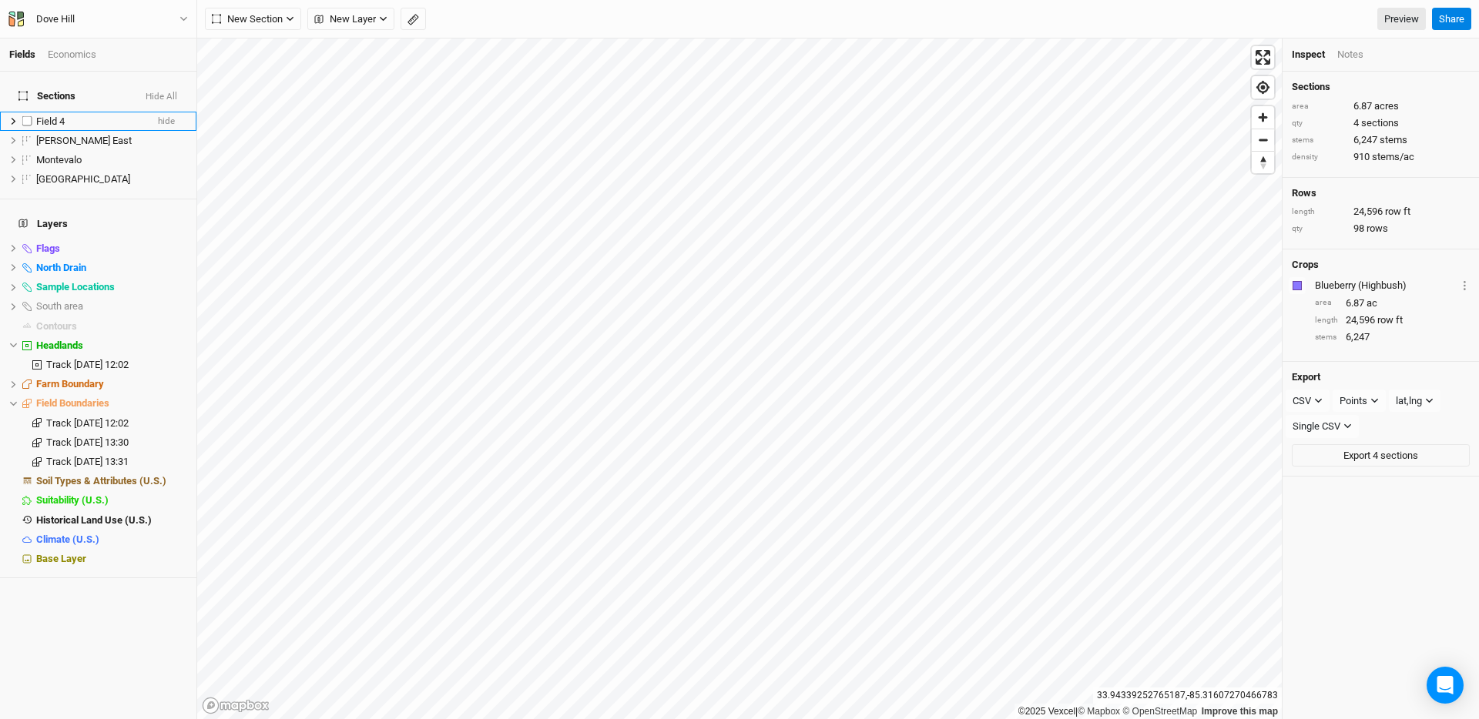
click at [65, 116] on div "Field 4" at bounding box center [90, 122] width 109 height 12
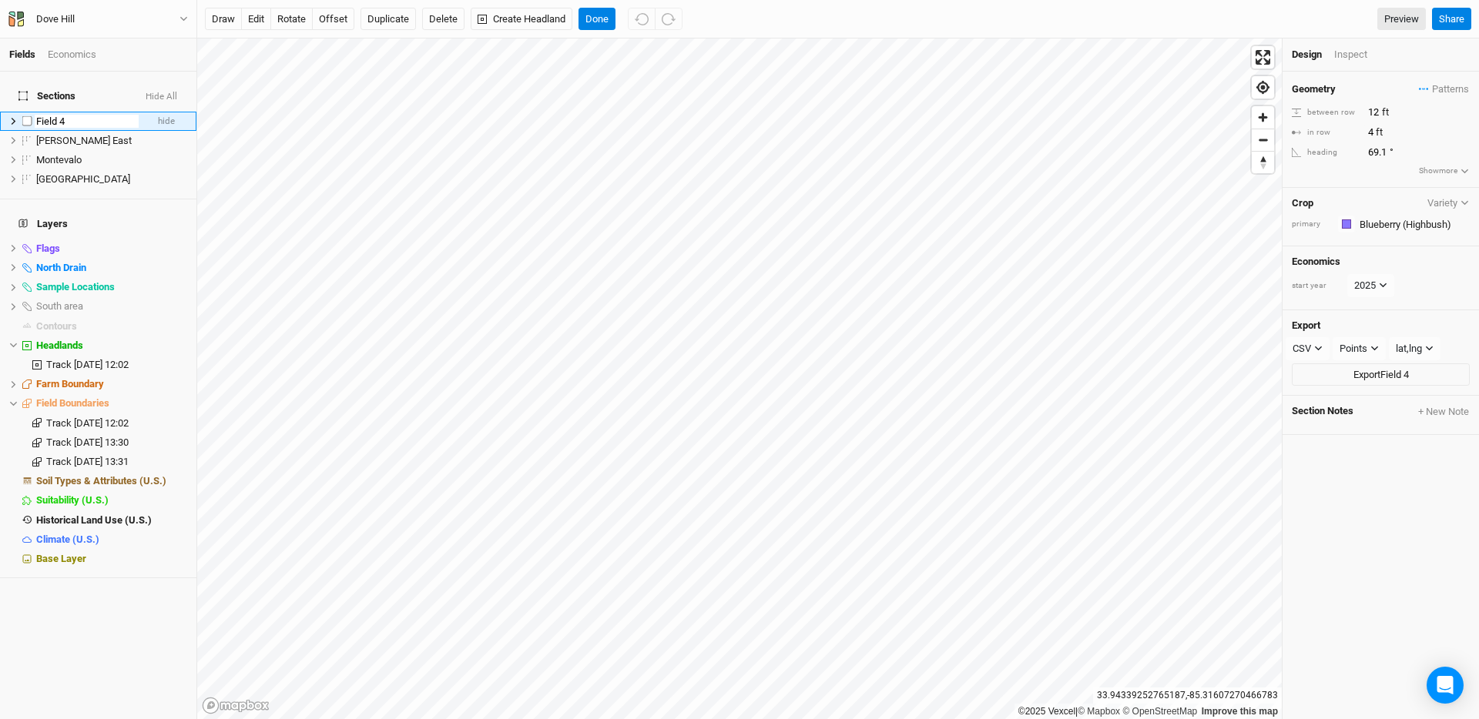
click at [65, 115] on input "Field 4" at bounding box center [87, 122] width 104 height 14
type input "[PERSON_NAME] West"
click at [59, 131] on li "[PERSON_NAME] West hide" at bounding box center [98, 140] width 196 height 19
click at [72, 116] on span "[PERSON_NAME] East" at bounding box center [83, 122] width 95 height 12
checkbox input "true"
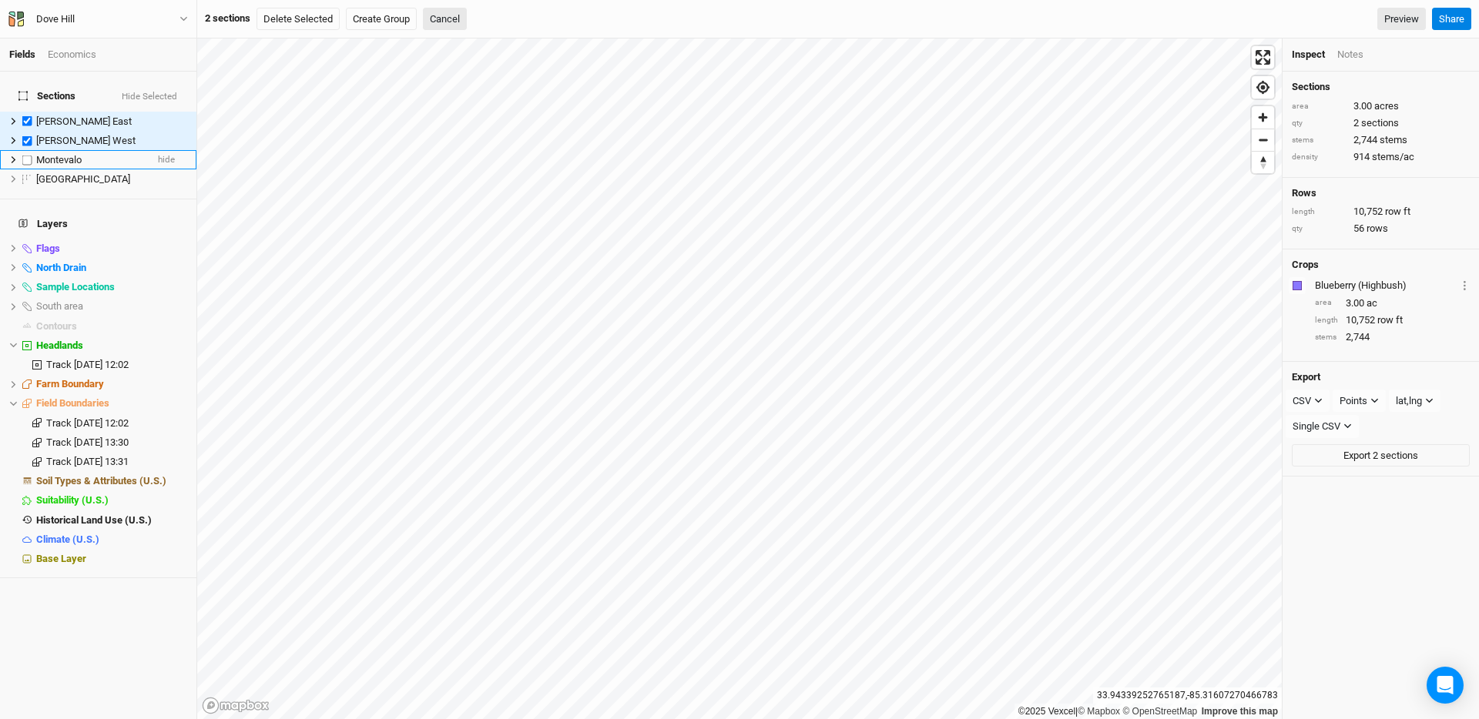
click at [88, 154] on div "Montevalo" at bounding box center [90, 160] width 109 height 12
checkbox input "true"
click at [437, 20] on button "Cancel" at bounding box center [445, 19] width 44 height 23
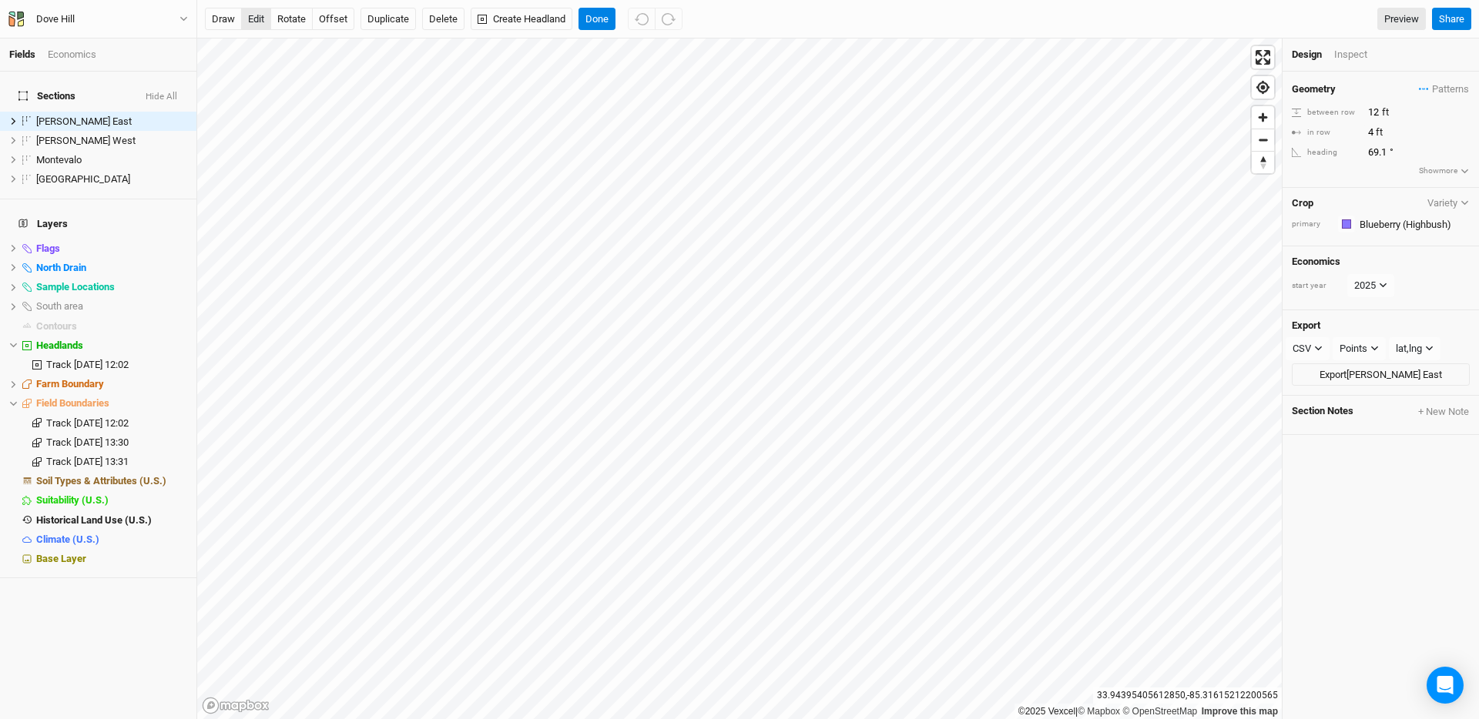
click at [259, 18] on button "edit" at bounding box center [256, 19] width 30 height 23
click at [333, 16] on button "offset" at bounding box center [333, 19] width 42 height 23
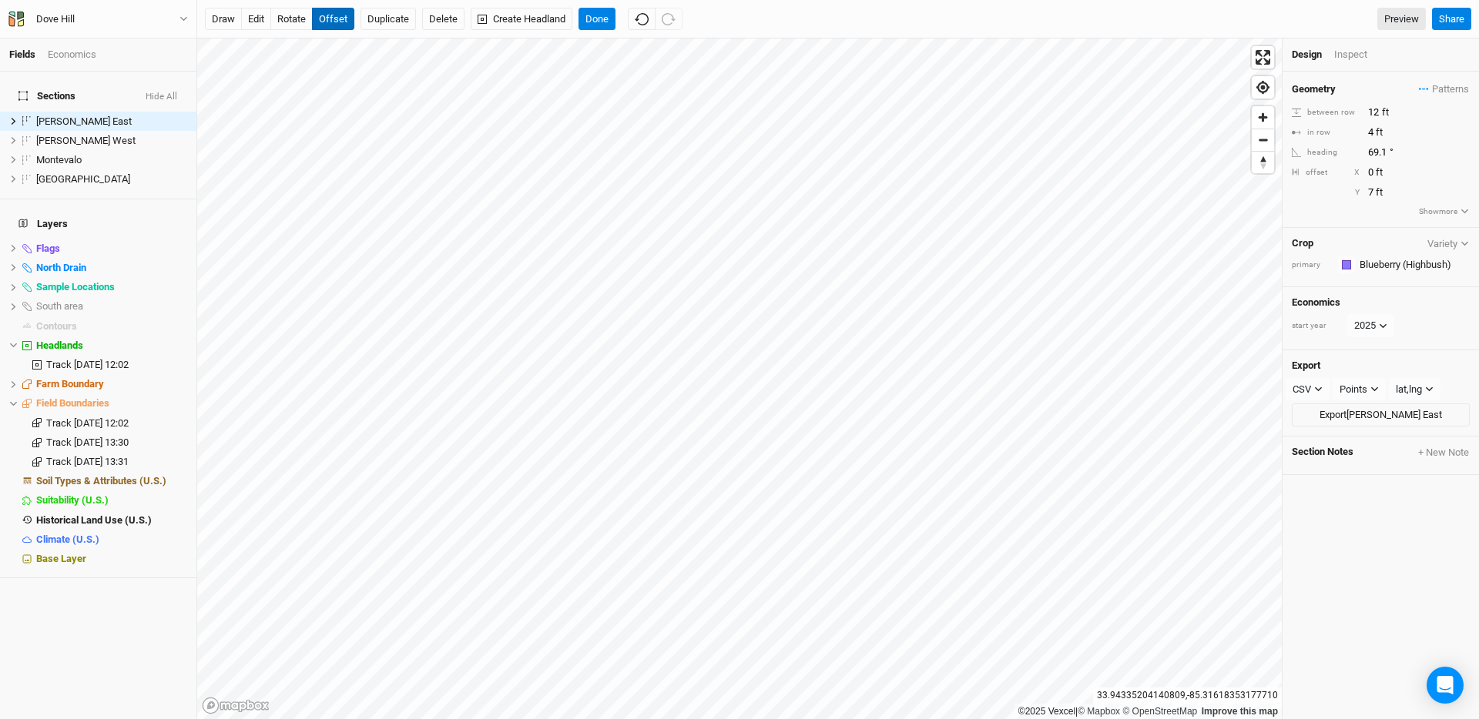
type input "6"
click at [605, 12] on button "Done" at bounding box center [596, 19] width 37 height 23
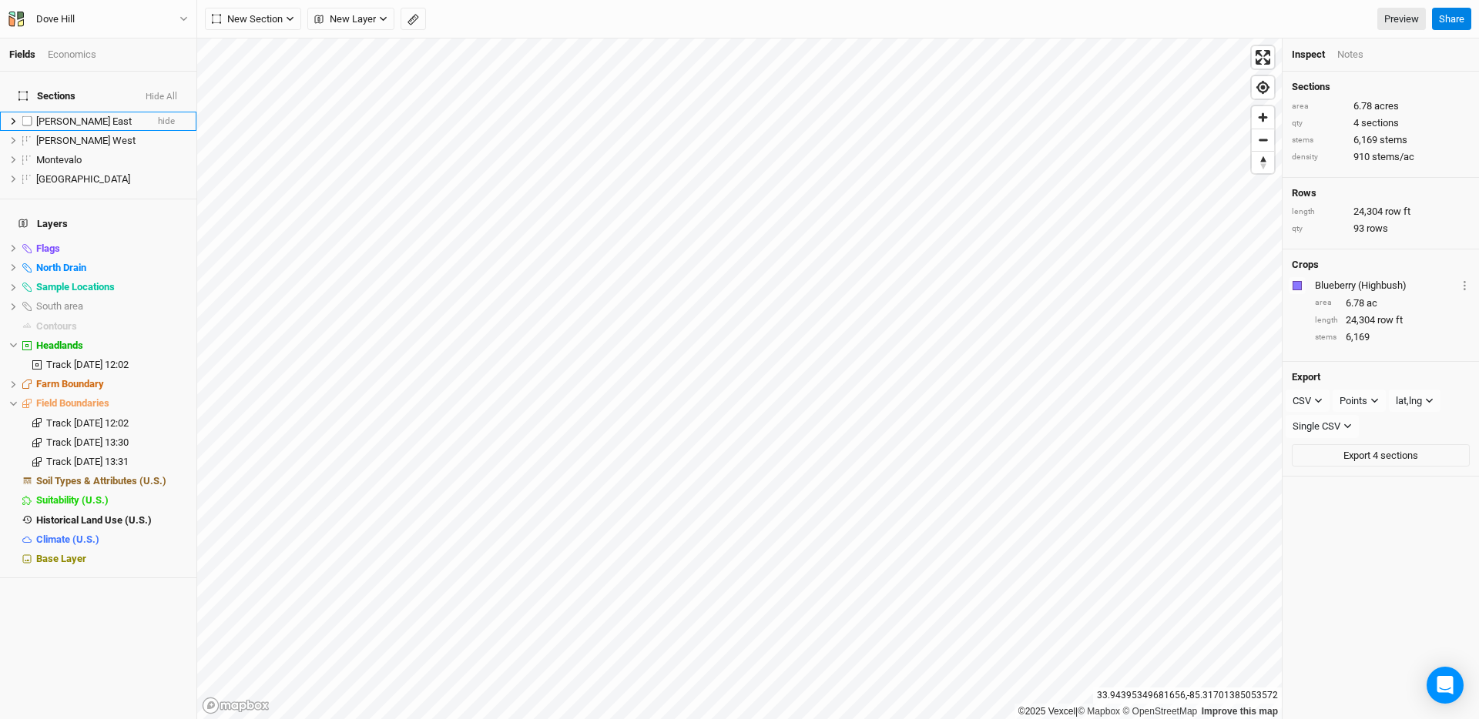
click at [93, 116] on div "[PERSON_NAME] East" at bounding box center [90, 122] width 109 height 12
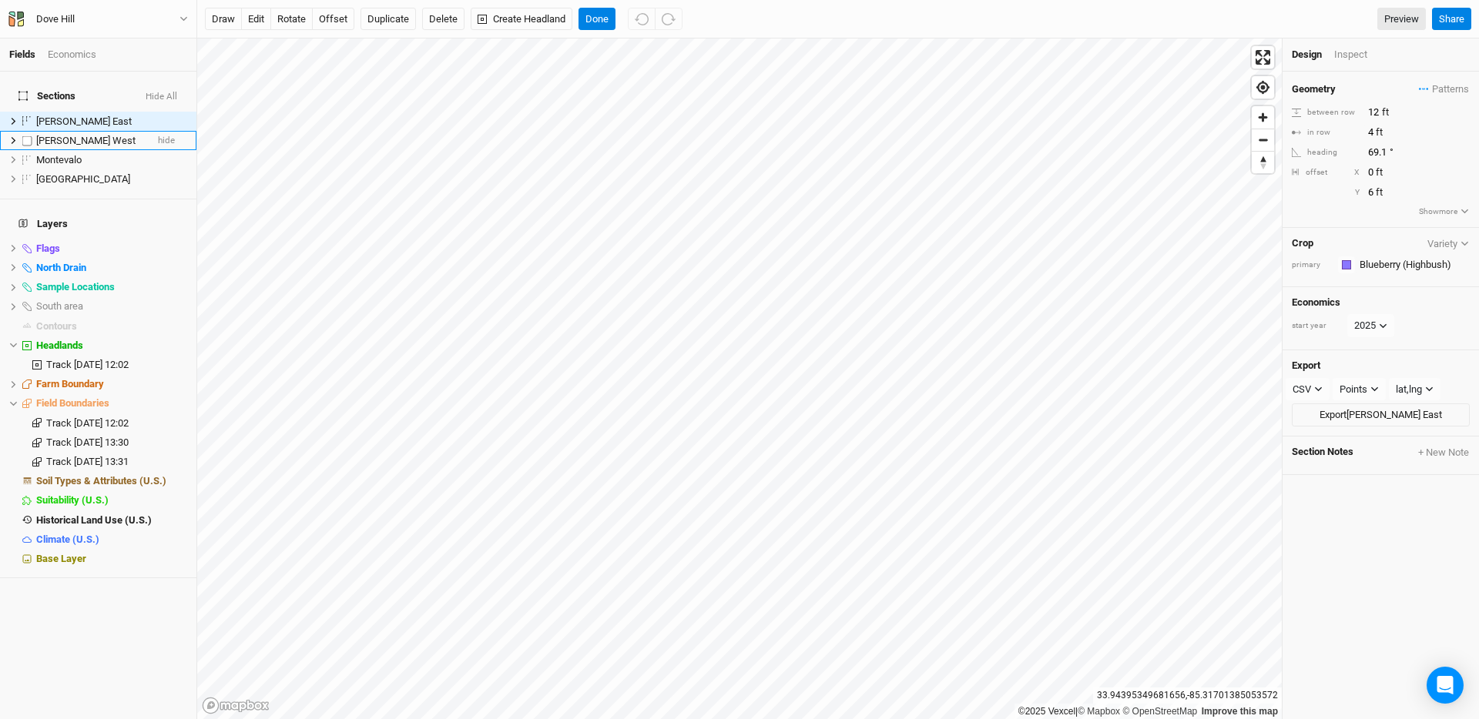
click at [89, 135] on div "[PERSON_NAME] West" at bounding box center [90, 141] width 109 height 12
checkbox input "true"
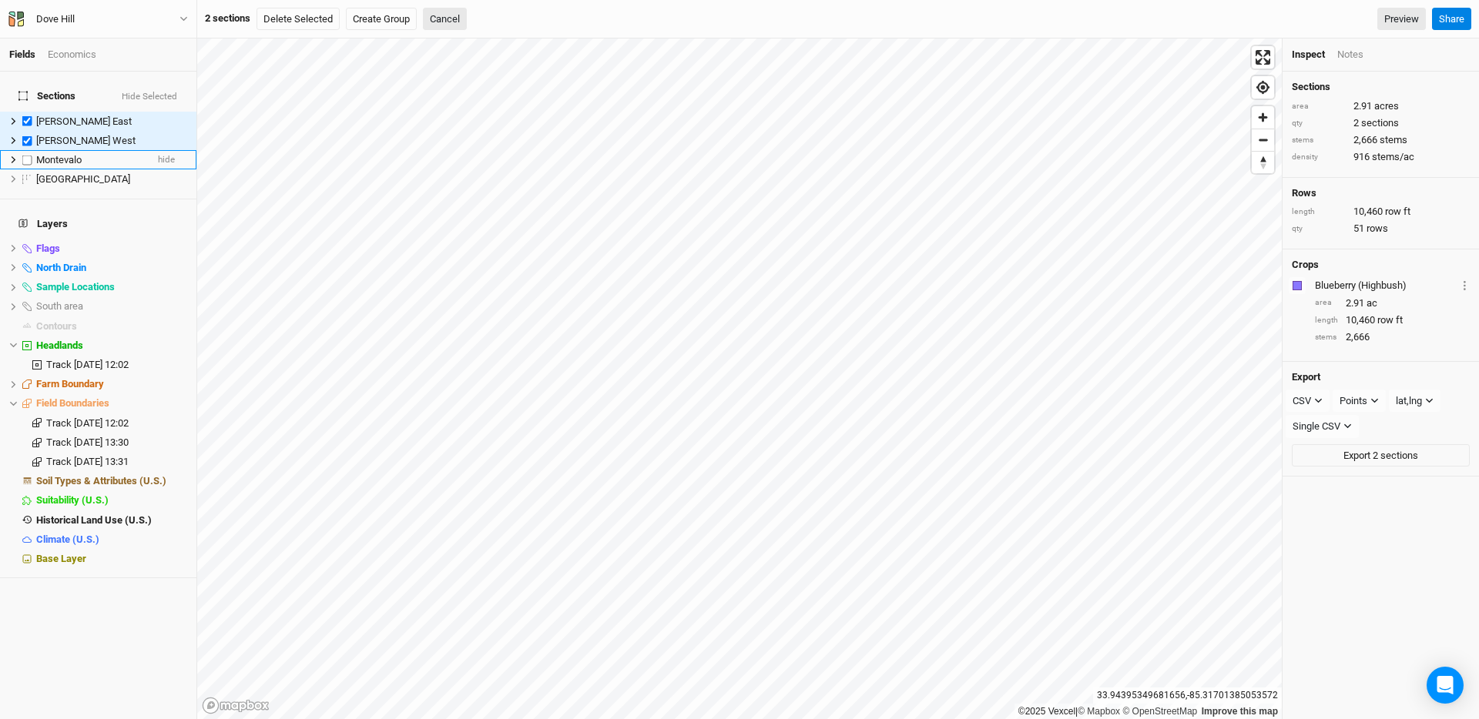
click at [88, 154] on div "Montevalo" at bounding box center [90, 160] width 109 height 12
checkbox input "true"
click at [173, 471] on span "hide" at bounding box center [177, 480] width 20 height 19
click at [176, 239] on span "hide" at bounding box center [177, 248] width 20 height 19
click at [173, 278] on span "hide" at bounding box center [177, 287] width 20 height 19
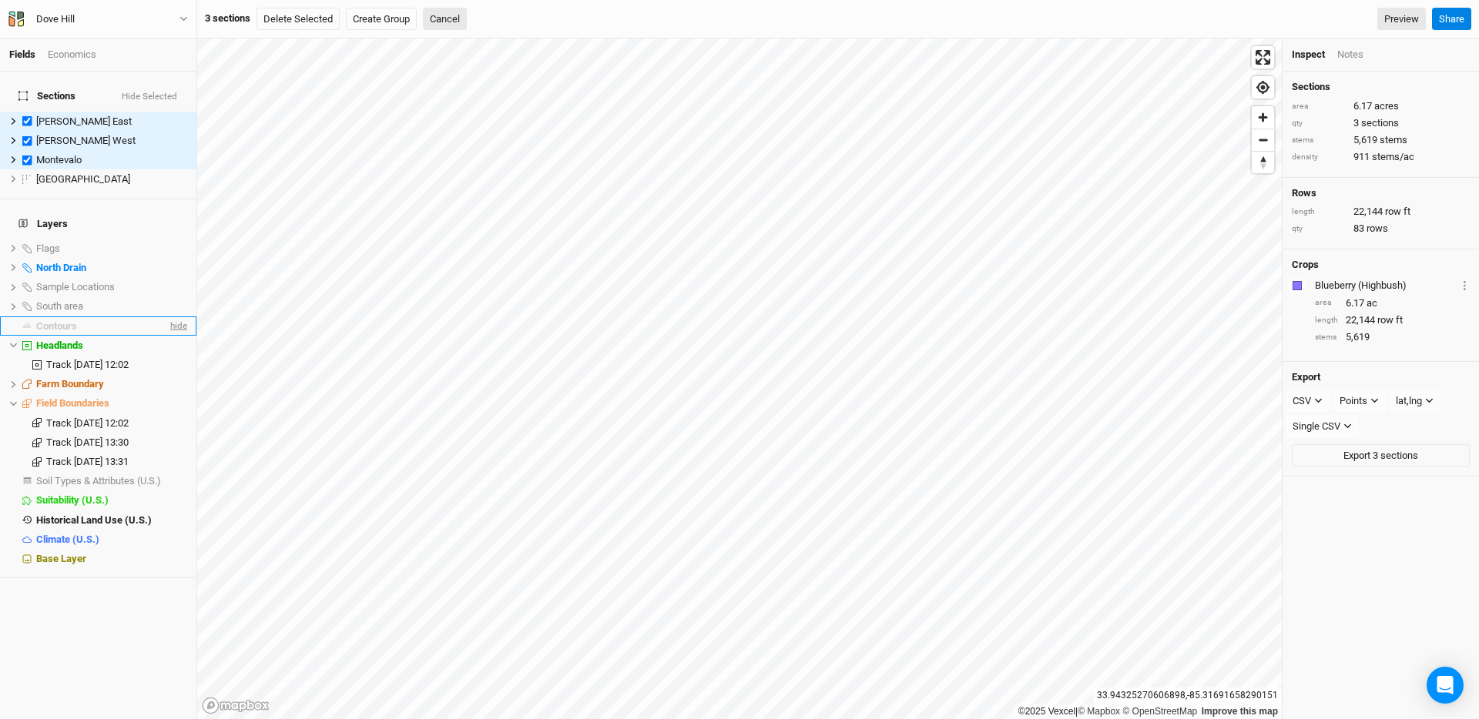
click at [178, 316] on span "hide" at bounding box center [177, 325] width 20 height 19
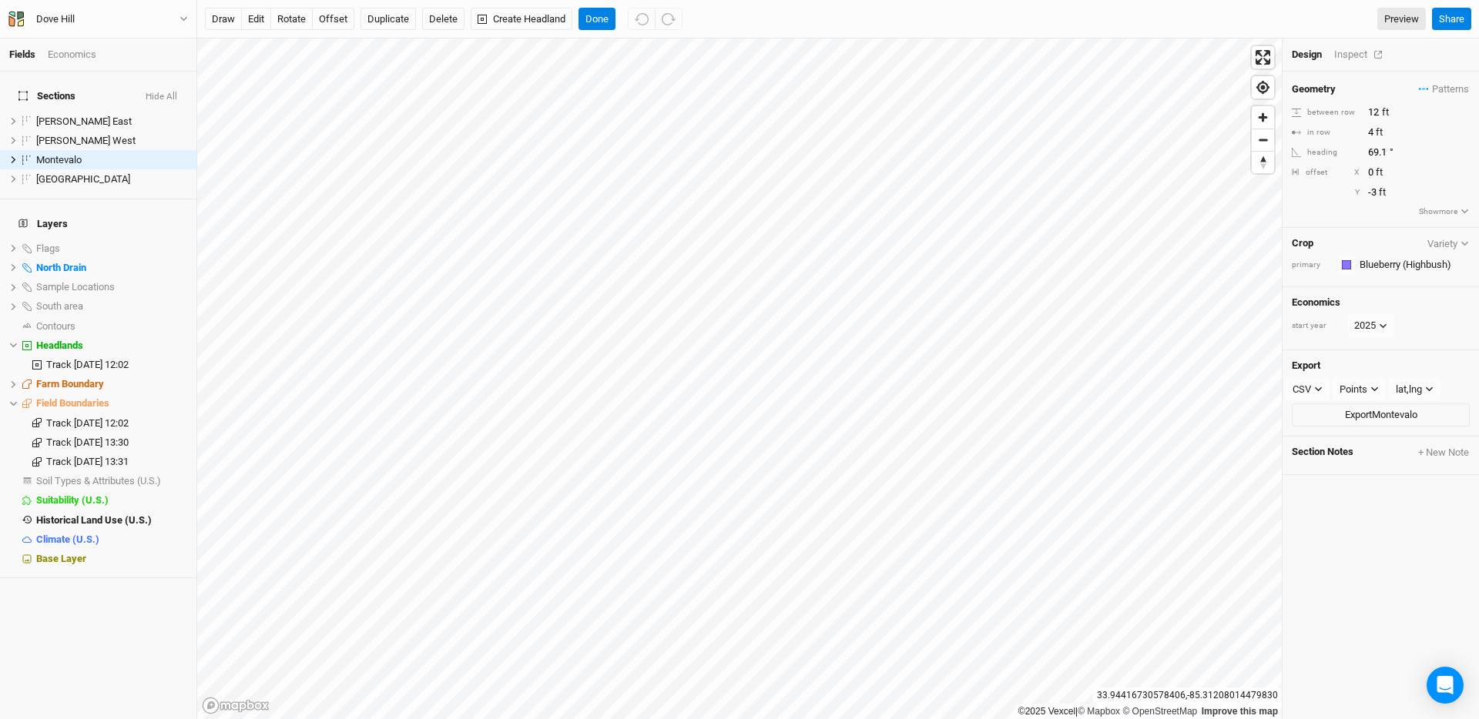
click at [1355, 55] on div "Inspect" at bounding box center [1361, 55] width 55 height 14
